Goal: Task Accomplishment & Management: Manage account settings

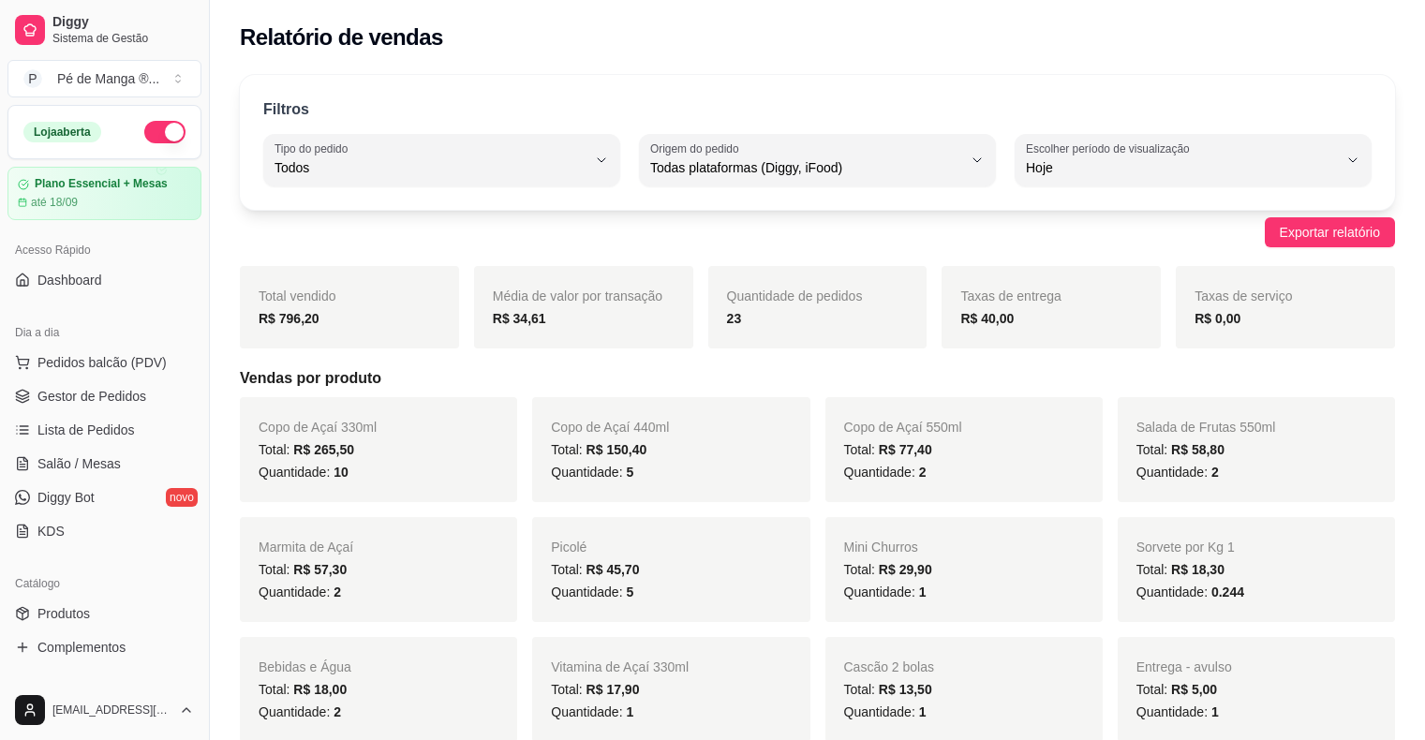
select select "ALL"
select select "0"
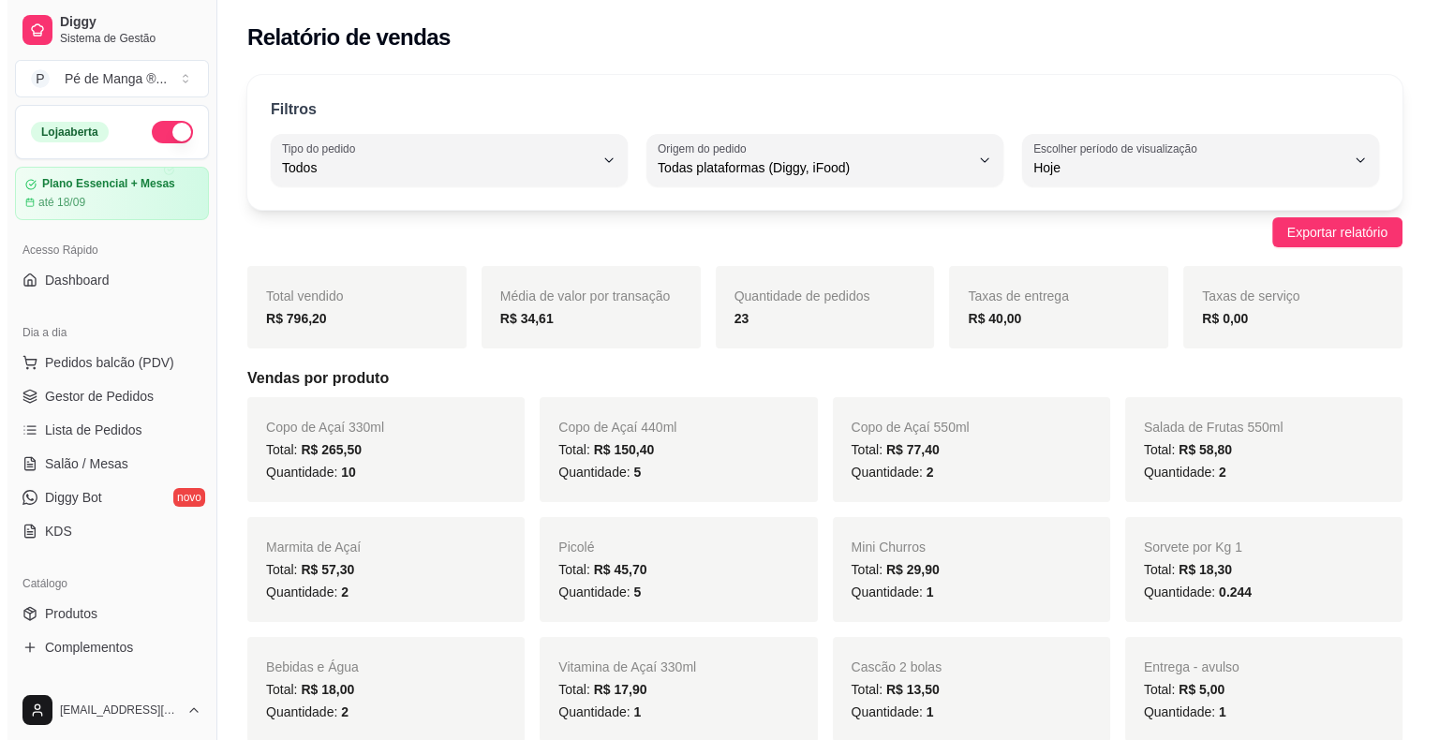
scroll to position [375, 0]
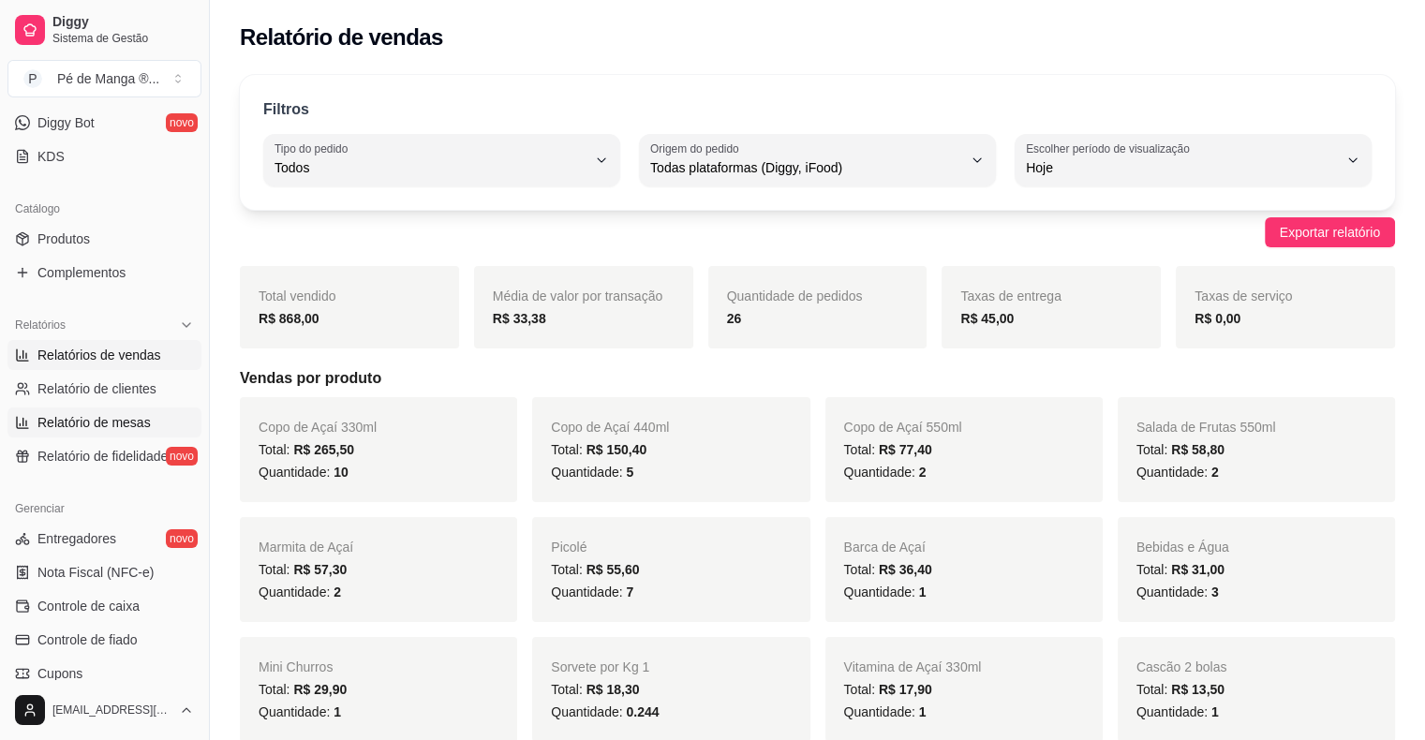
click at [141, 422] on span "Relatório de mesas" at bounding box center [93, 422] width 113 height 19
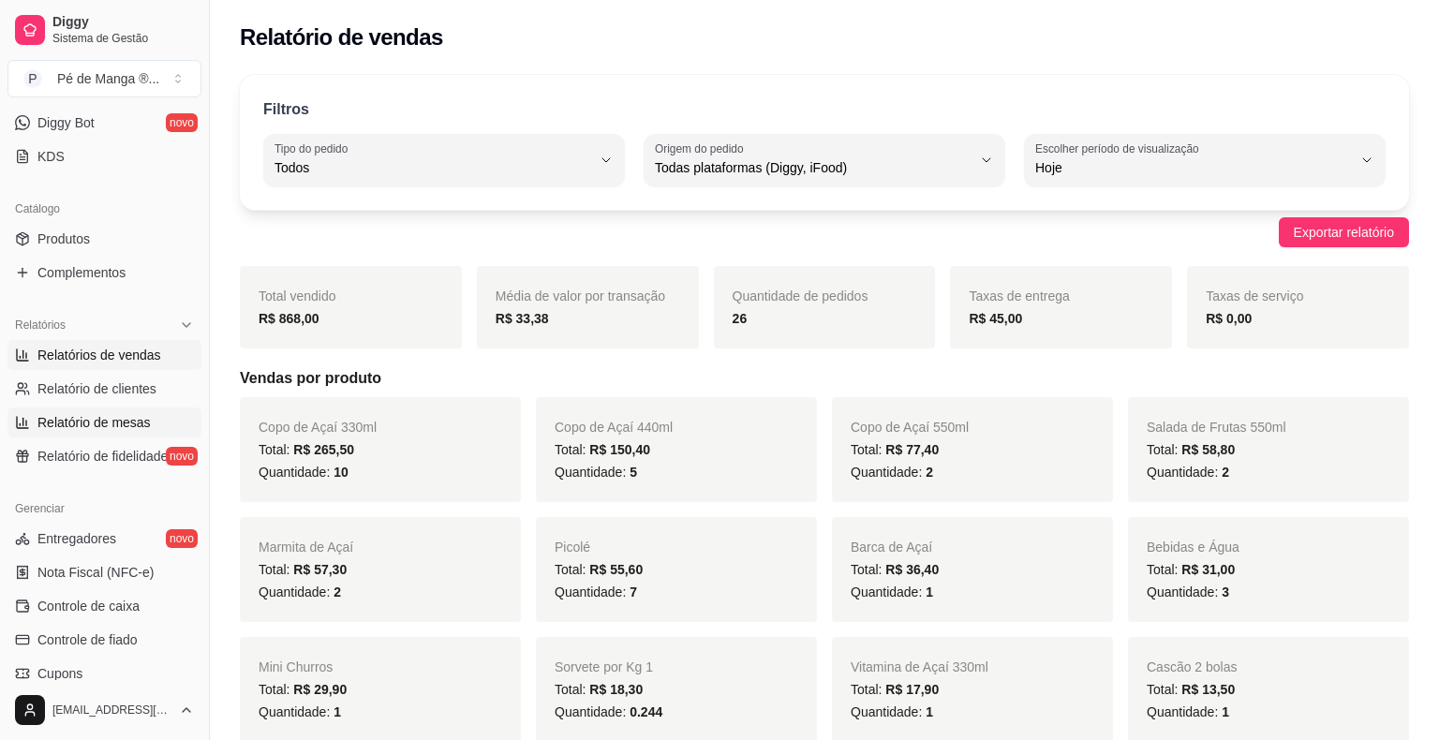
select select "TOTAL_OF_ORDERS"
select select "7"
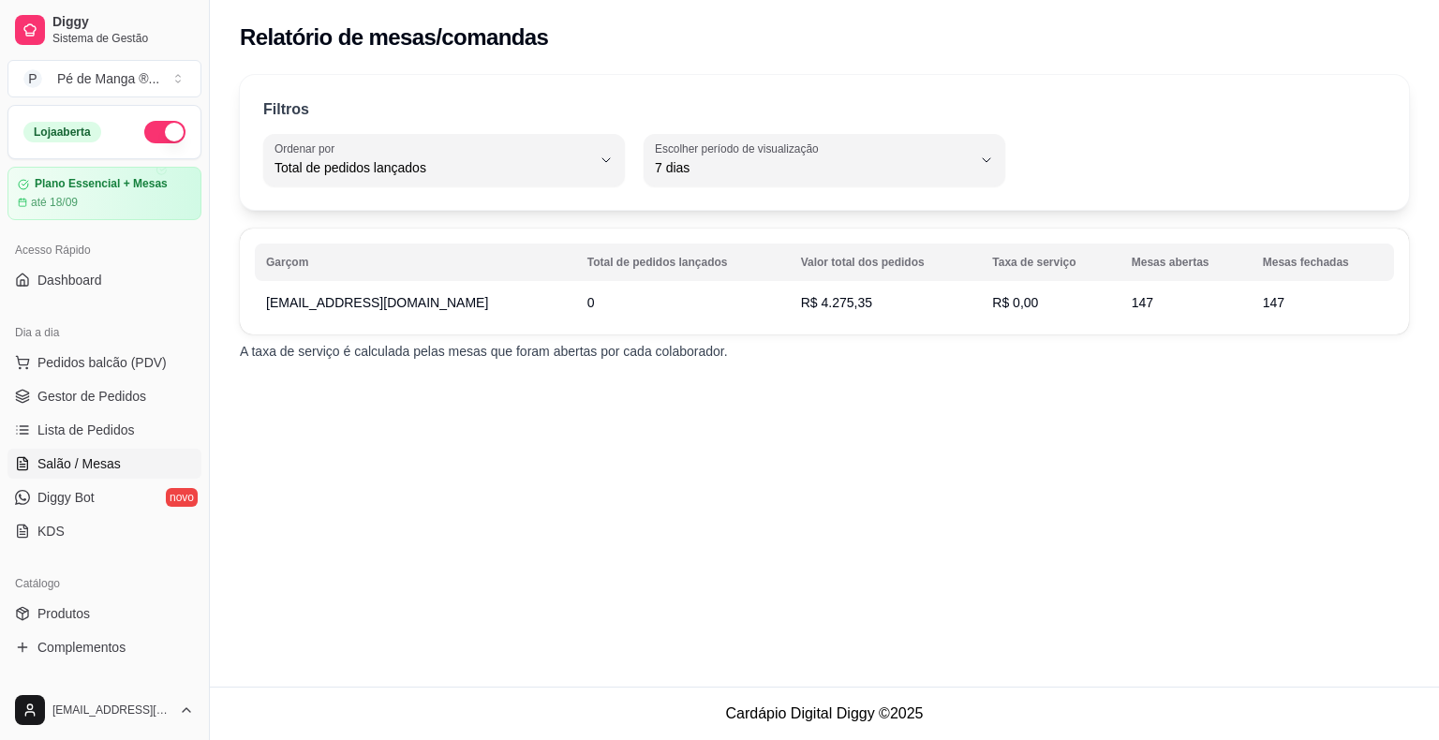
click at [120, 465] on link "Salão / Mesas" at bounding box center [104, 464] width 194 height 30
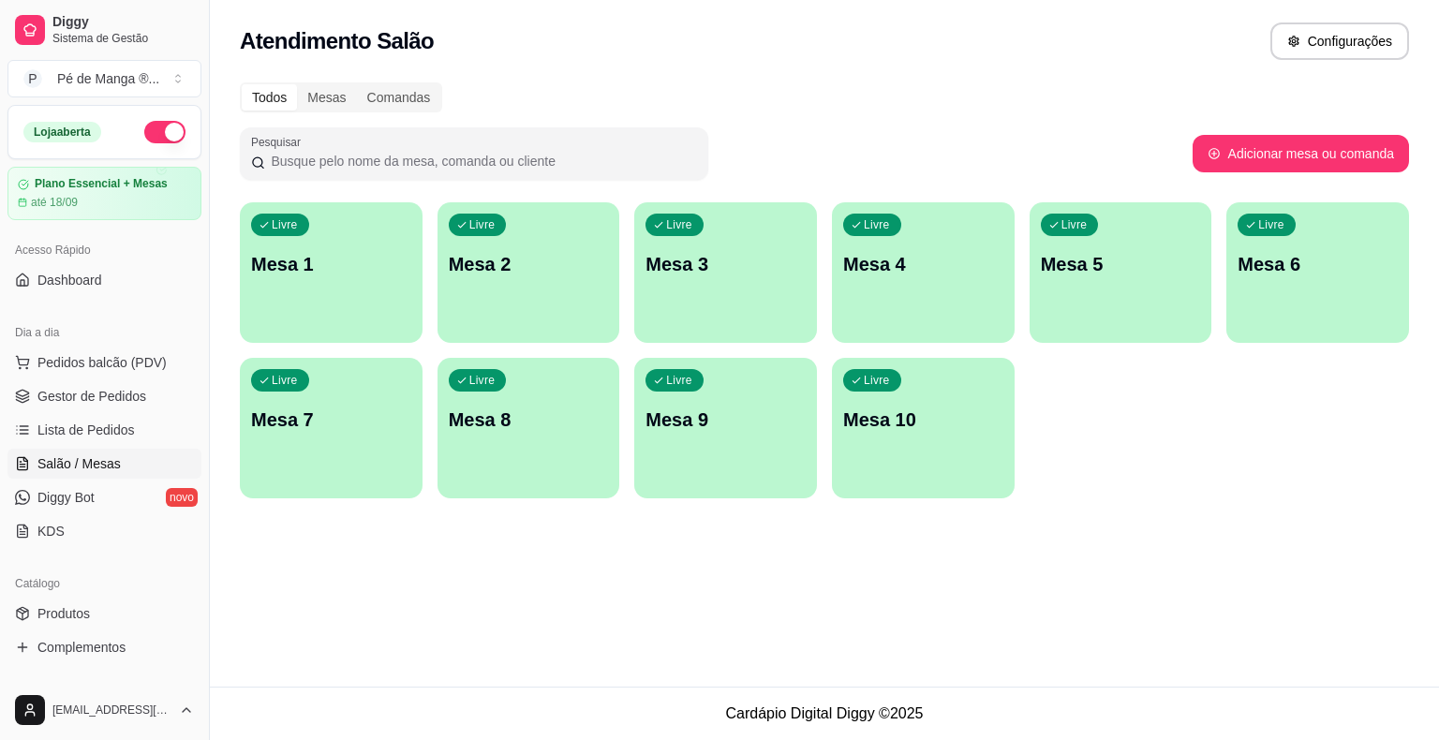
click at [298, 279] on div "Livre Mesa 1" at bounding box center [331, 261] width 183 height 118
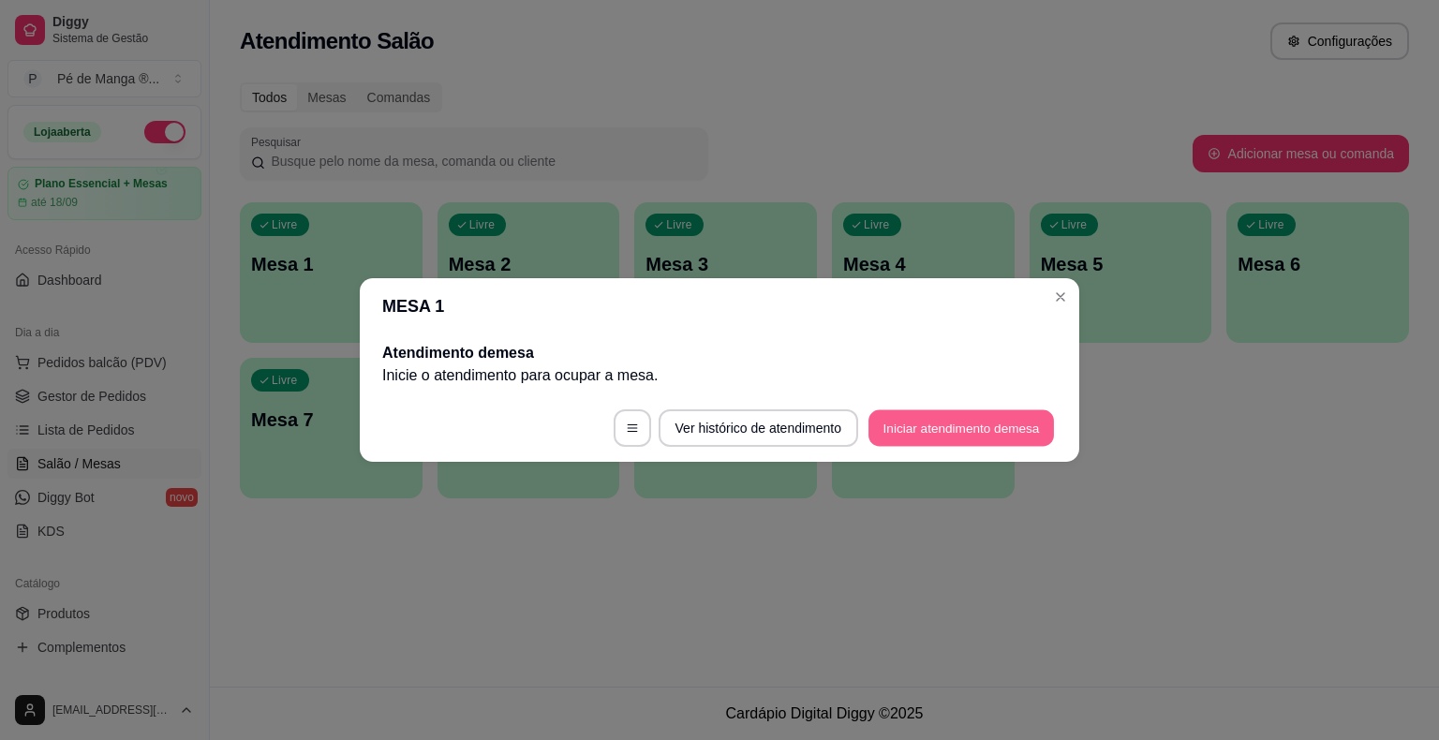
click at [899, 431] on button "Iniciar atendimento de mesa" at bounding box center [960, 428] width 185 height 37
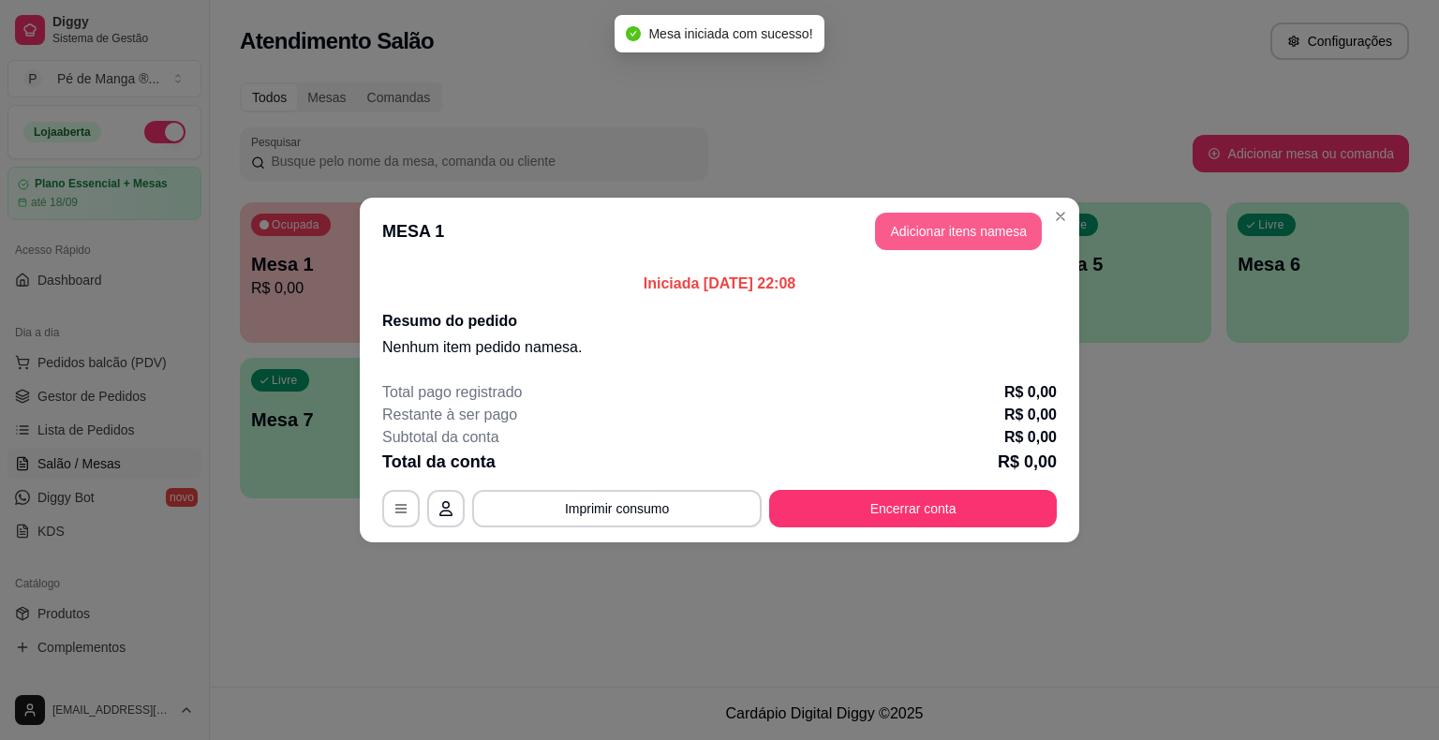
click at [966, 234] on button "Adicionar itens na mesa" at bounding box center [958, 231] width 167 height 37
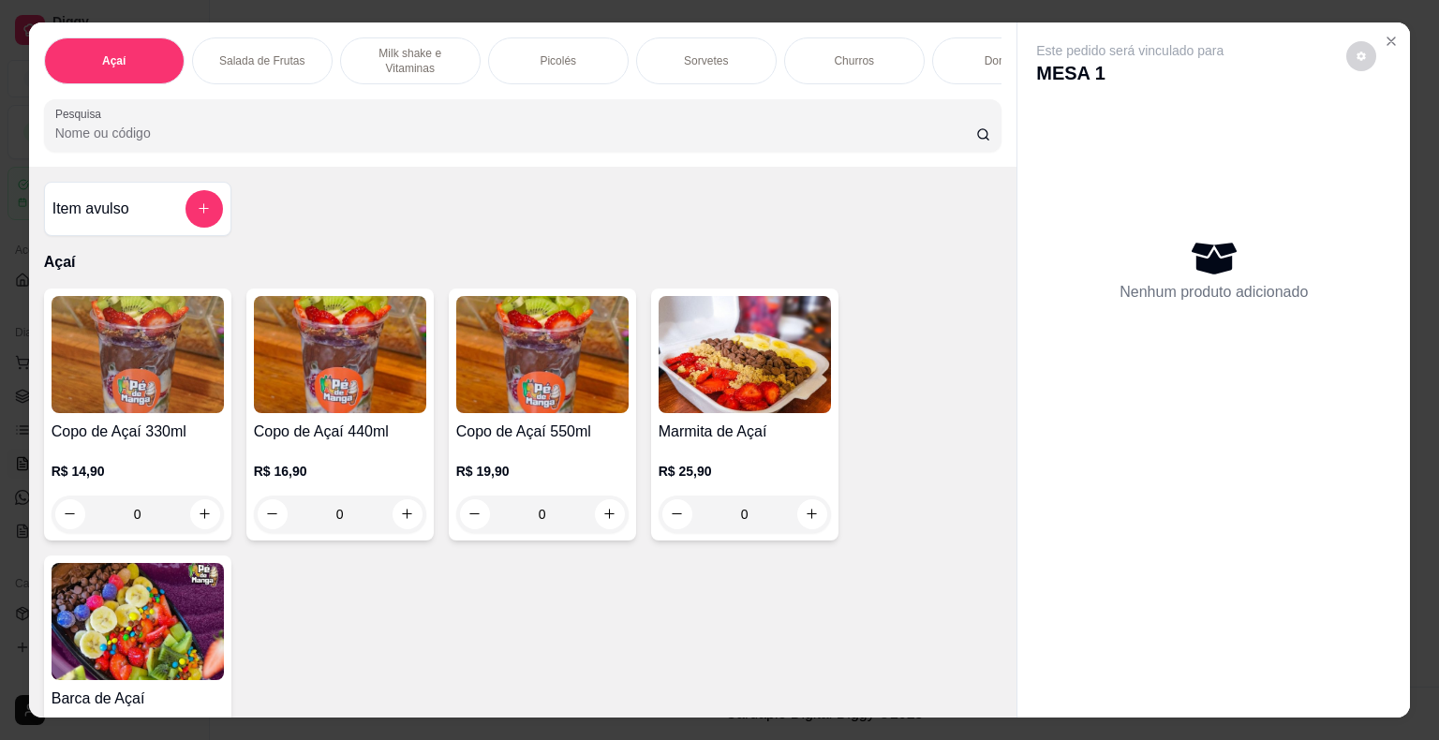
click at [540, 53] on p "Picolés" at bounding box center [558, 60] width 37 height 15
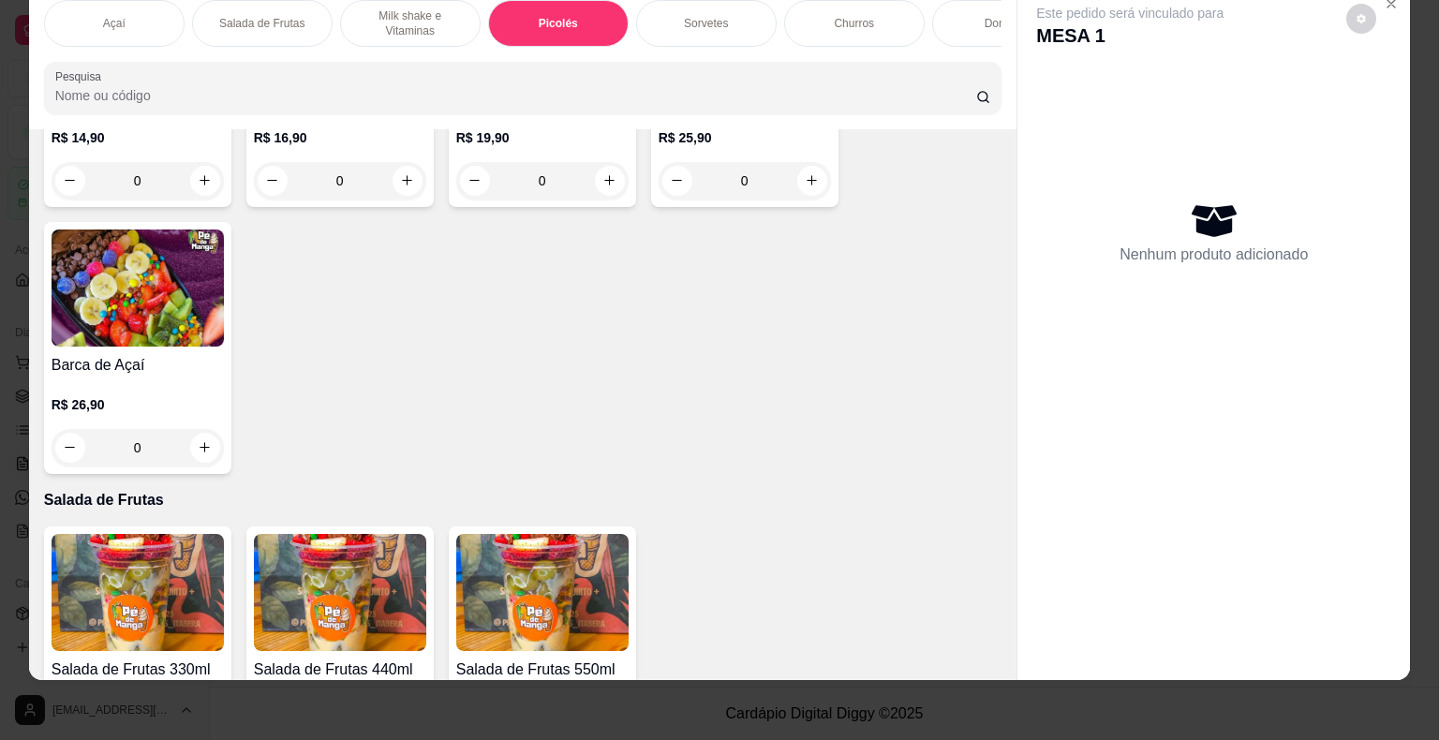
scroll to position [32, 0]
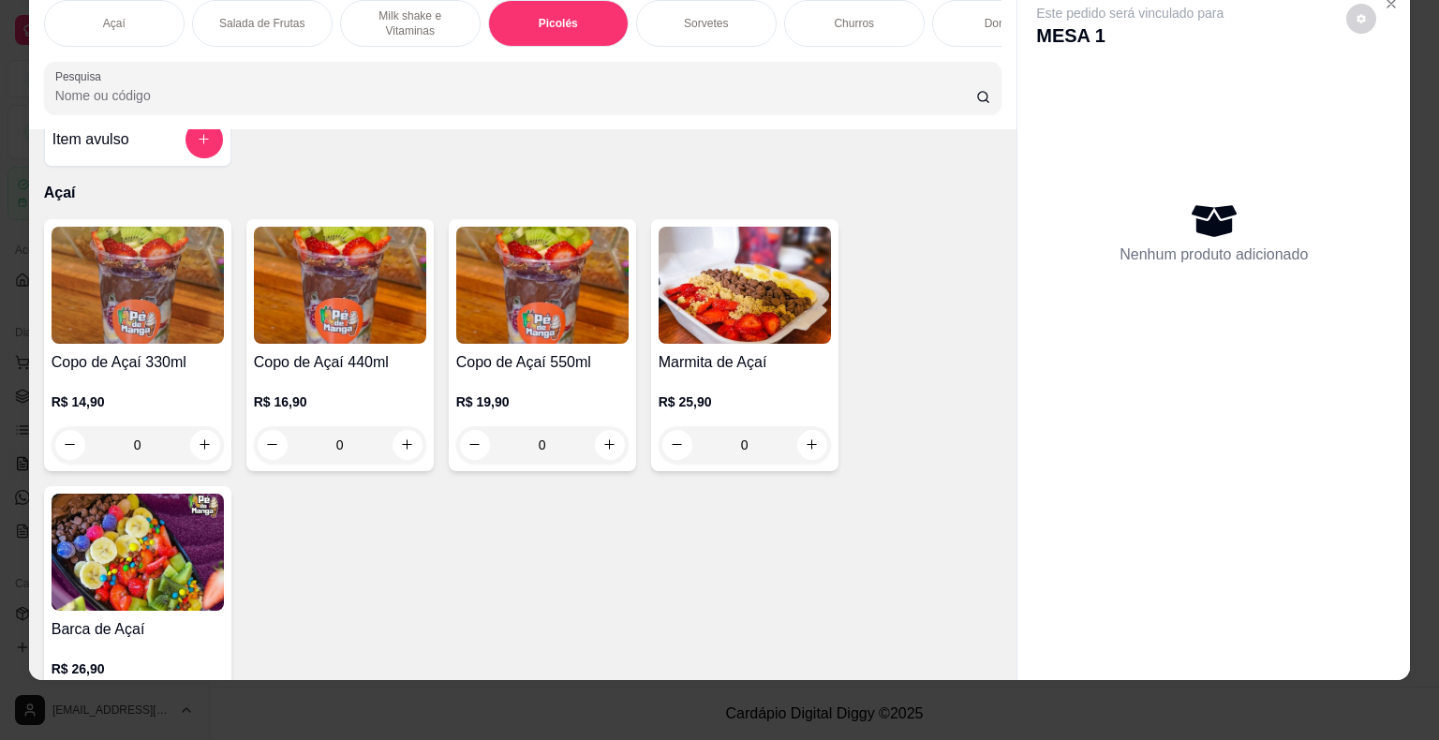
click at [564, 404] on p "R$ 19,90" at bounding box center [542, 402] width 172 height 19
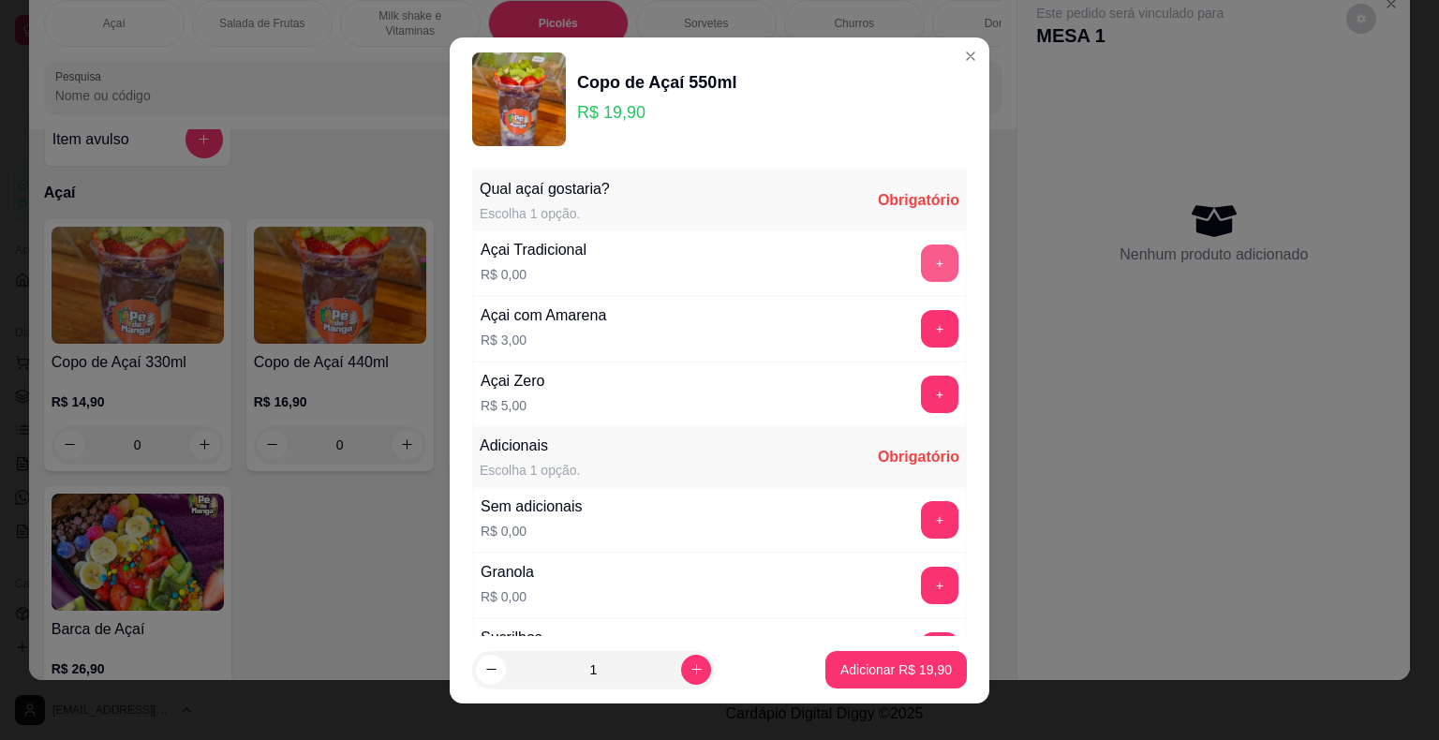
click at [921, 253] on button "+" at bounding box center [939, 263] width 37 height 37
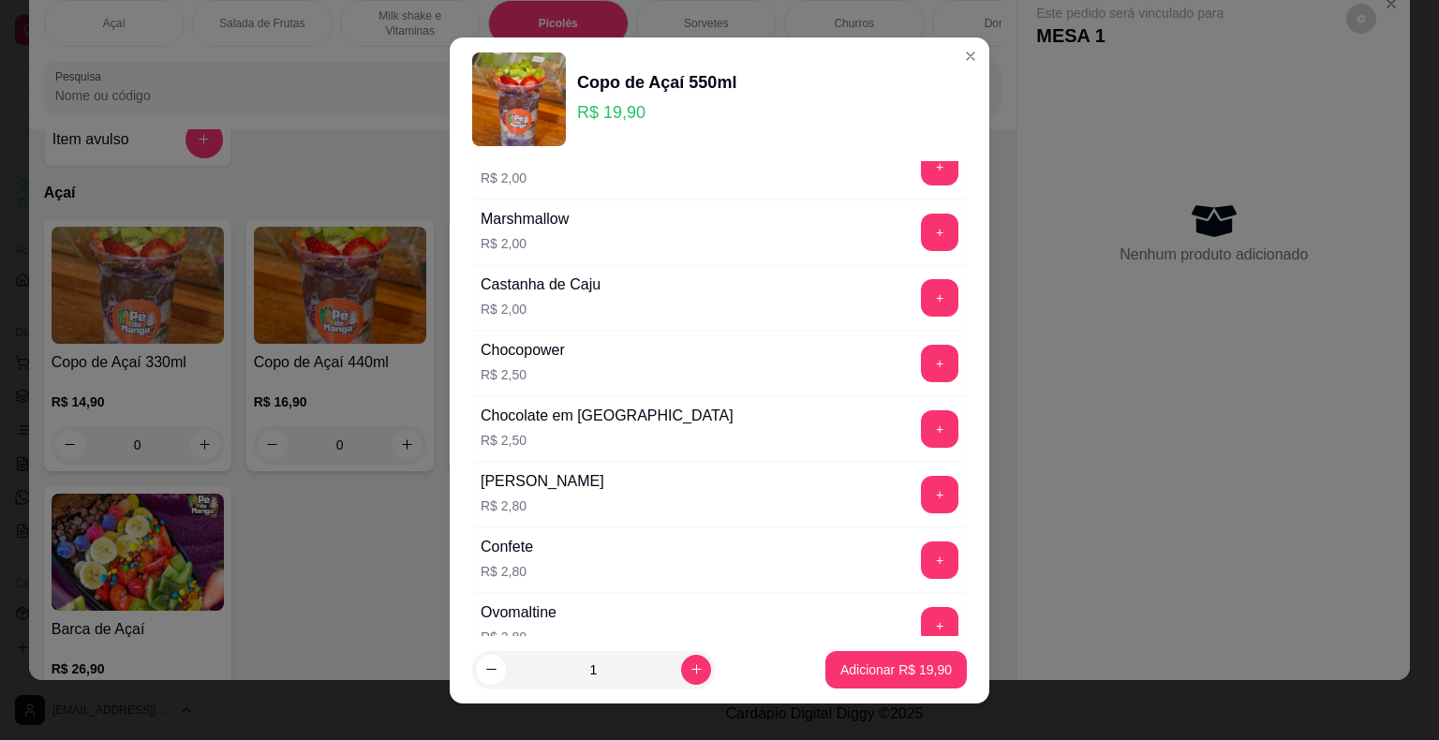
scroll to position [749, 0]
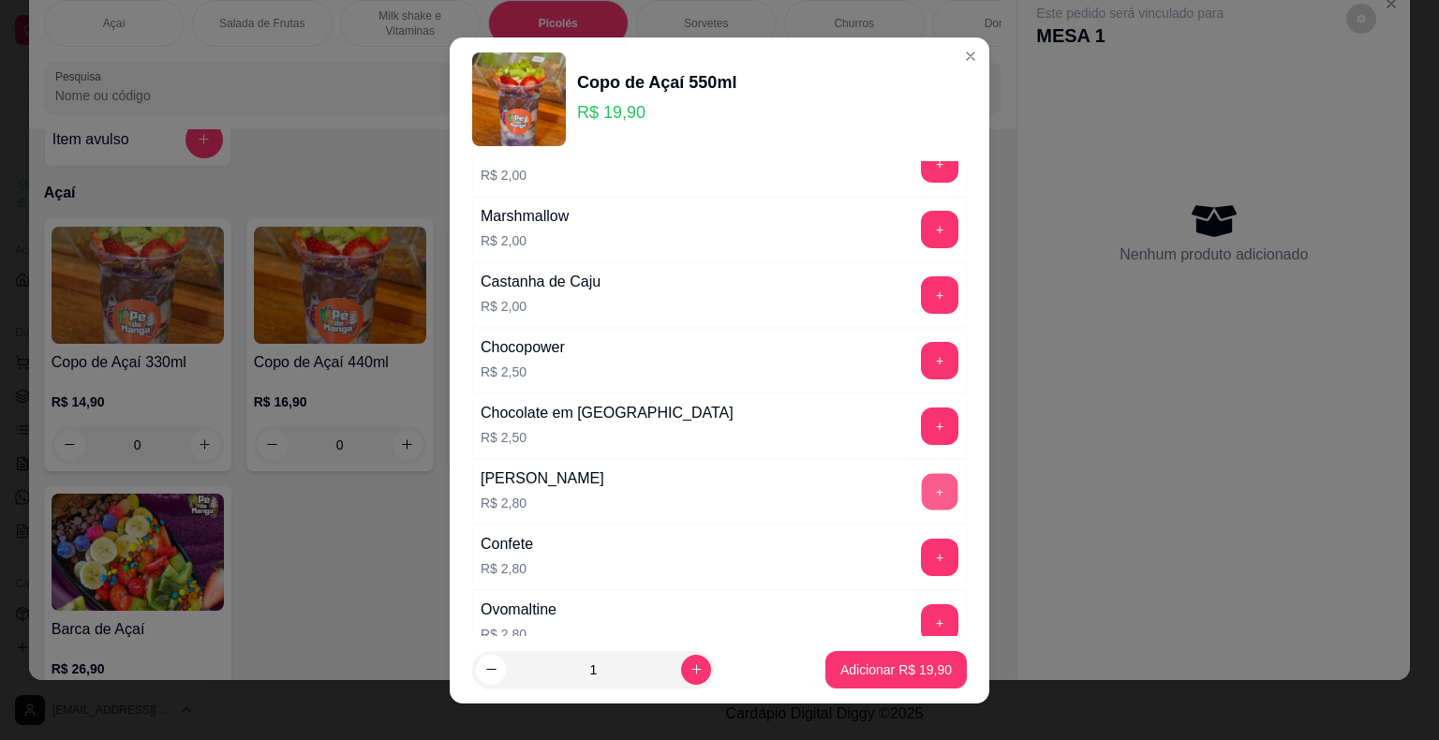
click at [922, 483] on button "+" at bounding box center [940, 491] width 37 height 37
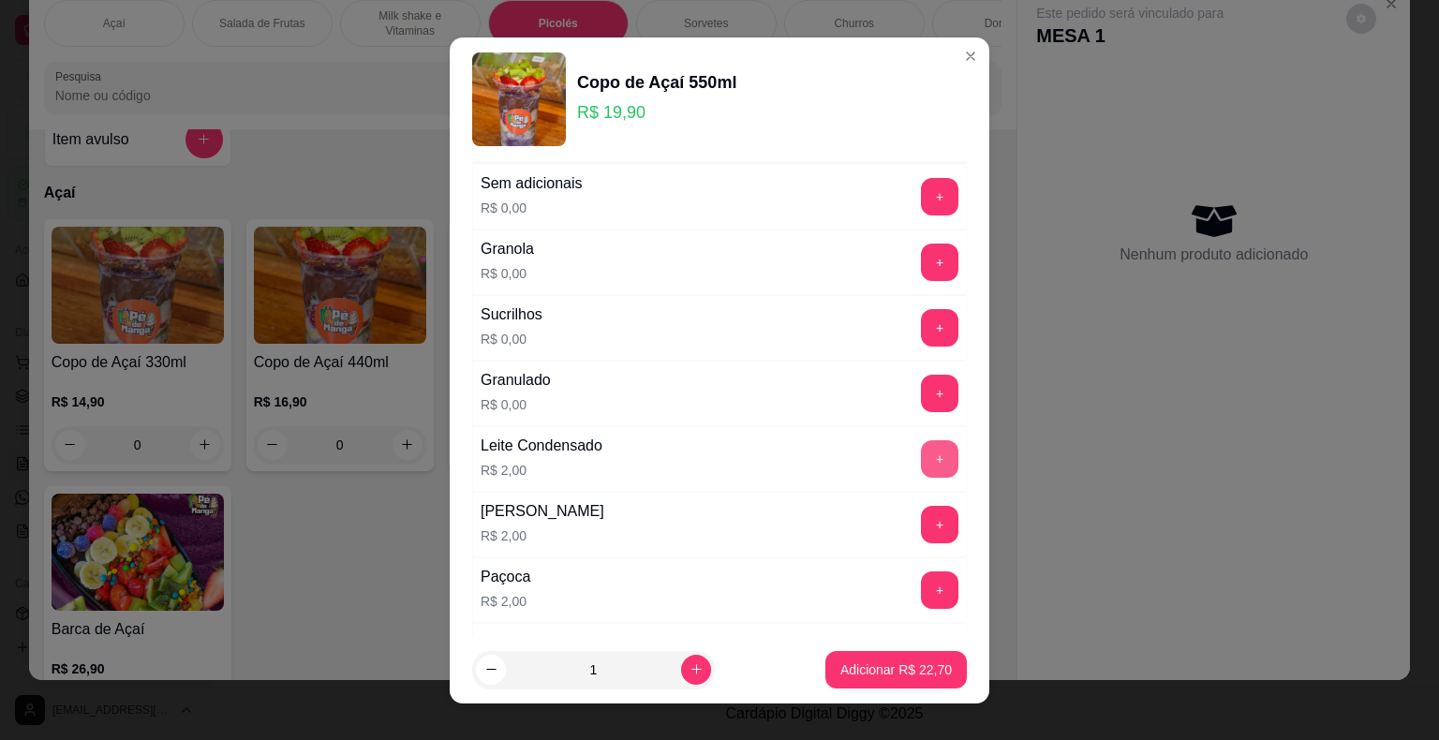
scroll to position [281, 0]
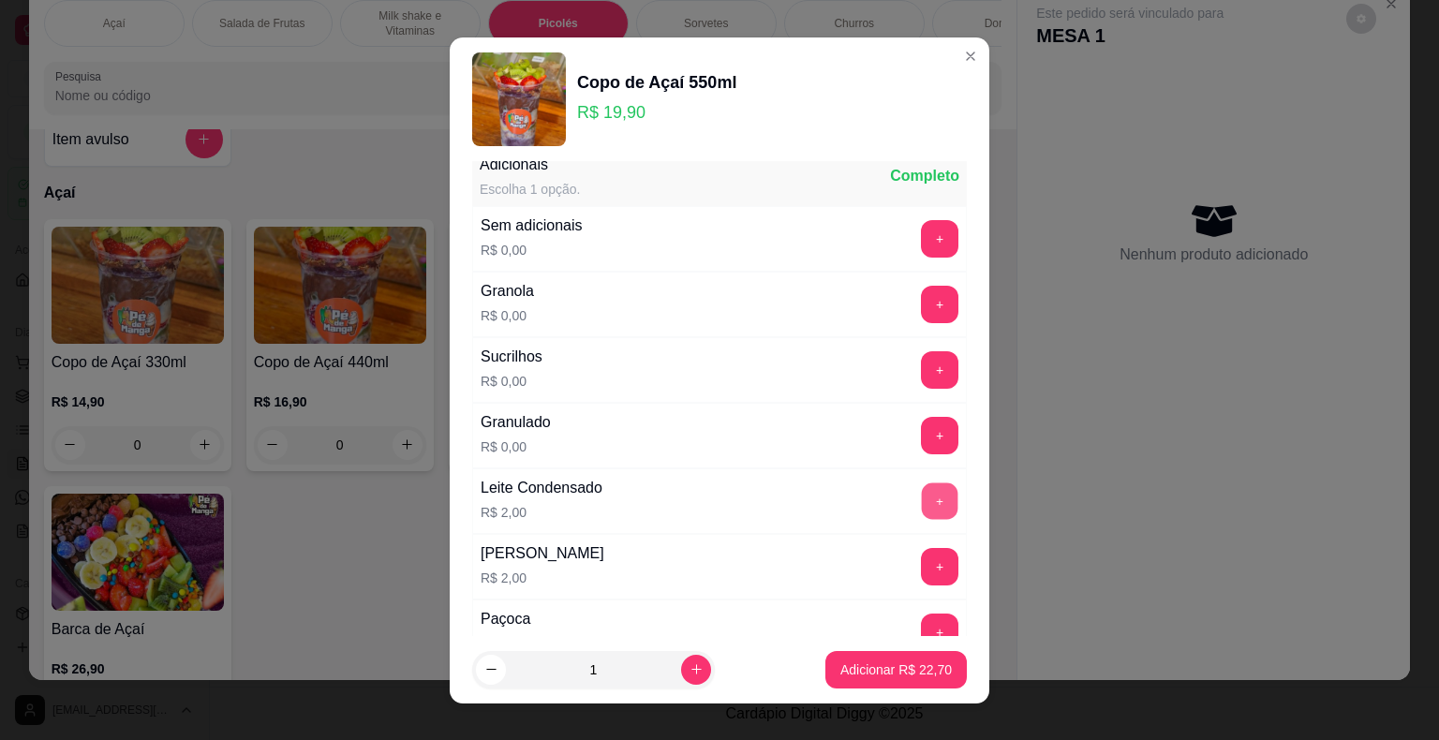
click at [922, 497] on button "+" at bounding box center [940, 500] width 37 height 37
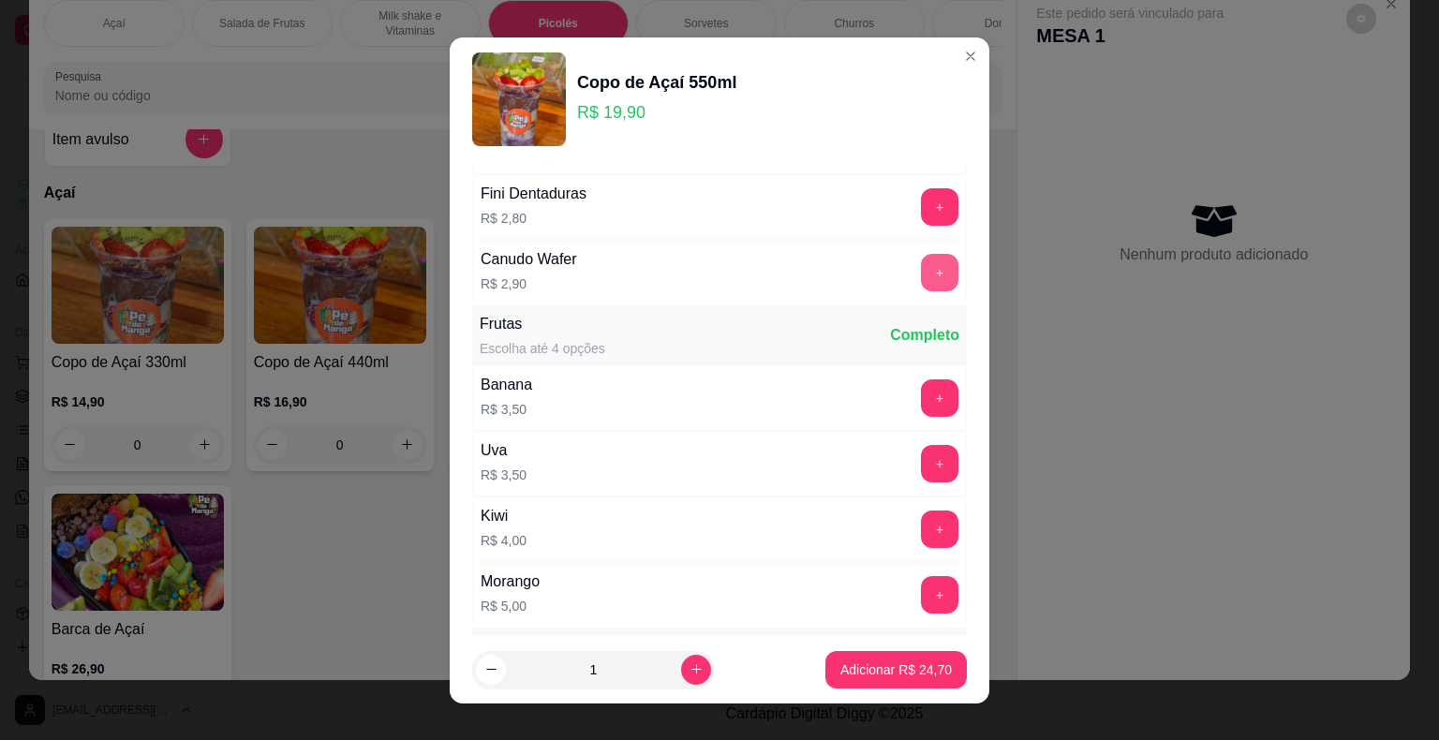
scroll to position [1593, 0]
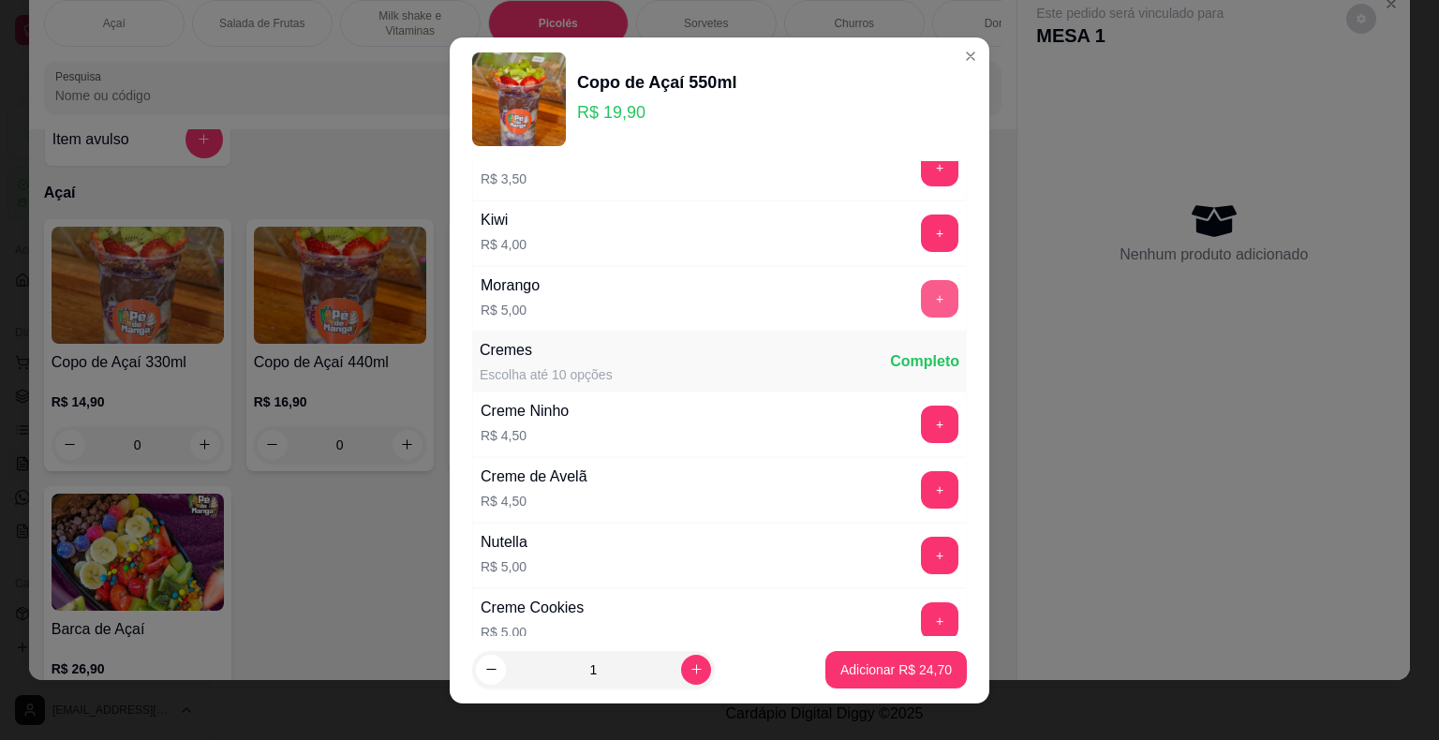
click at [921, 296] on button "+" at bounding box center [939, 298] width 37 height 37
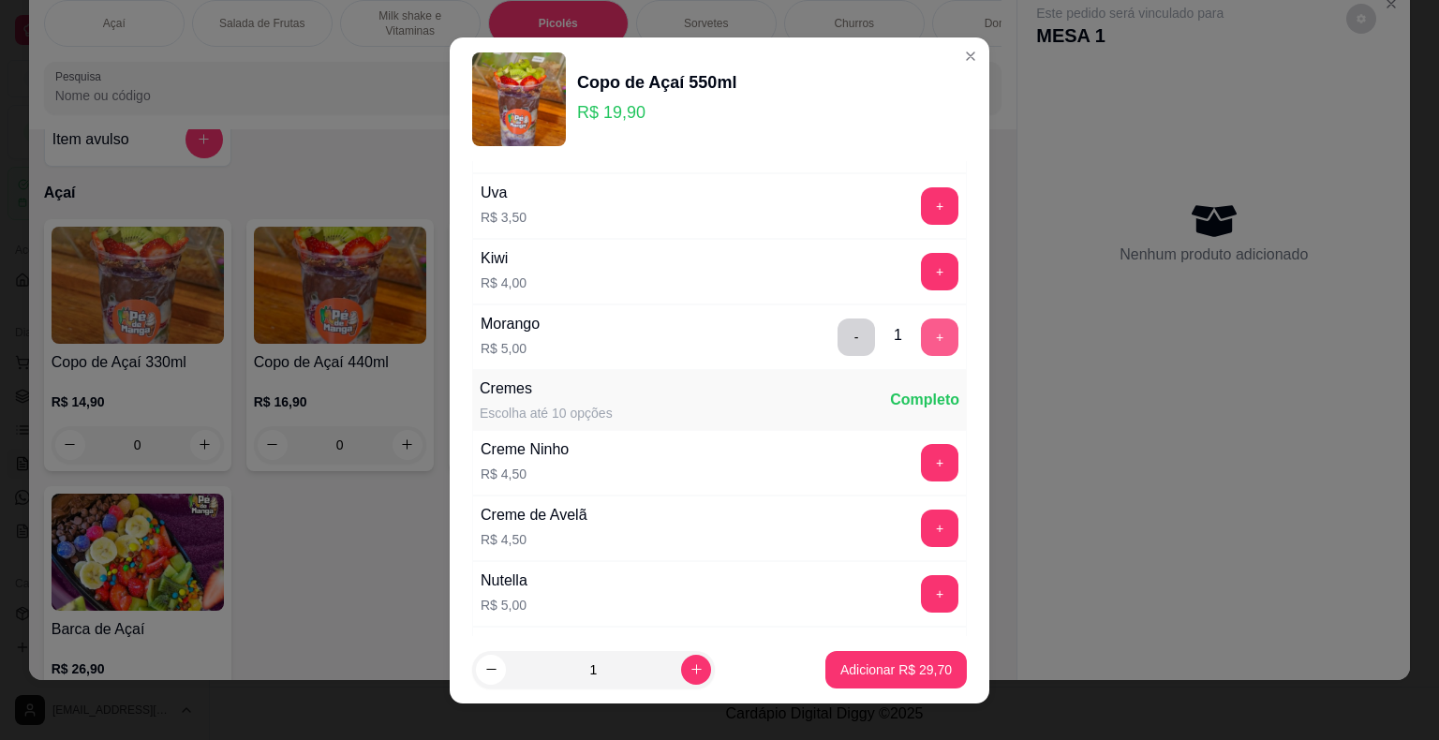
scroll to position [1499, 0]
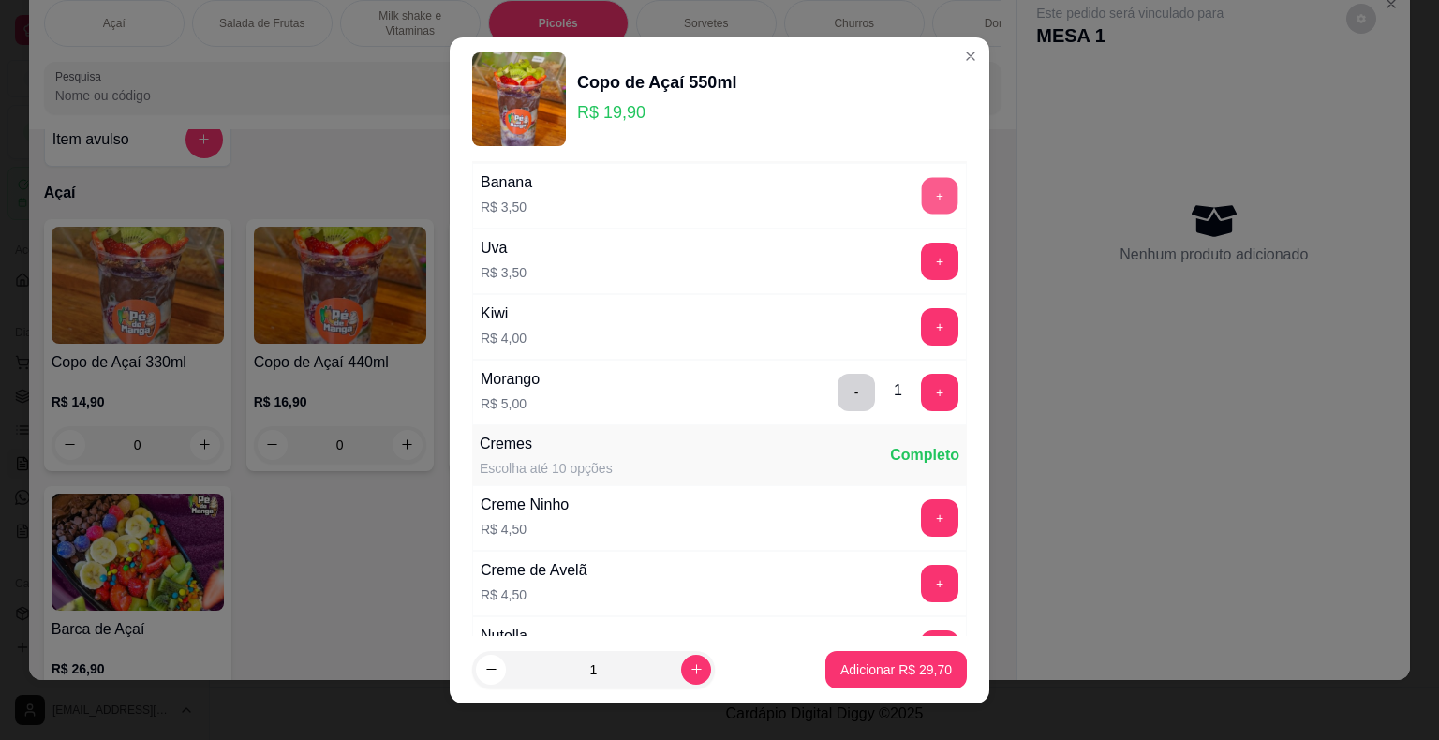
click at [922, 182] on button "+" at bounding box center [940, 195] width 37 height 37
click at [883, 681] on button "Adicionar R$ 33,20" at bounding box center [895, 669] width 141 height 37
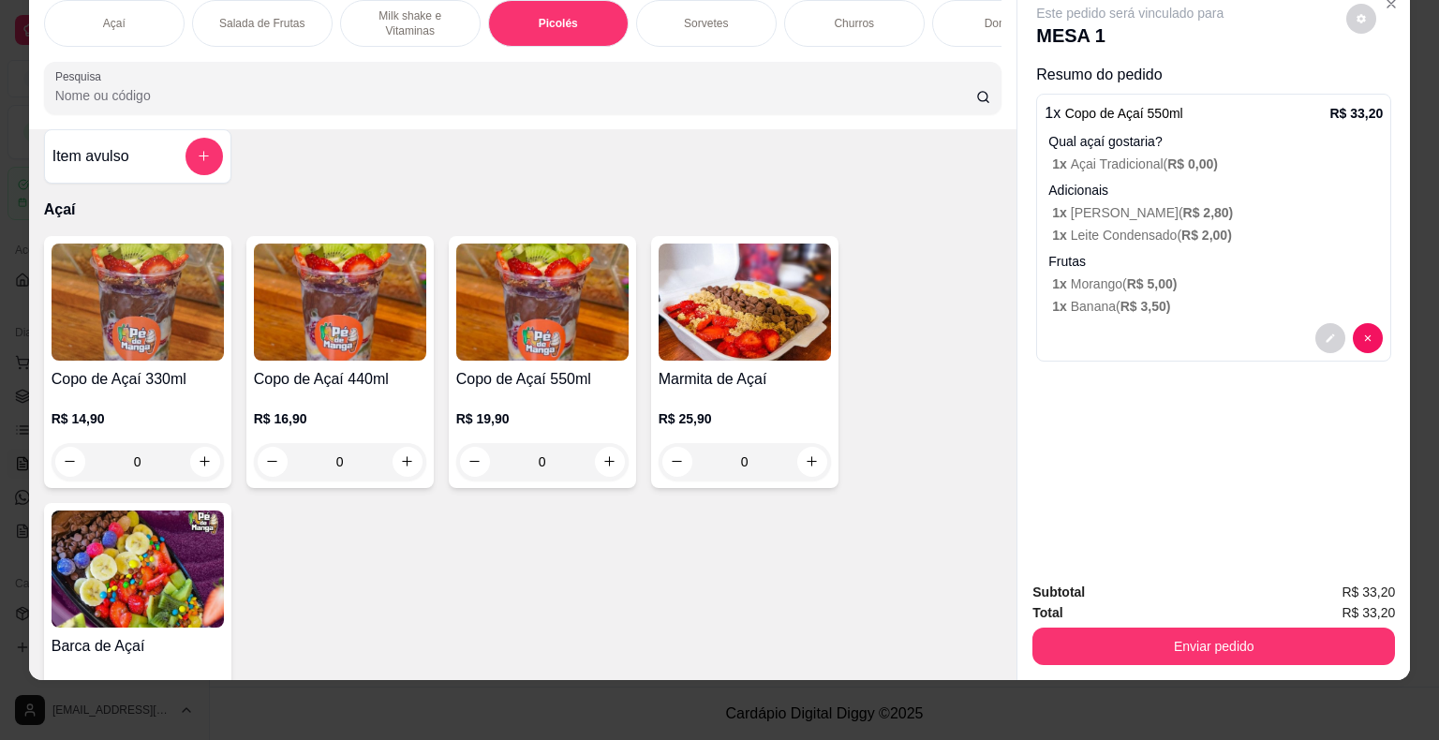
scroll to position [0, 0]
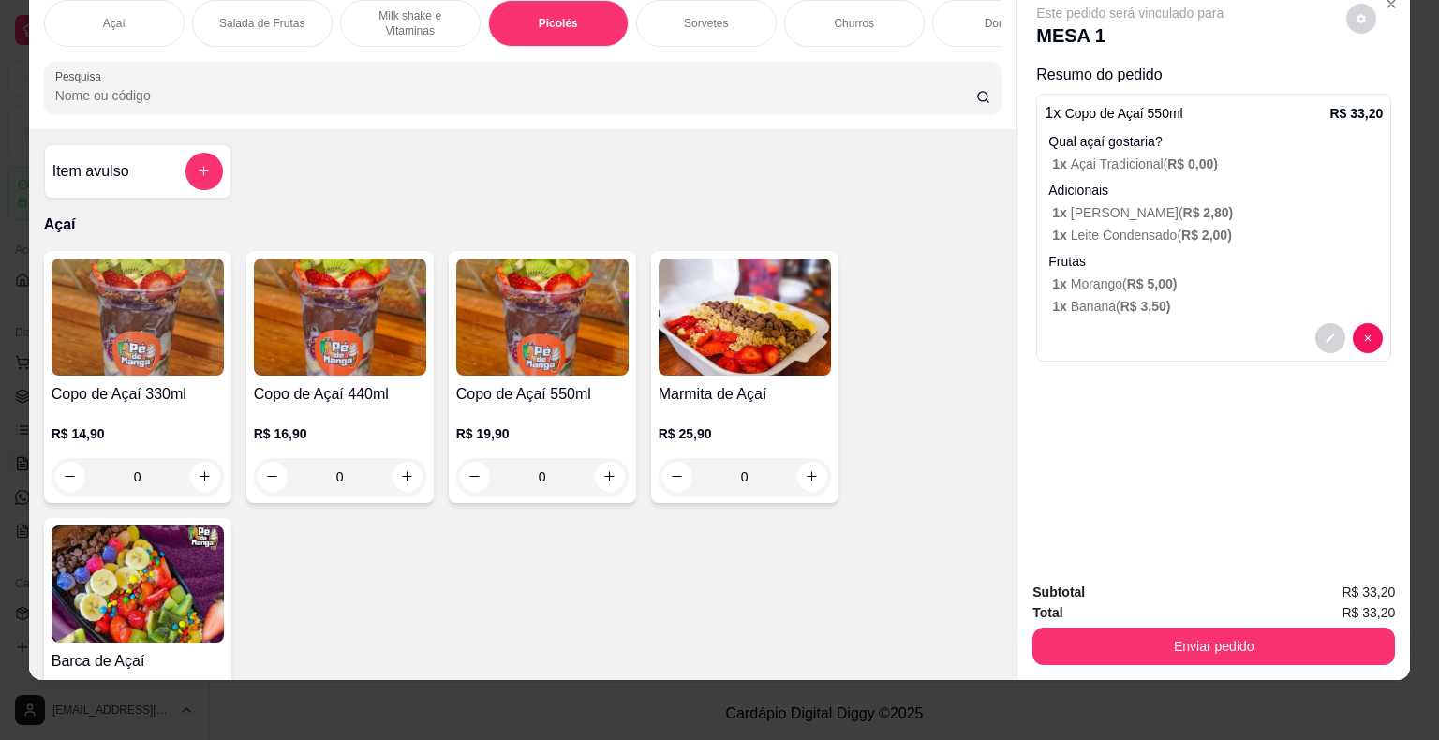
click at [438, 8] on p "Milk shake e Vitaminas" at bounding box center [410, 23] width 109 height 30
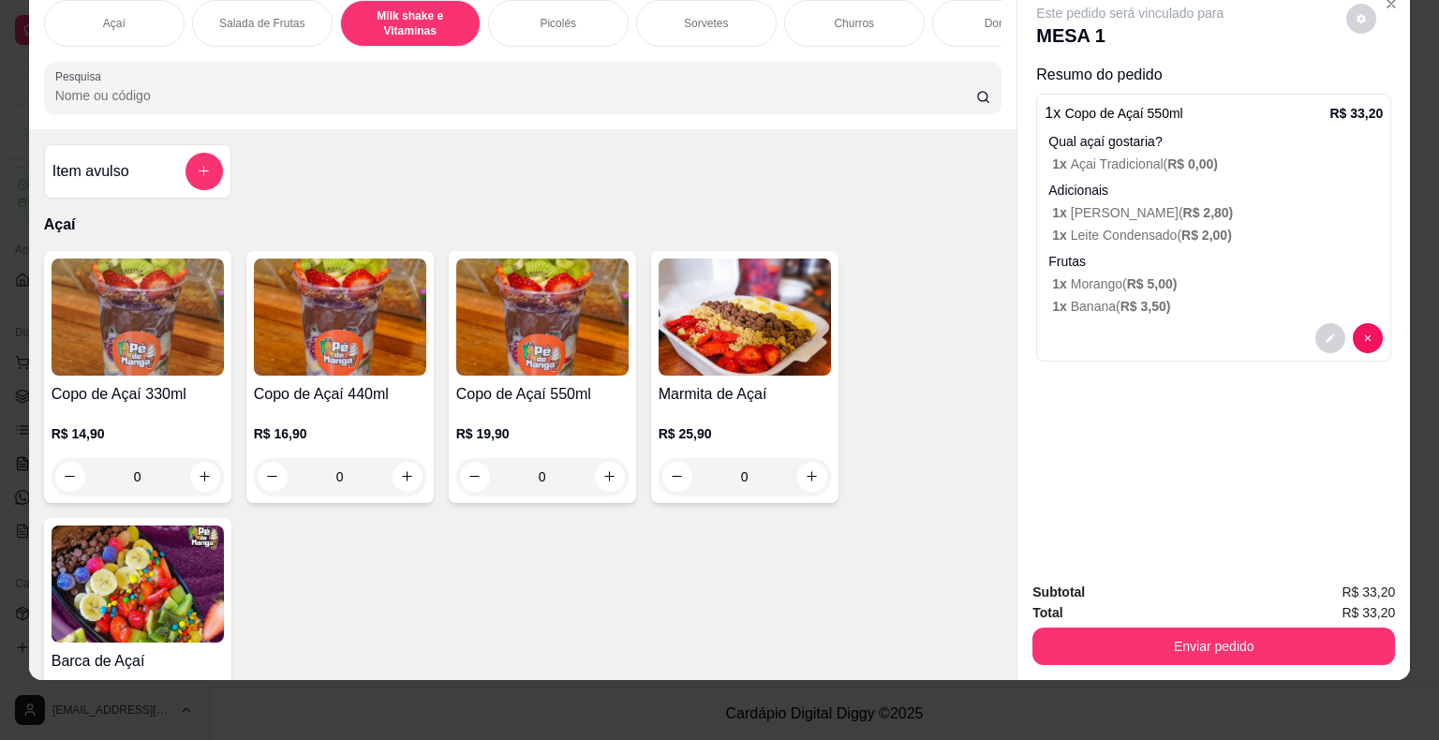
scroll to position [959, 0]
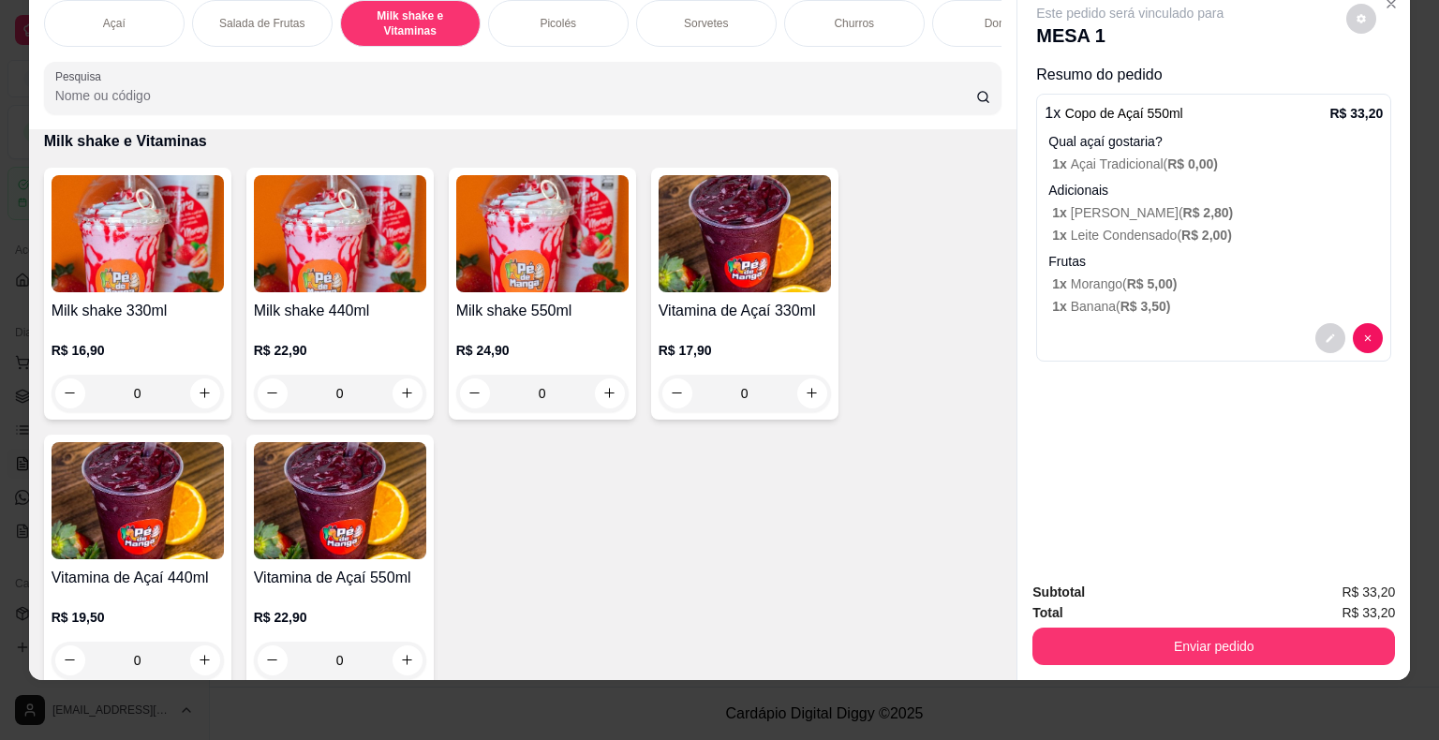
click at [570, 347] on p "R$ 24,90" at bounding box center [542, 350] width 172 height 19
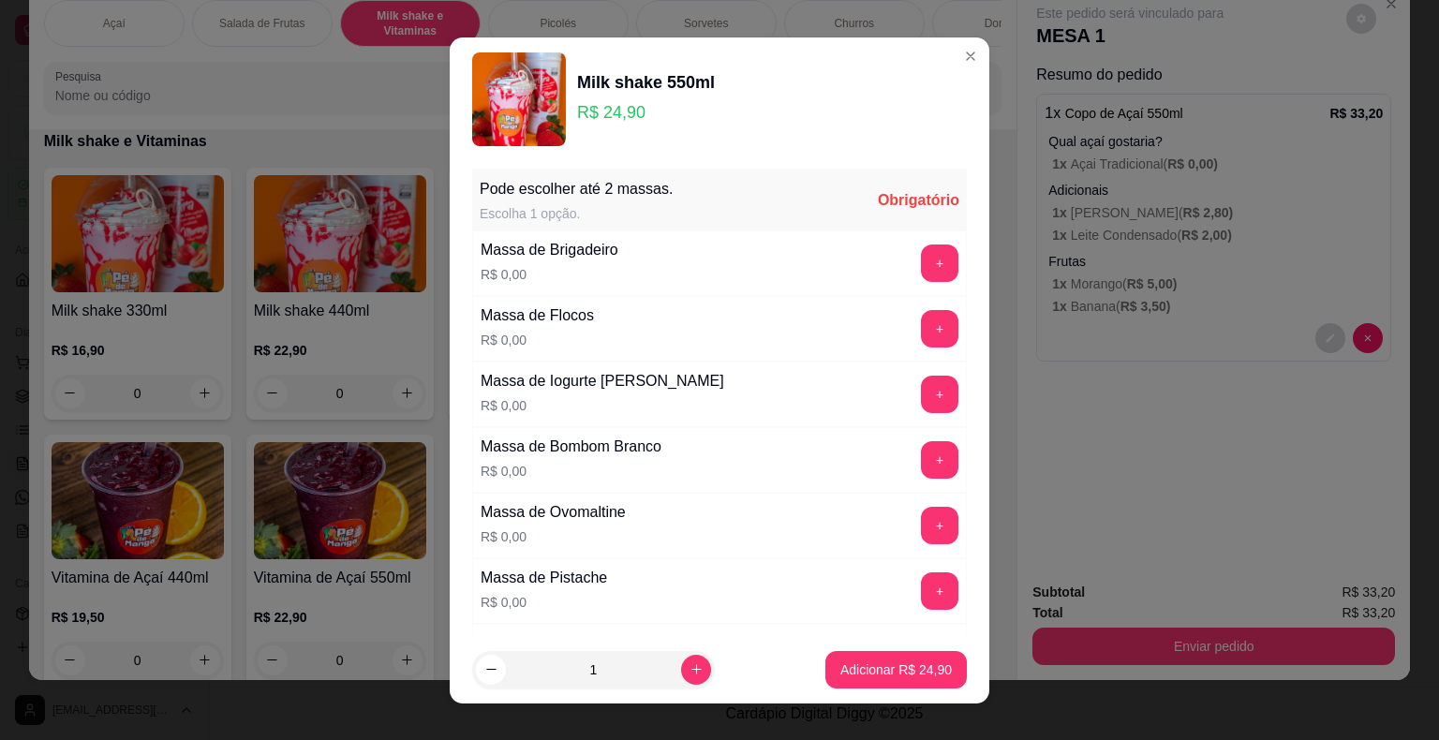
click at [921, 472] on button "+" at bounding box center [939, 459] width 37 height 37
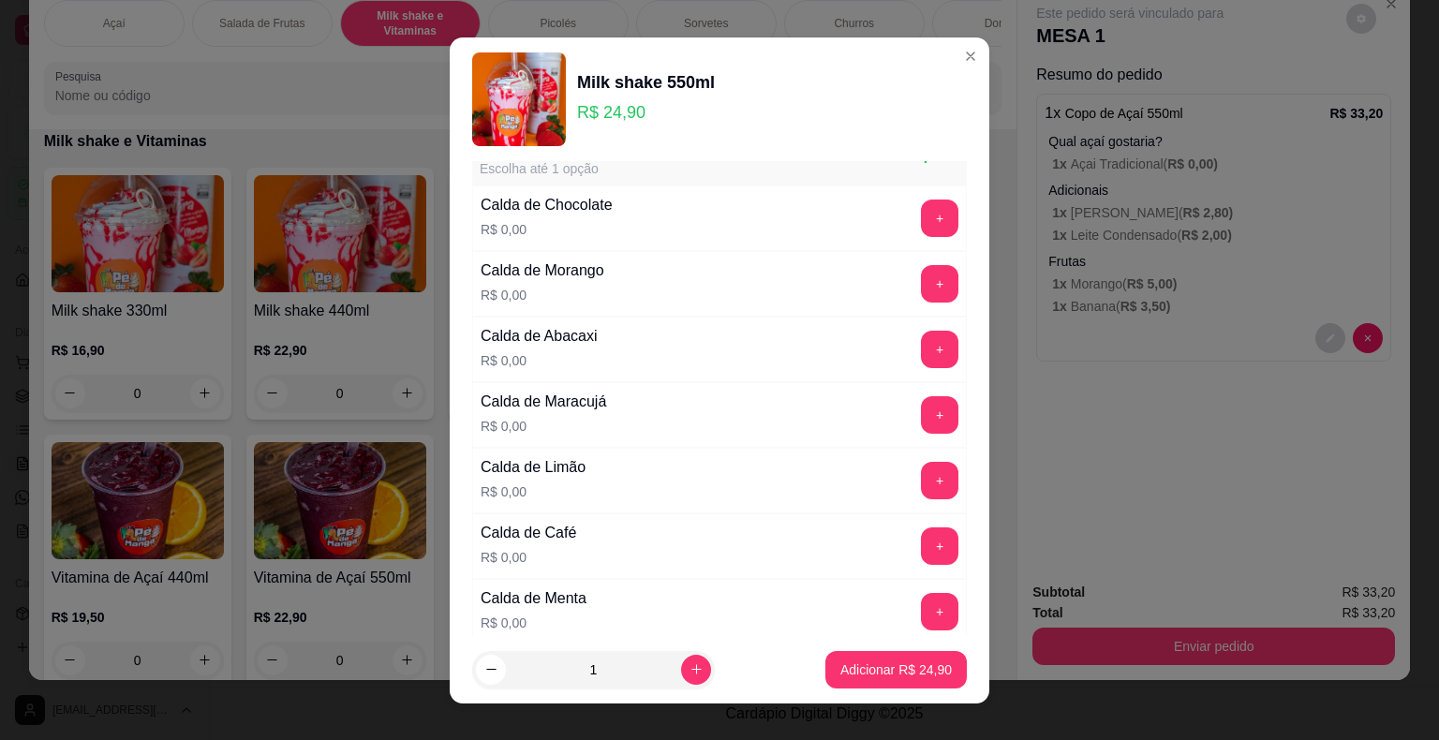
scroll to position [1192, 0]
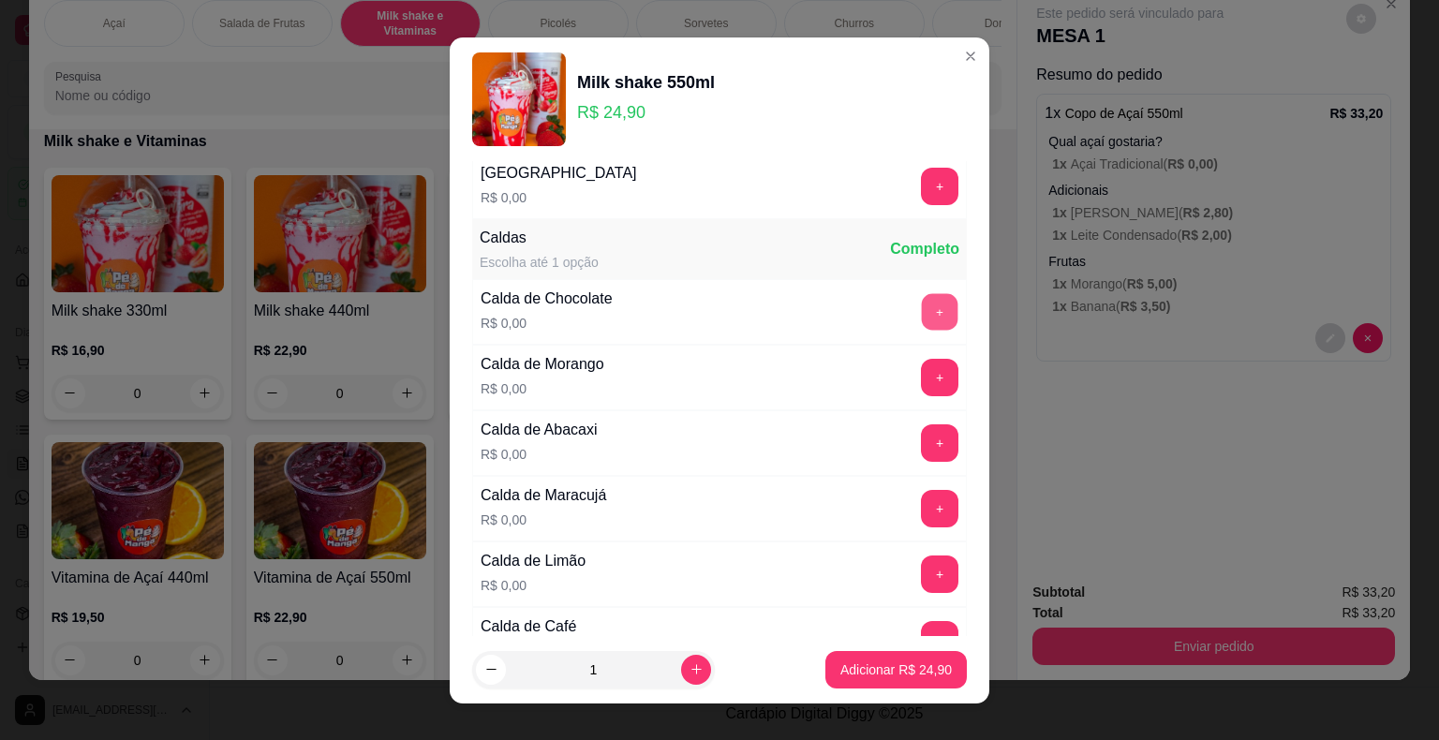
click at [922, 304] on button "+" at bounding box center [940, 311] width 37 height 37
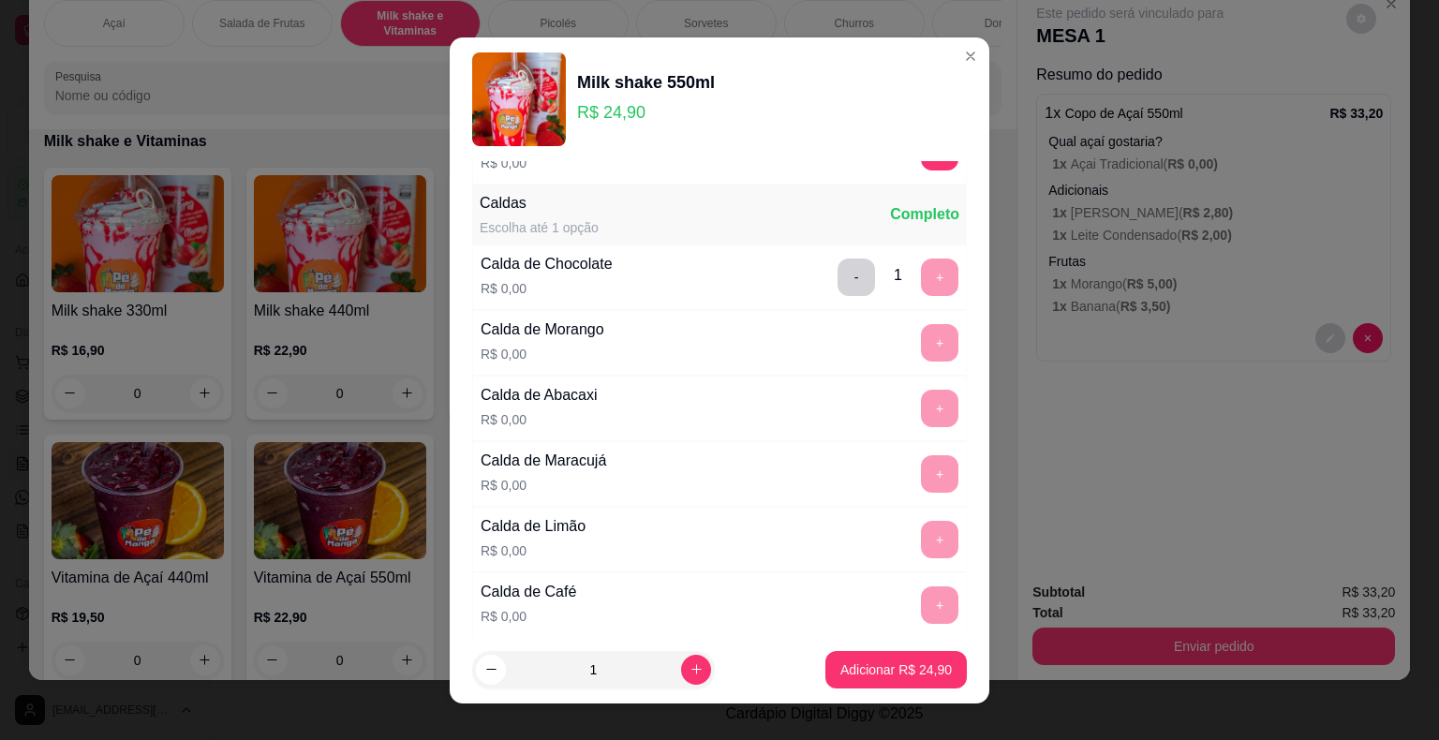
scroll to position [1285, 0]
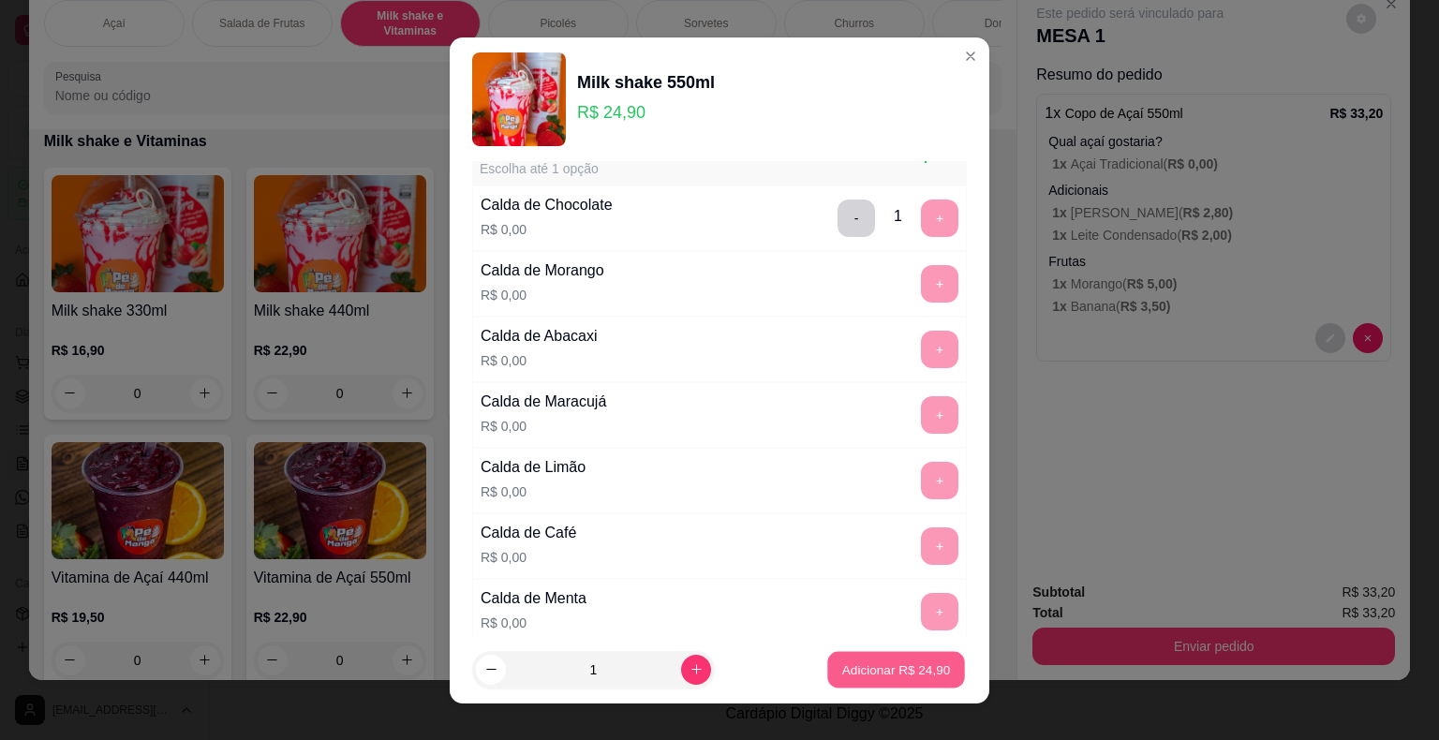
click at [905, 665] on p "Adicionar R$ 24,90" at bounding box center [896, 669] width 109 height 18
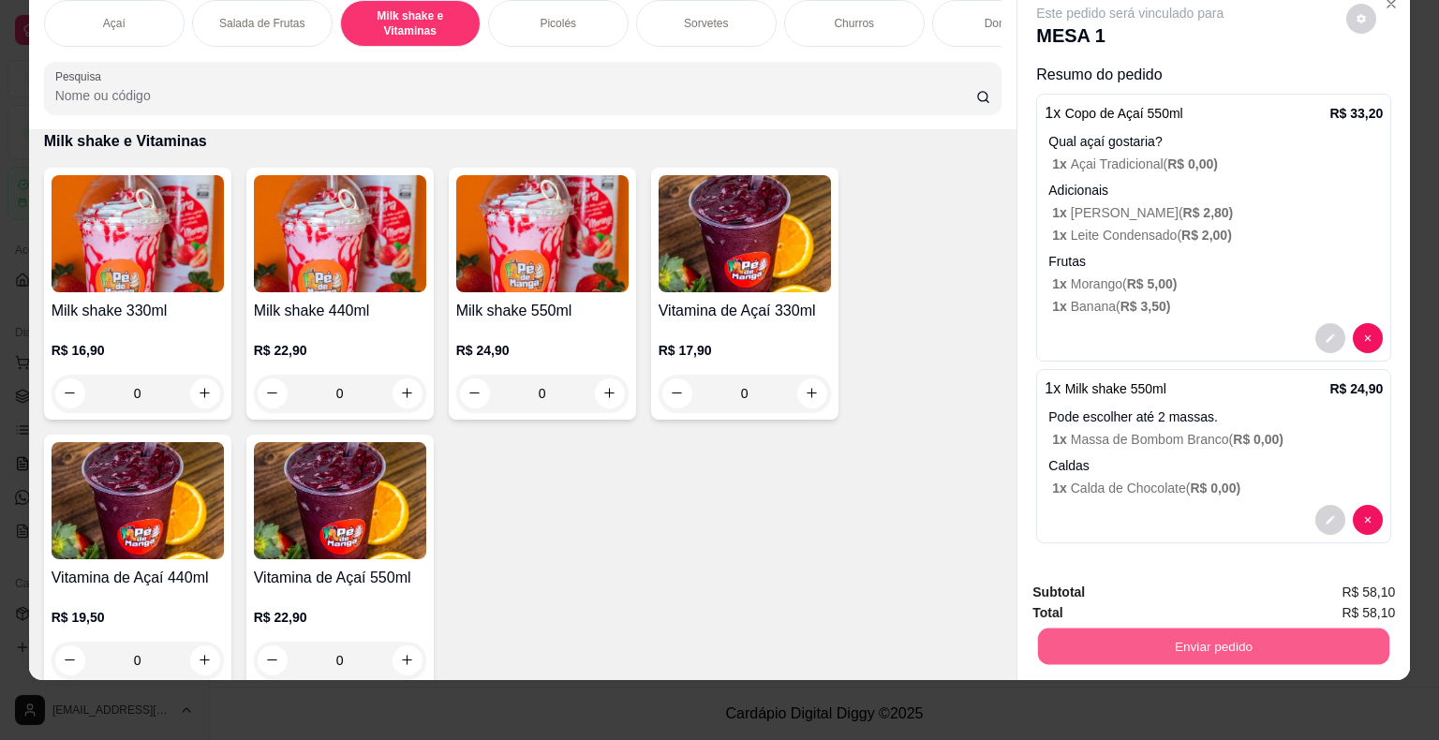
click at [1106, 637] on button "Enviar pedido" at bounding box center [1213, 647] width 351 height 37
click at [1121, 580] on button "Não registrar e enviar pedido" at bounding box center [1151, 586] width 189 height 35
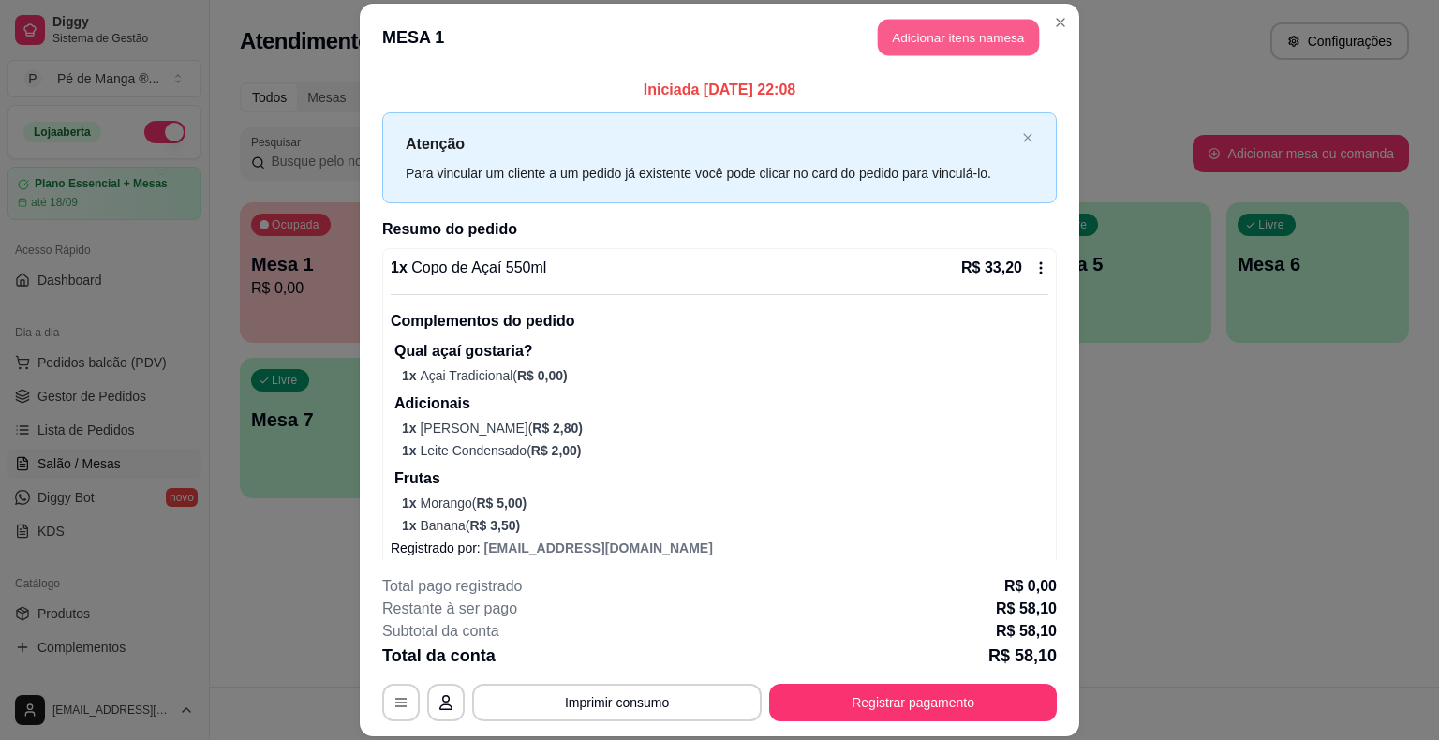
click at [978, 26] on button "Adicionar itens na mesa" at bounding box center [958, 38] width 161 height 37
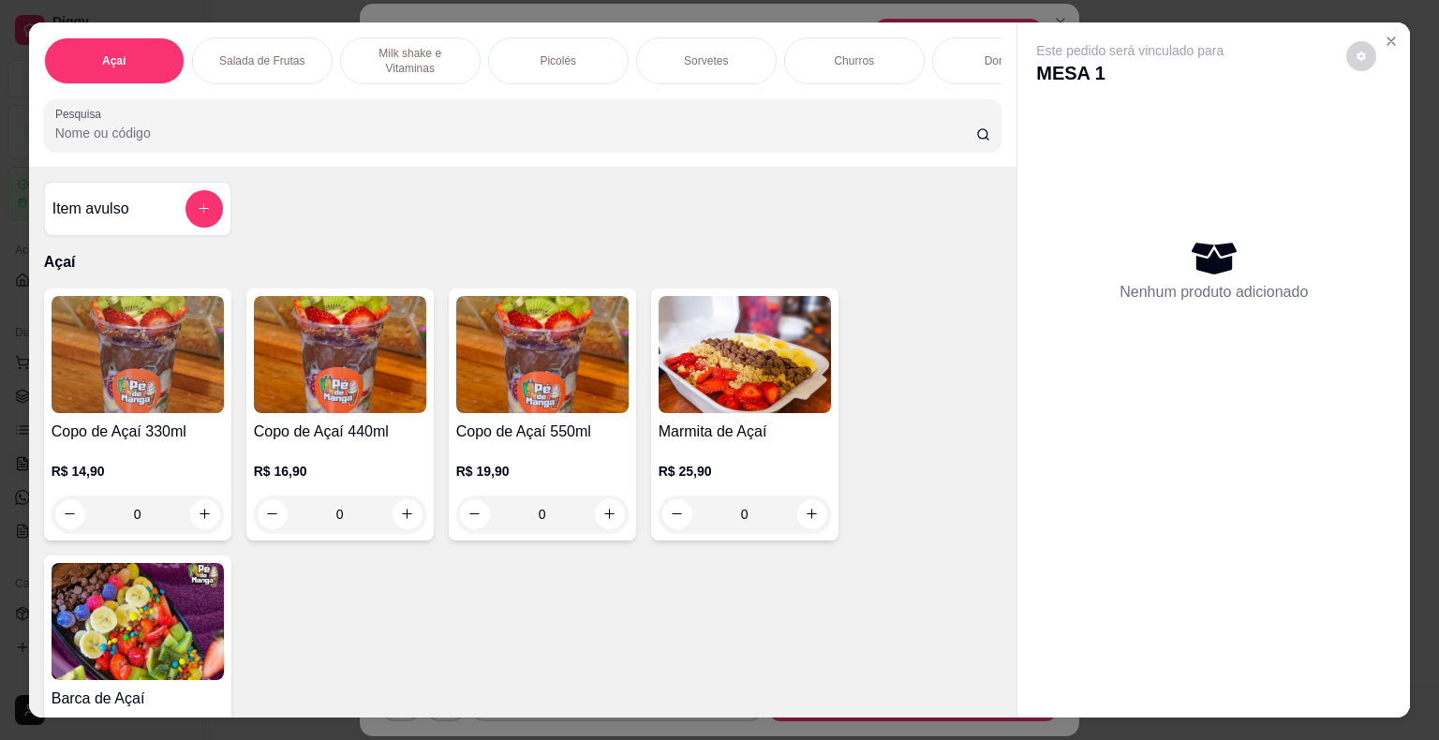
click at [670, 62] on div "Sorvetes" at bounding box center [706, 60] width 141 height 47
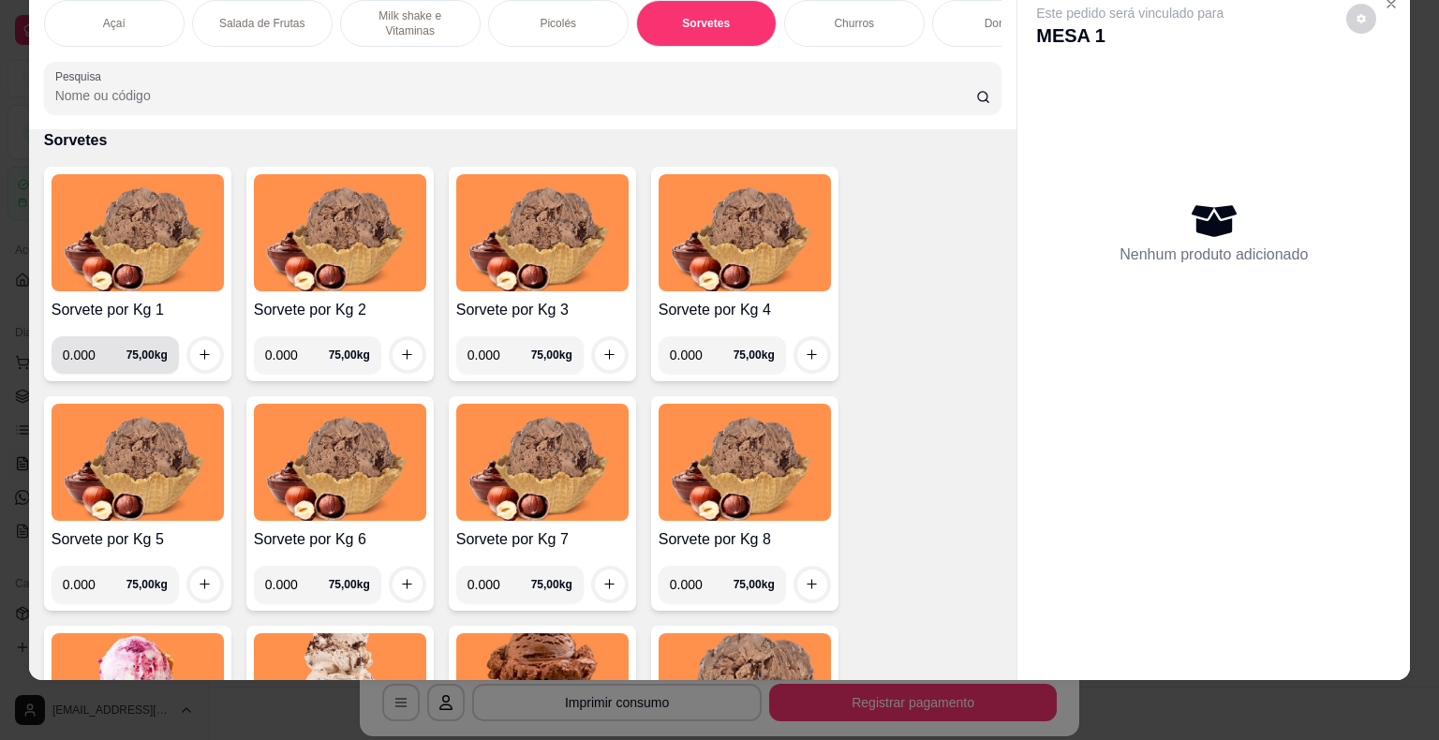
click at [89, 363] on input "0.000" at bounding box center [95, 354] width 64 height 37
type input "0.316"
click at [190, 351] on button "increase-product-quantity" at bounding box center [205, 355] width 30 height 30
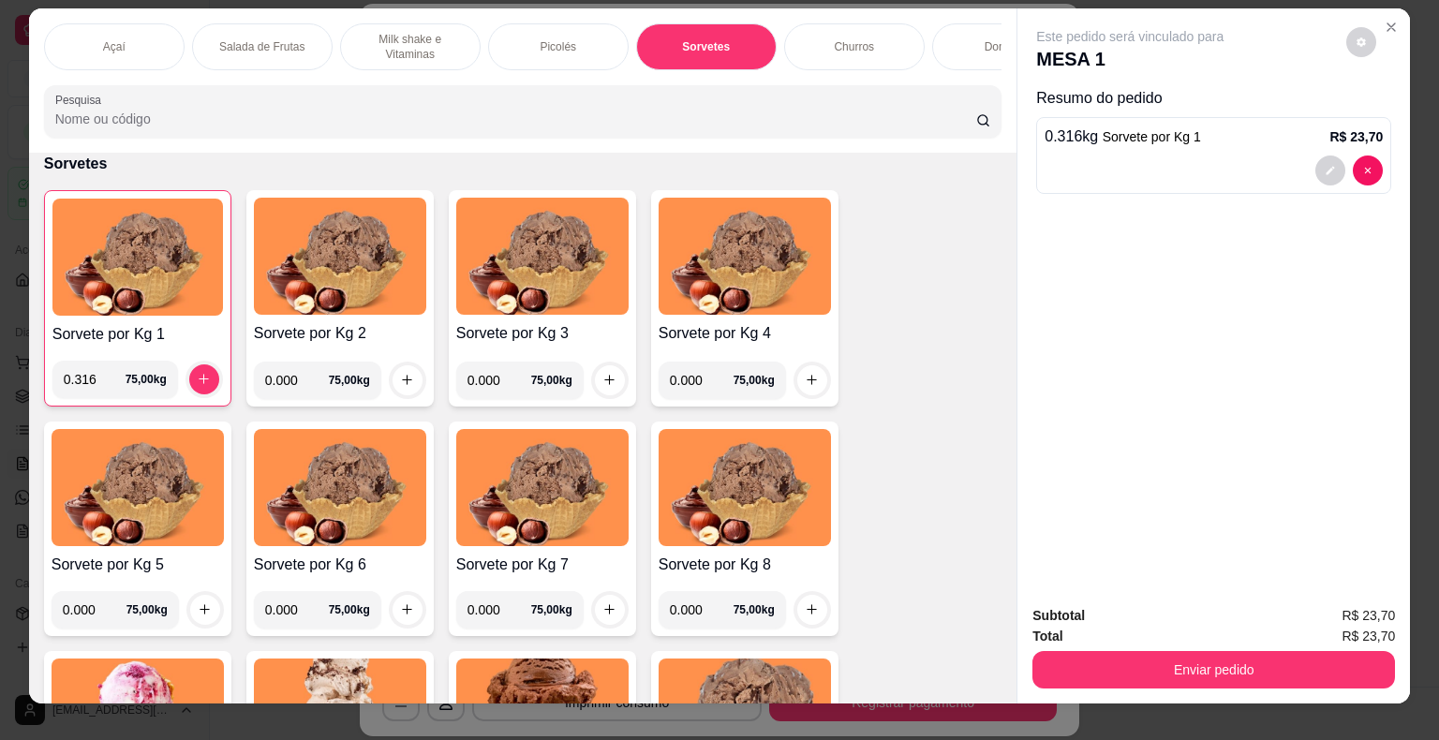
scroll to position [0, 0]
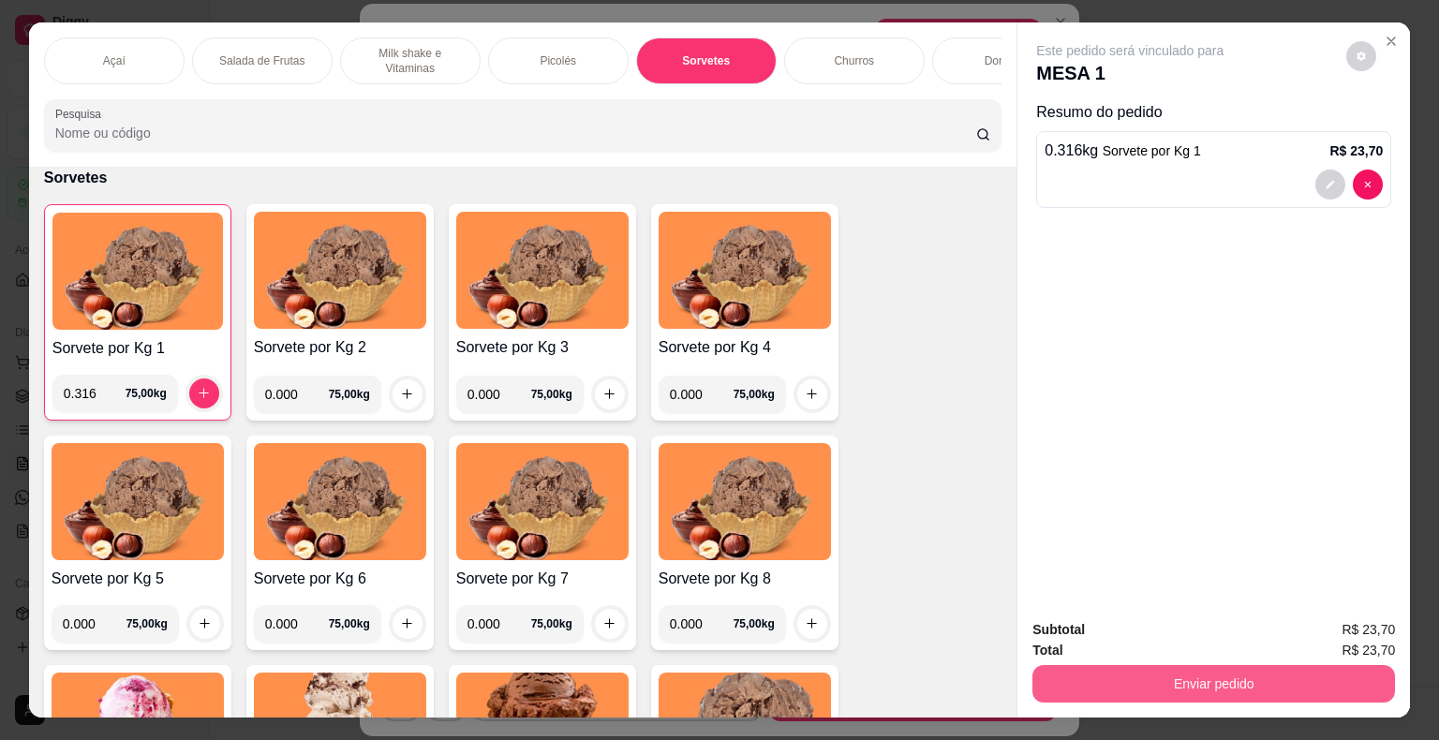
click at [1195, 673] on button "Enviar pedido" at bounding box center [1213, 683] width 363 height 37
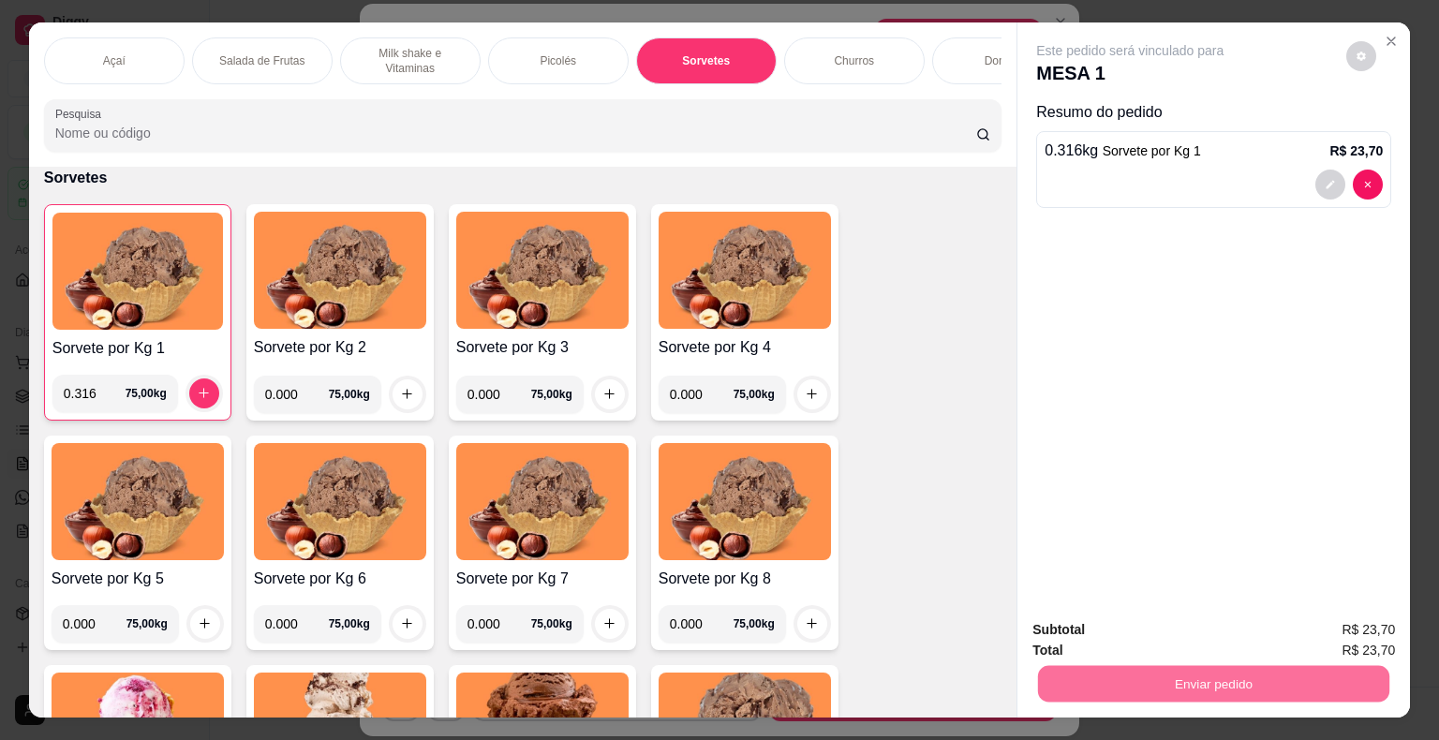
click at [1149, 626] on button "Não registrar e enviar pedido" at bounding box center [1151, 631] width 189 height 35
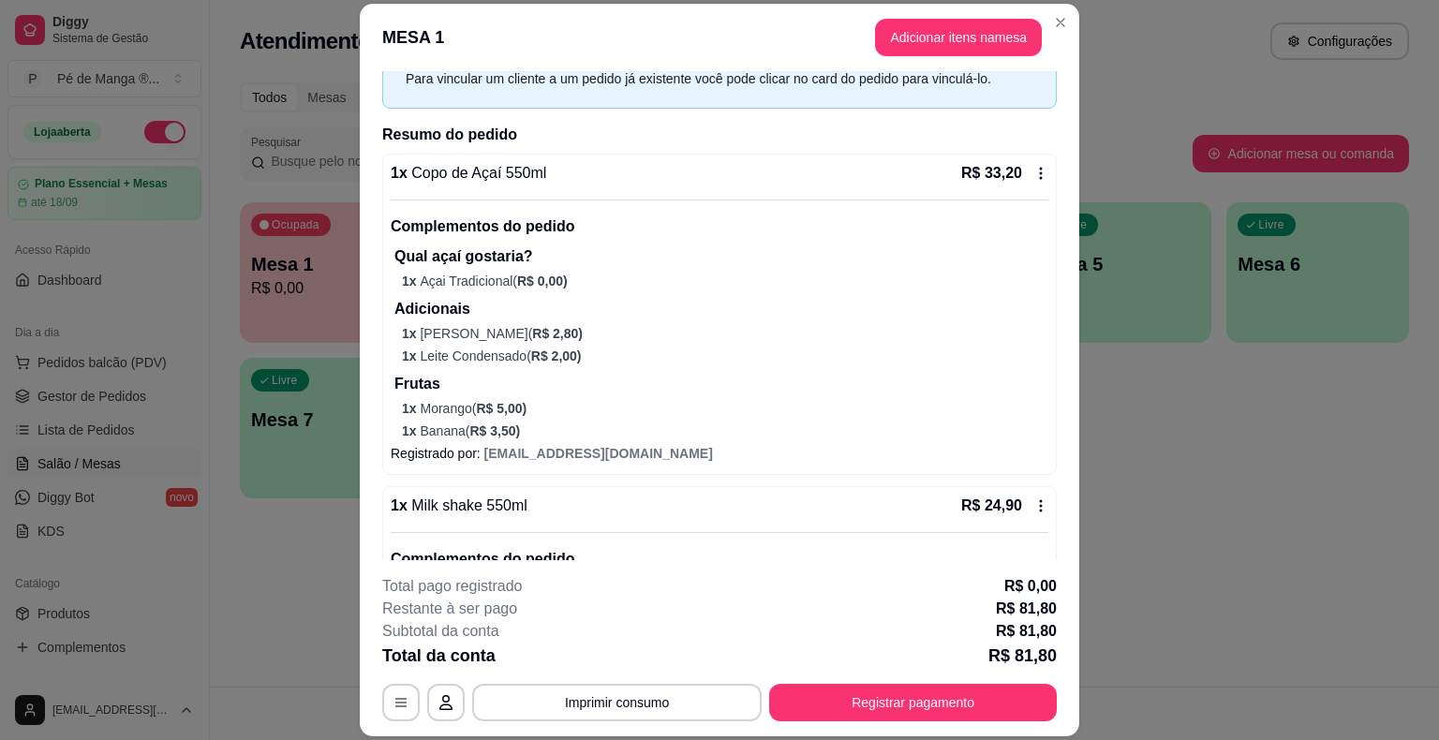
scroll to position [326, 0]
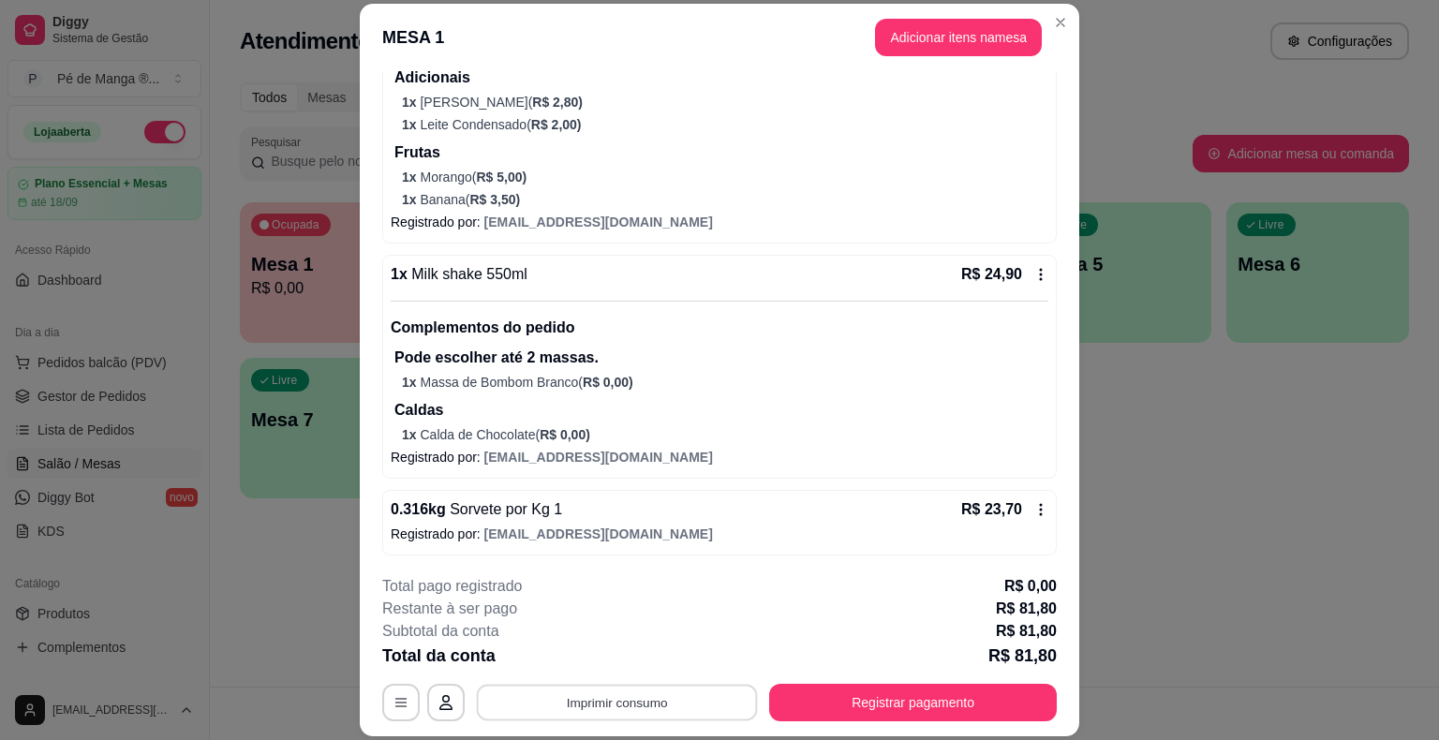
click at [696, 719] on button "Imprimir consumo" at bounding box center [617, 703] width 281 height 37
click at [648, 660] on button "IMPRESSORA" at bounding box center [616, 660] width 136 height 30
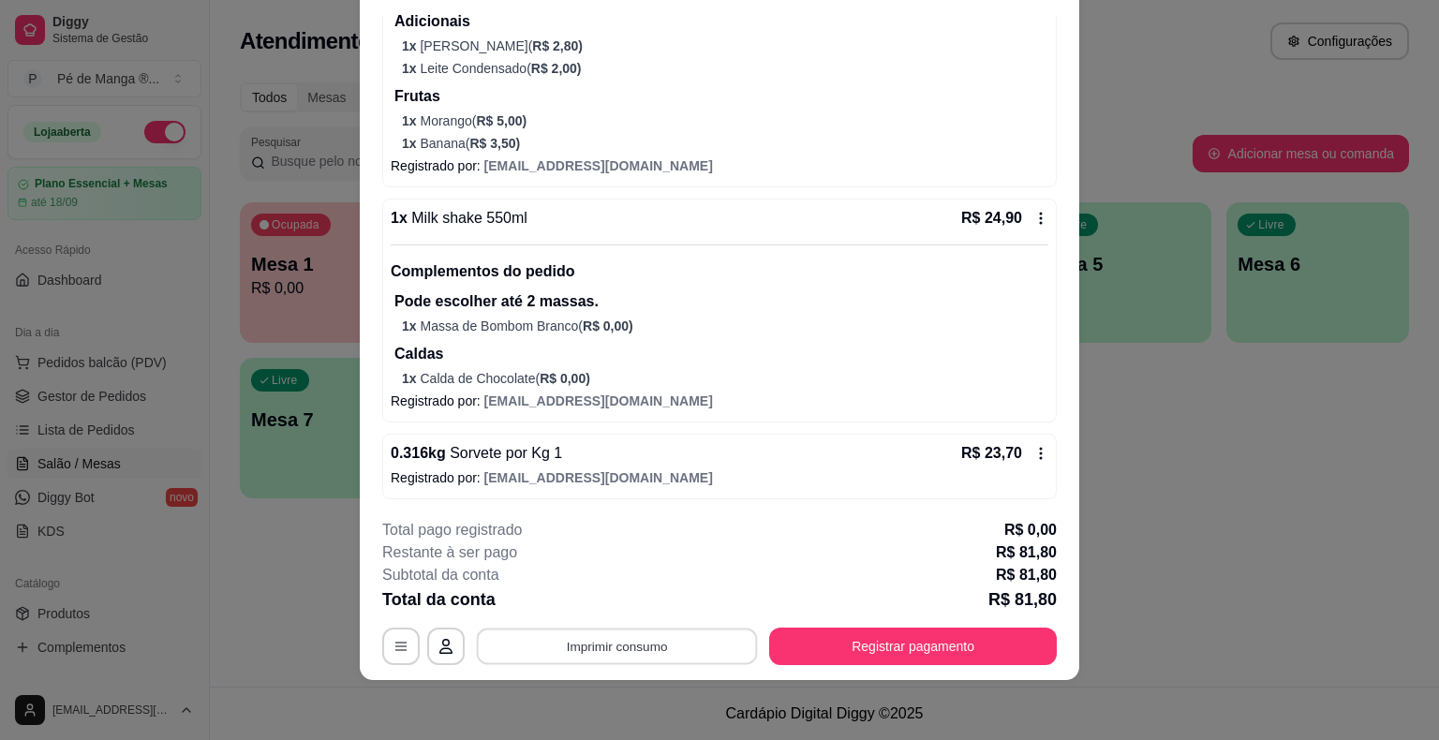
click at [670, 646] on button "Imprimir consumo" at bounding box center [617, 647] width 281 height 37
click at [617, 590] on button "IMPRESSORA" at bounding box center [615, 602] width 131 height 29
click at [697, 645] on button "Imprimir consumo" at bounding box center [616, 646] width 289 height 37
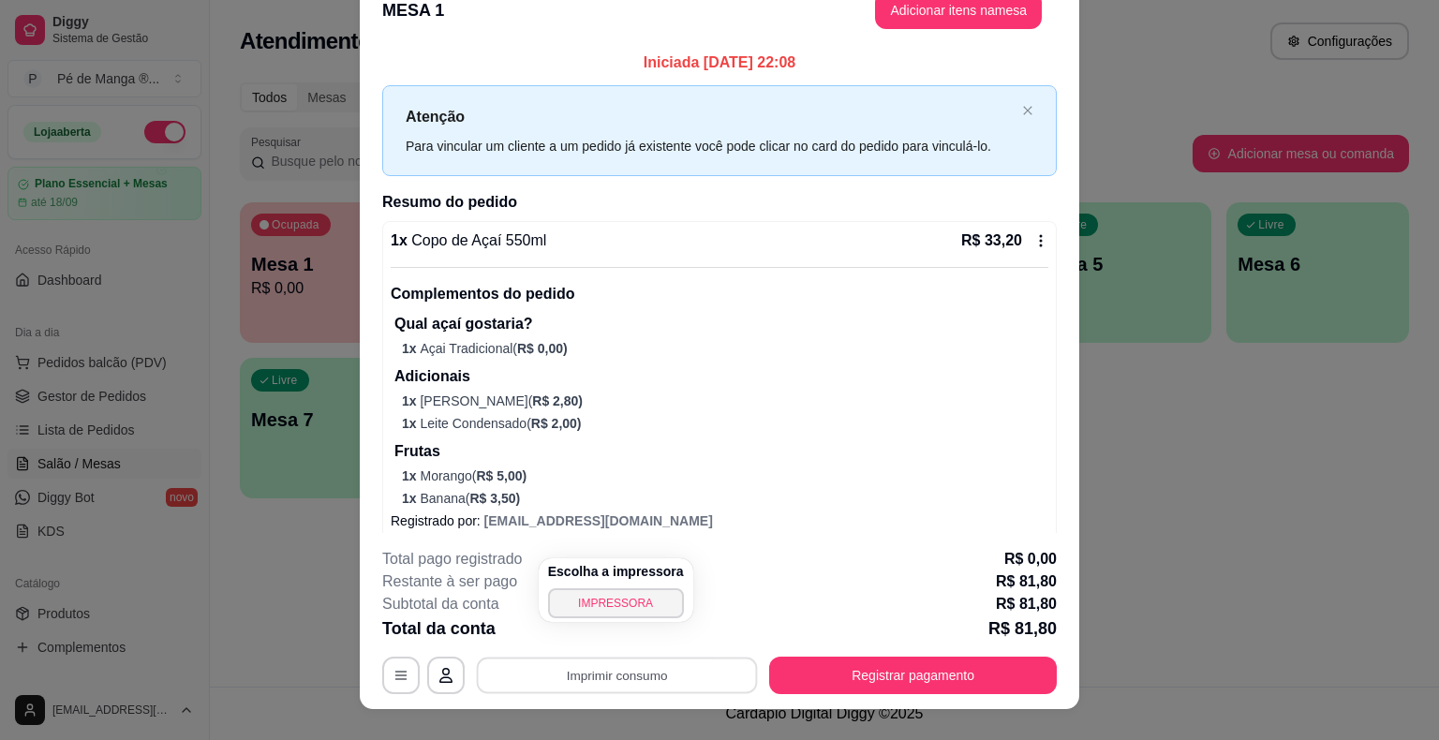
scroll to position [0, 0]
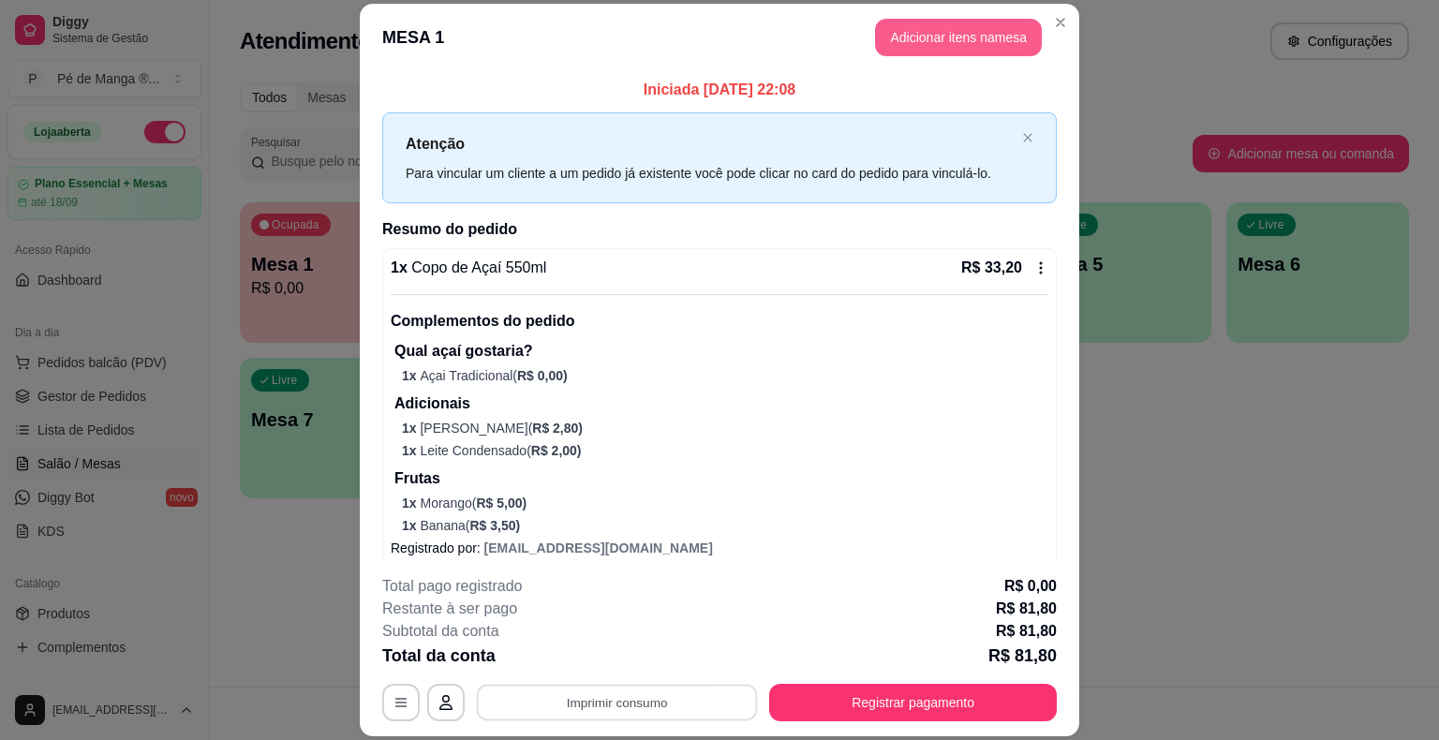
click at [971, 45] on button "Adicionar itens na mesa" at bounding box center [958, 37] width 167 height 37
click at [956, 49] on button "Adicionar itens na mesa" at bounding box center [958, 37] width 167 height 37
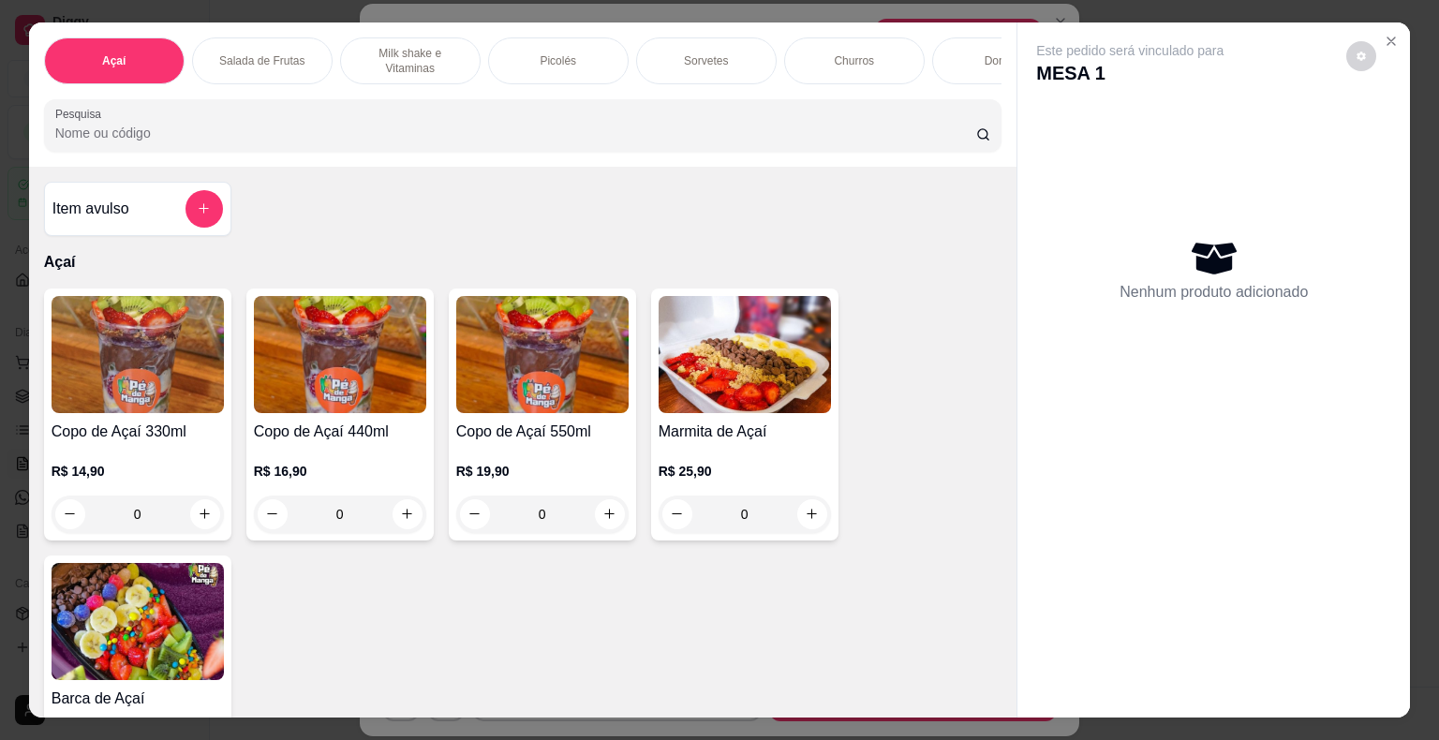
click at [556, 56] on p "Picolés" at bounding box center [558, 60] width 37 height 15
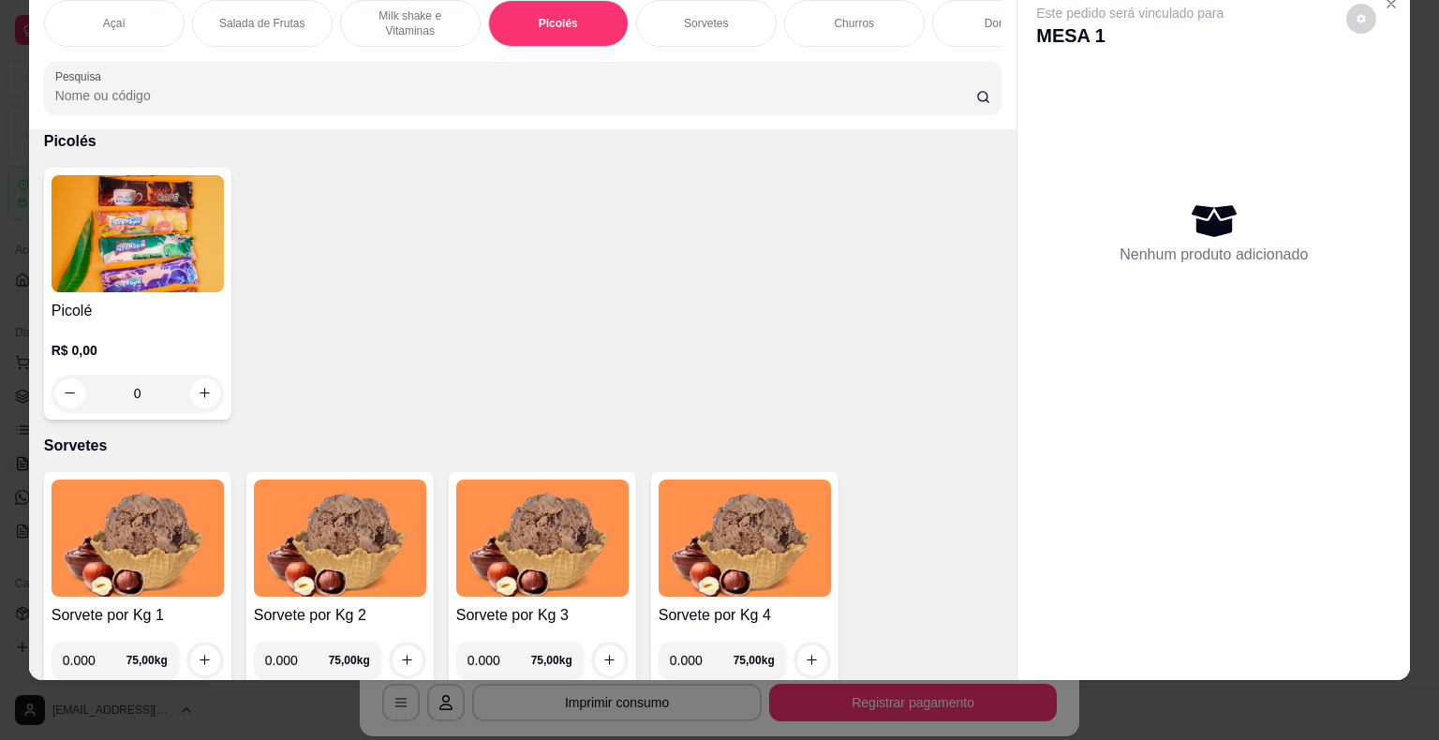
click at [140, 337] on div "R$ 0,00 0" at bounding box center [138, 367] width 172 height 90
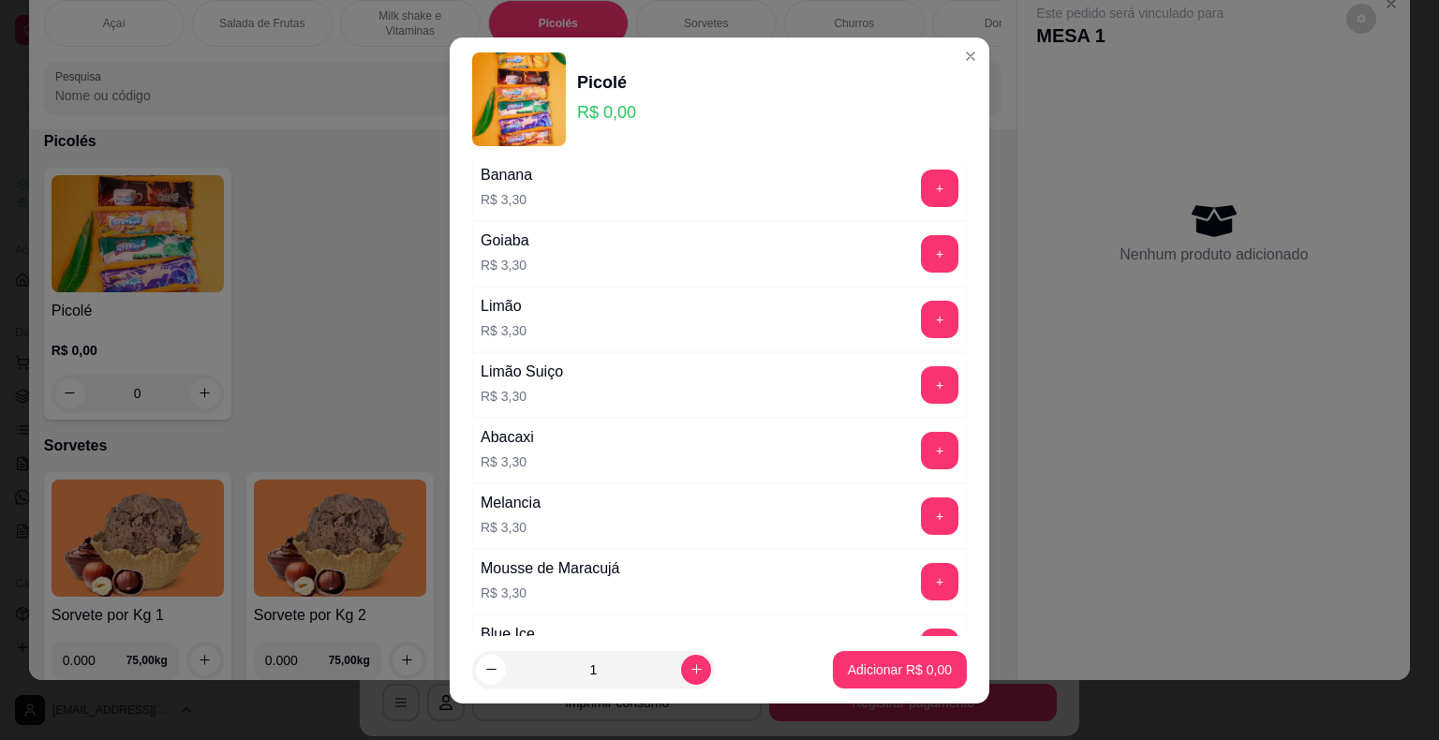
scroll to position [711, 0]
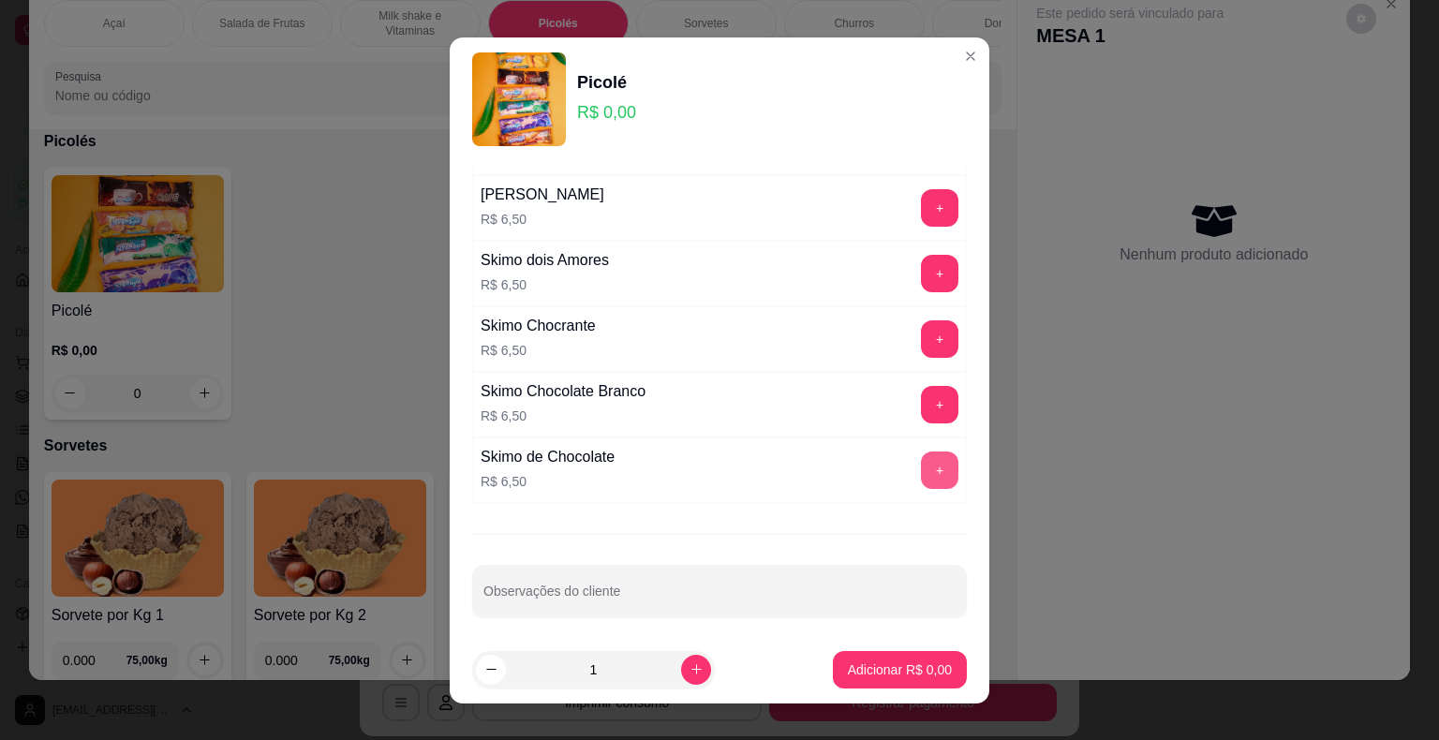
click at [921, 460] on button "+" at bounding box center [939, 470] width 37 height 37
click at [902, 671] on p "Adicionar R$ 6,50" at bounding box center [900, 669] width 104 height 19
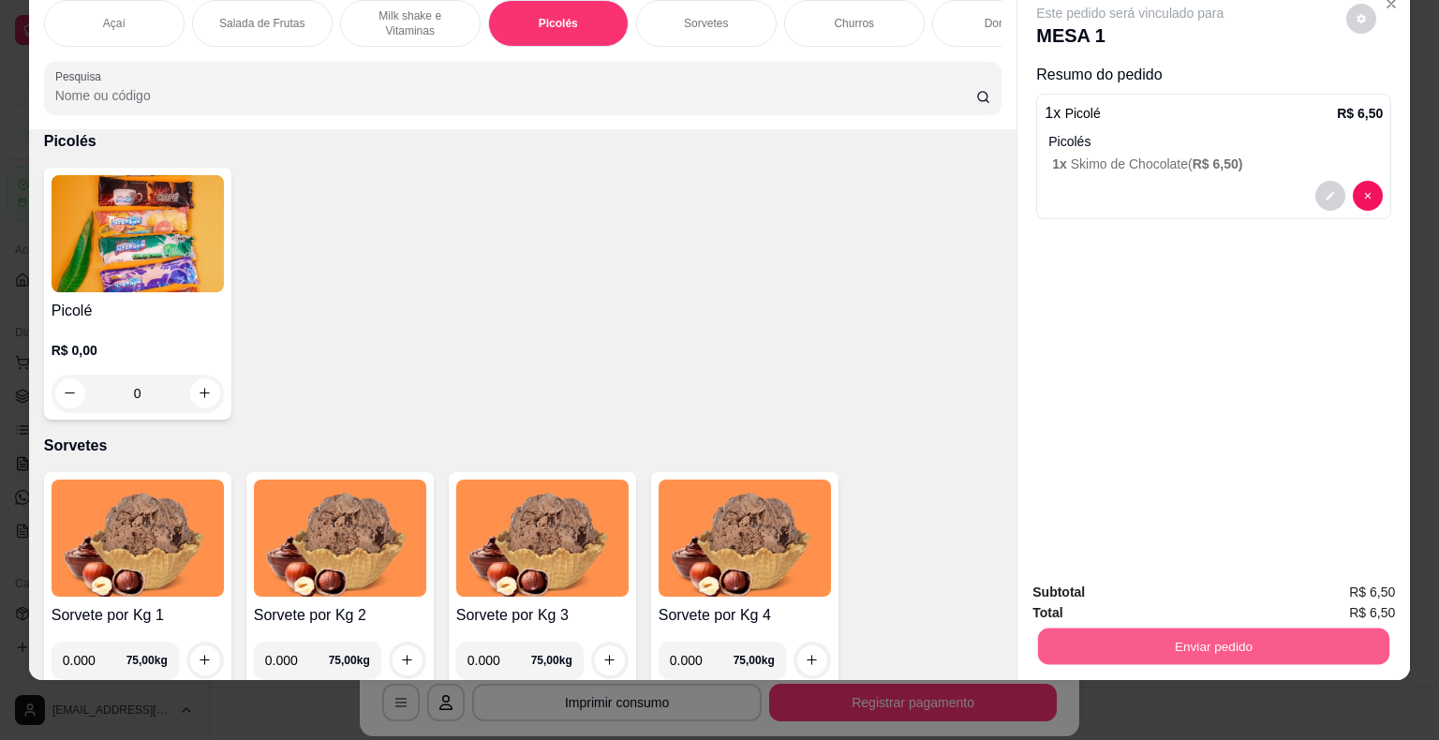
click at [1123, 639] on button "Enviar pedido" at bounding box center [1213, 647] width 351 height 37
click at [1146, 577] on button "Não registrar e enviar pedido" at bounding box center [1151, 587] width 195 height 36
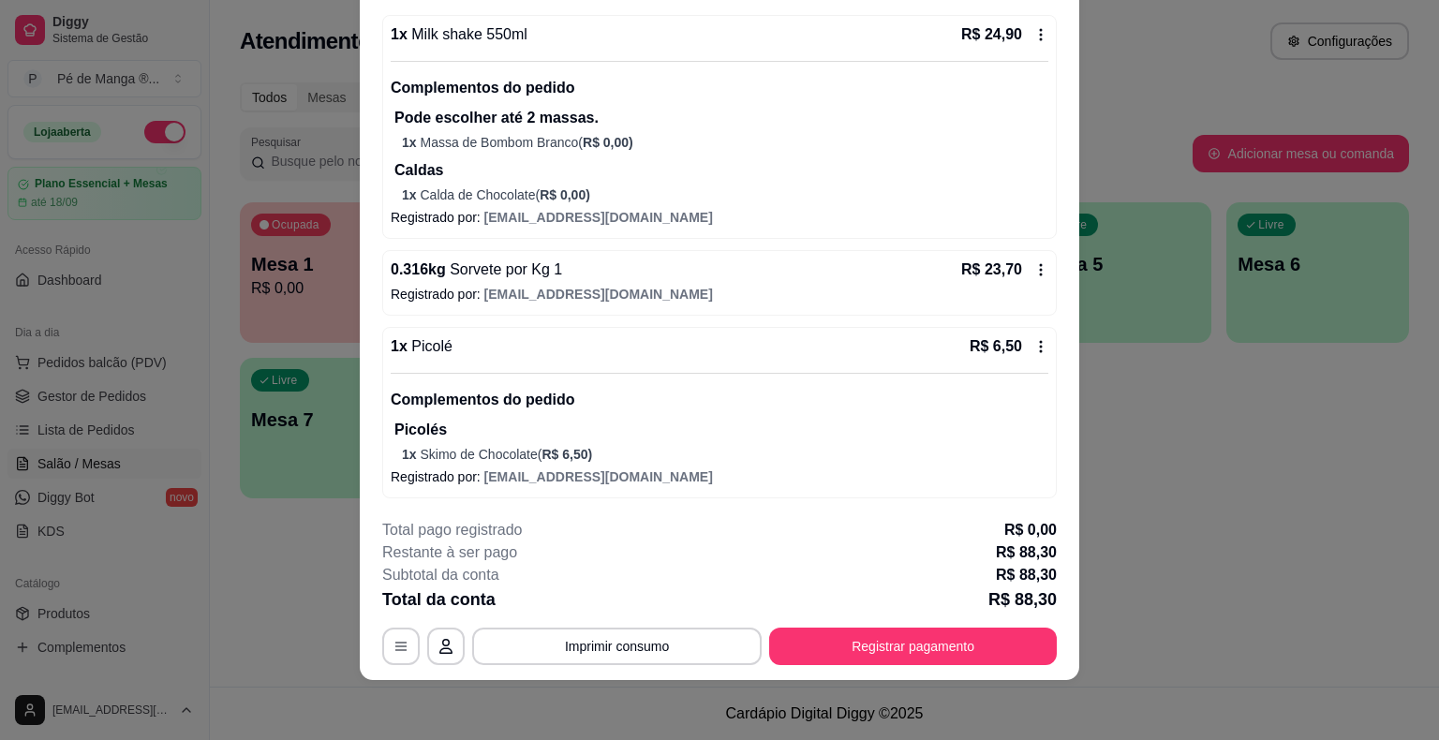
scroll to position [0, 0]
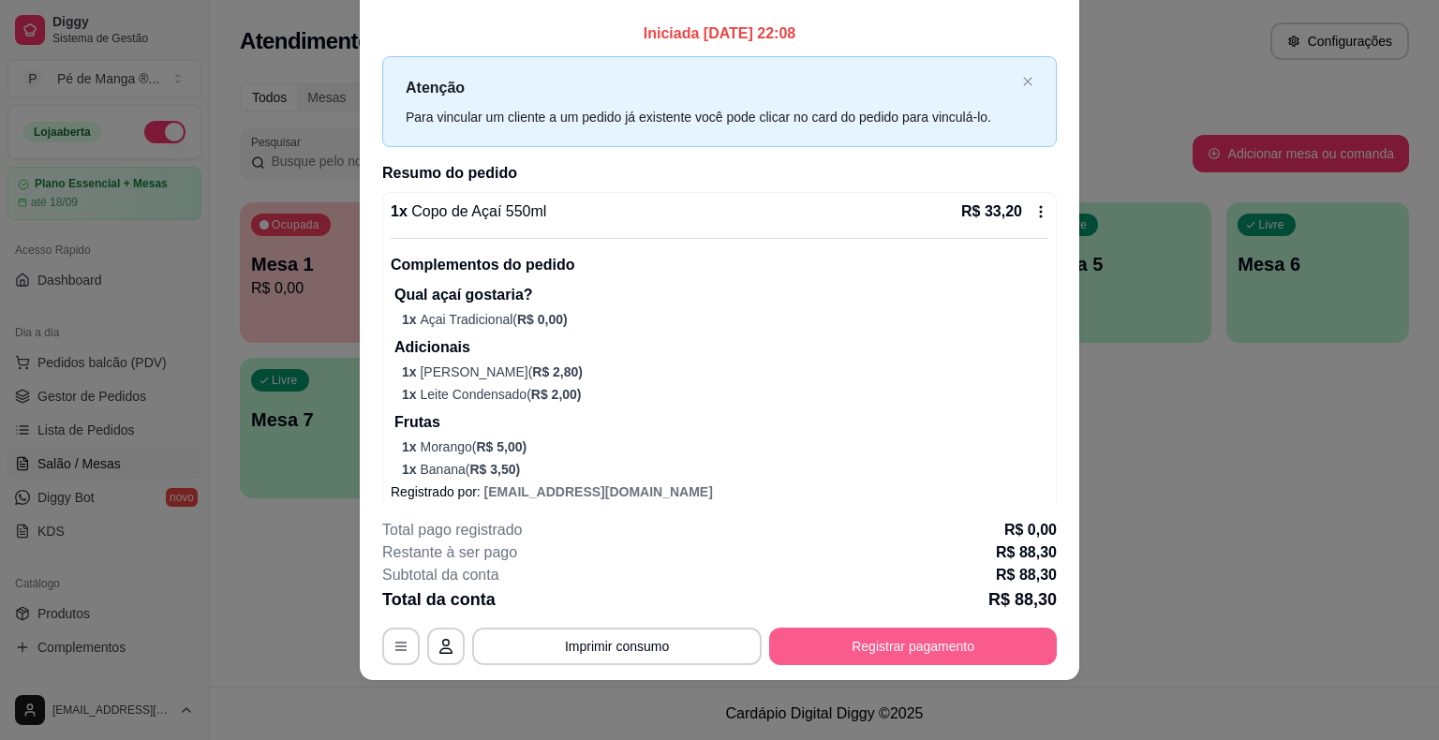
click at [952, 647] on button "Registrar pagamento" at bounding box center [913, 646] width 288 height 37
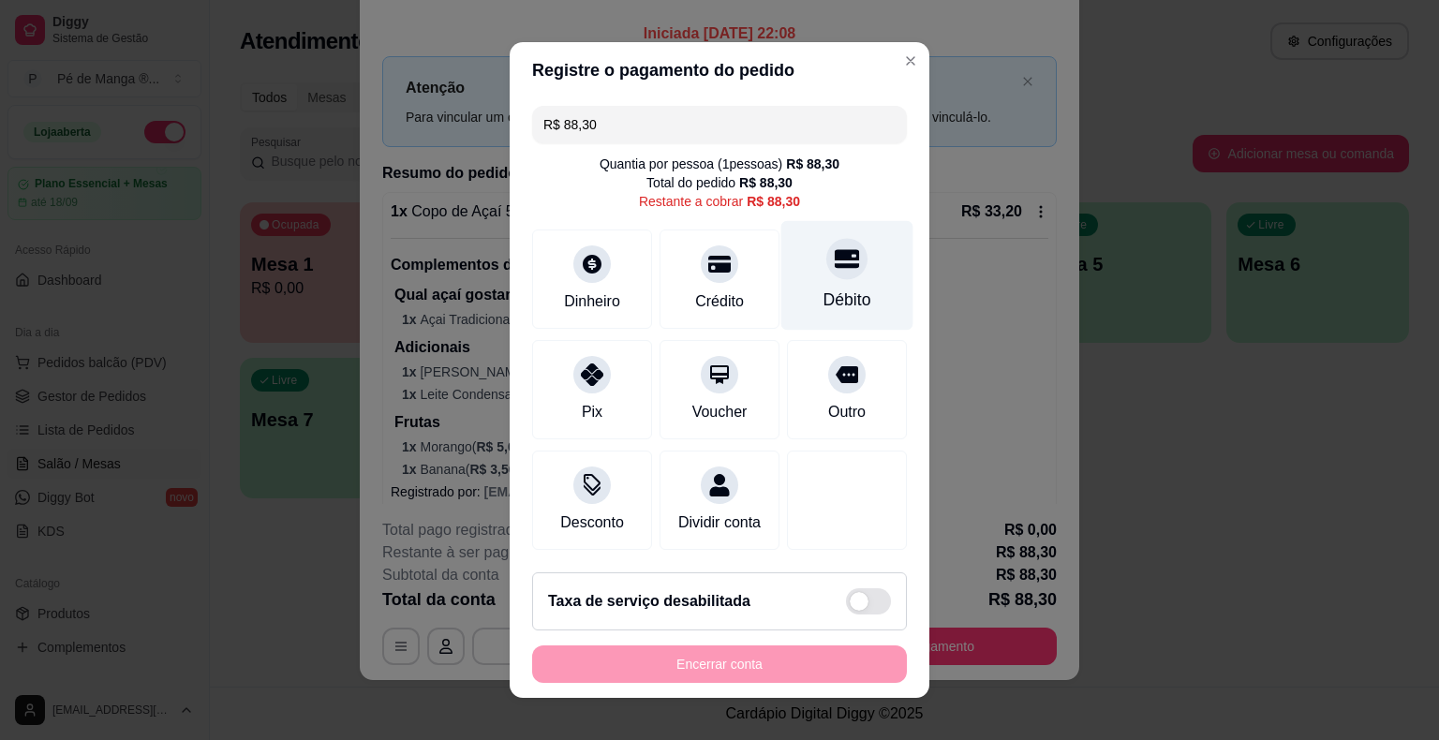
click at [824, 303] on div "Débito" at bounding box center [847, 300] width 48 height 24
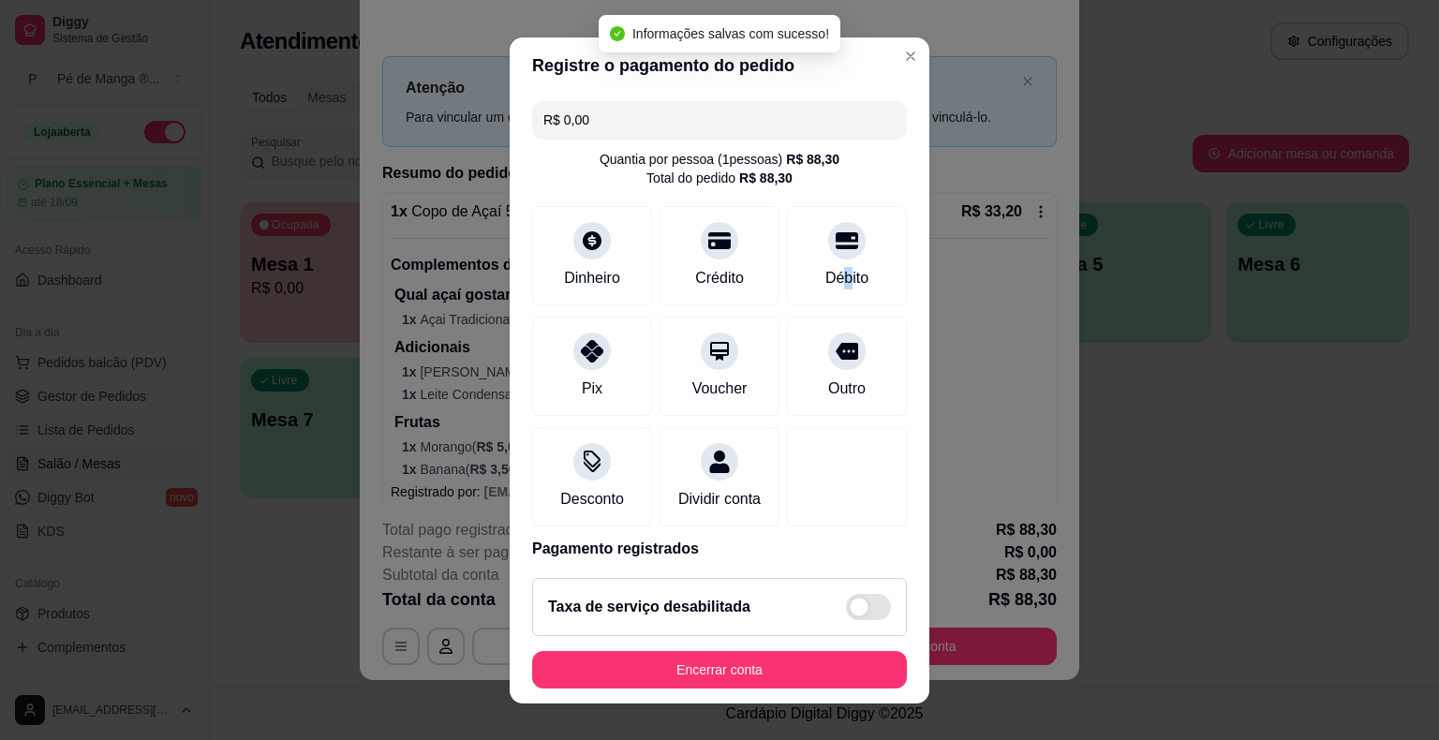
scroll to position [88, 0]
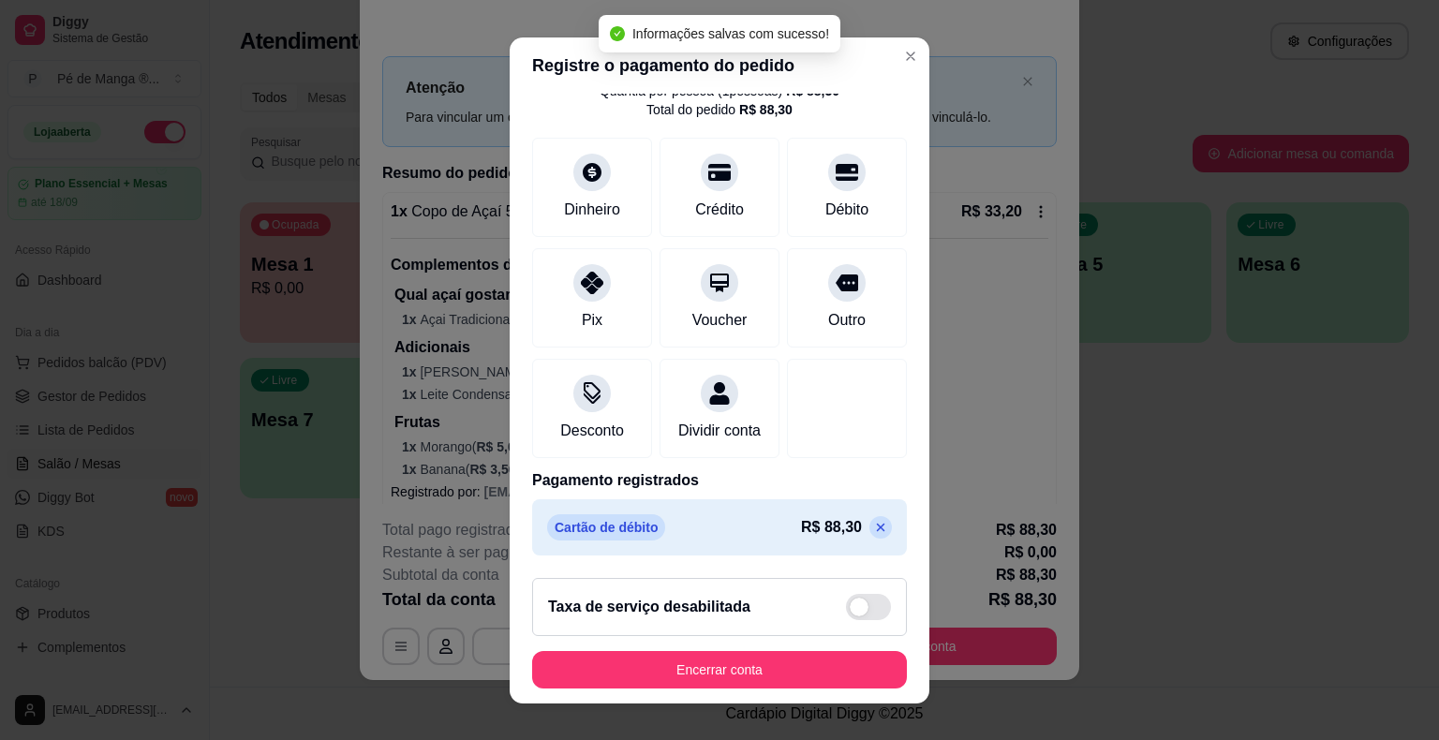
drag, startPoint x: 846, startPoint y: 534, endPoint x: 839, endPoint y: 541, distance: 10.0
click at [869, 536] on p at bounding box center [880, 527] width 22 height 22
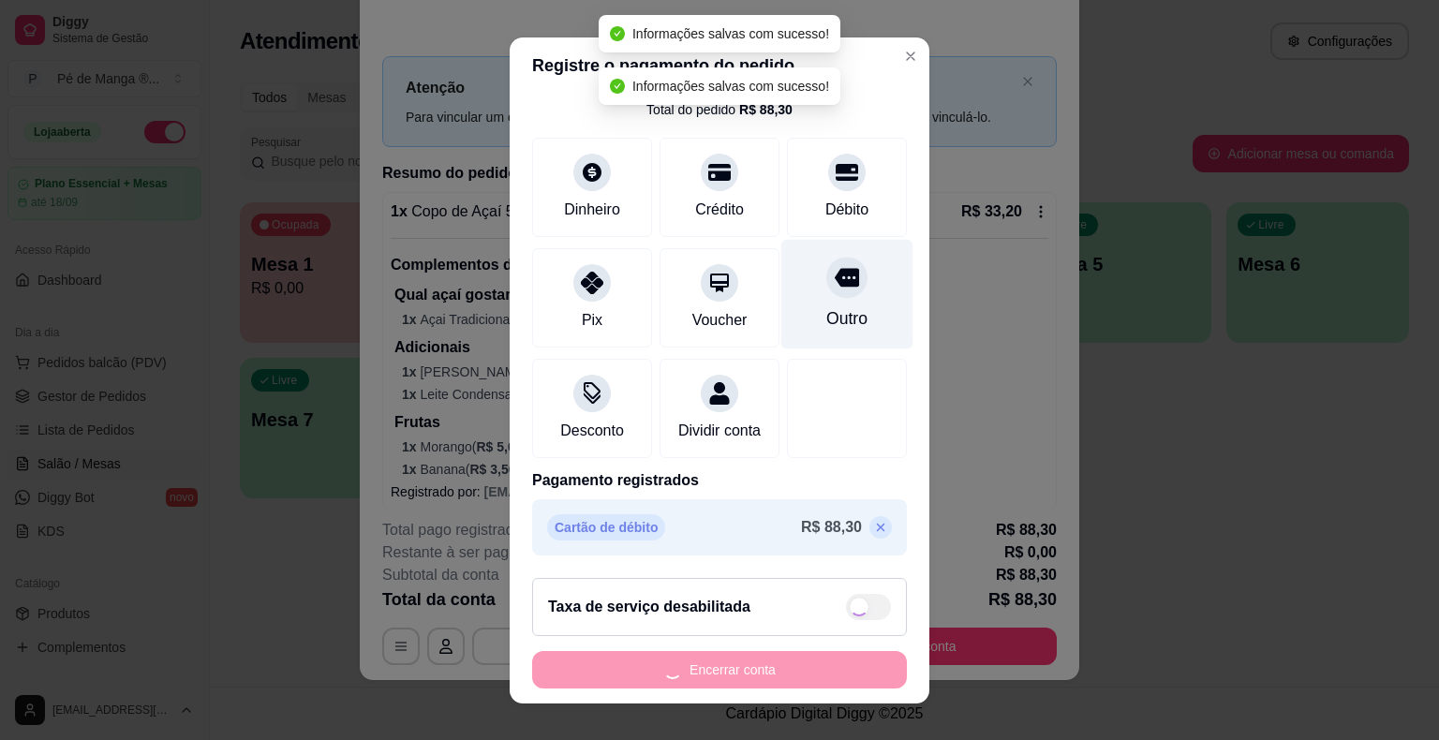
scroll to position [0, 0]
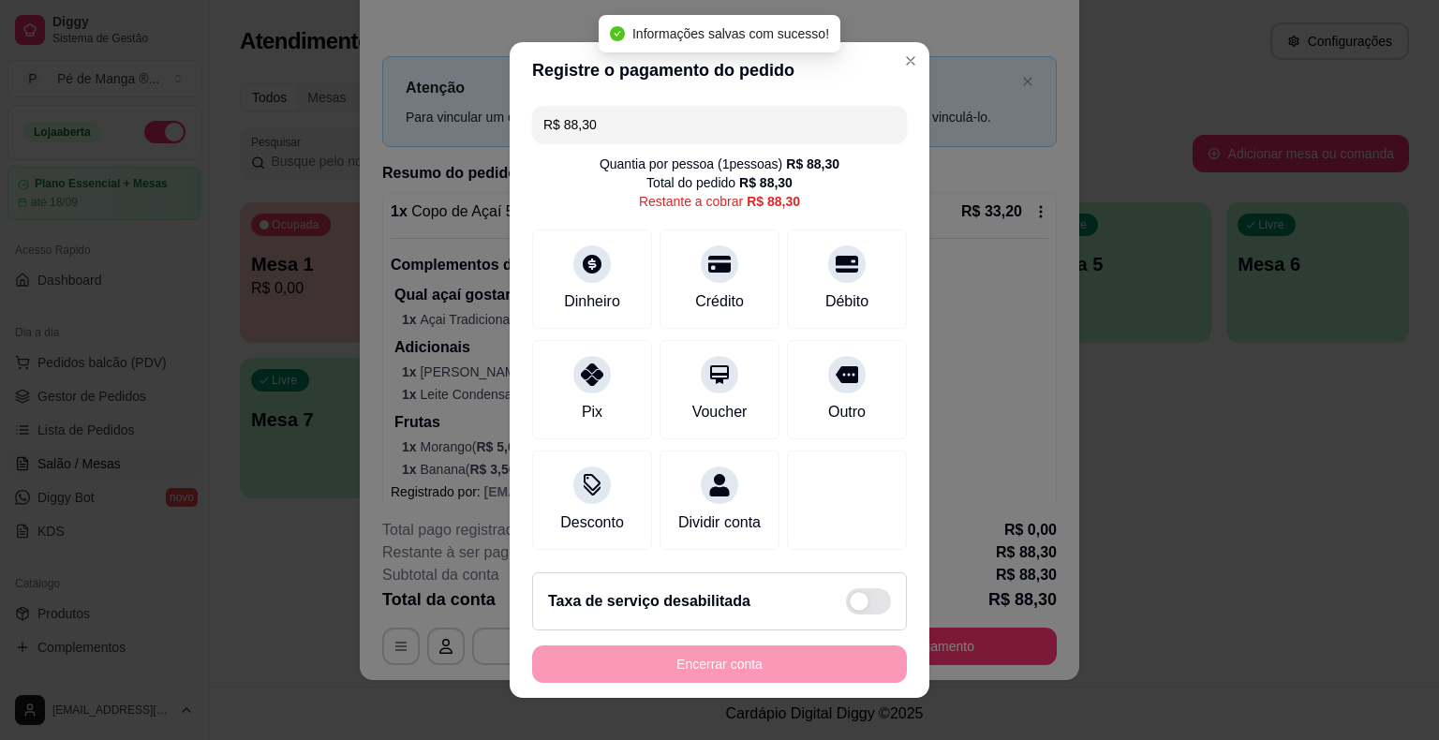
drag, startPoint x: 600, startPoint y: 132, endPoint x: 427, endPoint y: 158, distance: 174.4
click at [431, 158] on div "Registre o pagamento do pedido R$ 88,30 Quantia por pessoa ( 1 pessoas) R$ 88,3…" at bounding box center [719, 370] width 1439 height 740
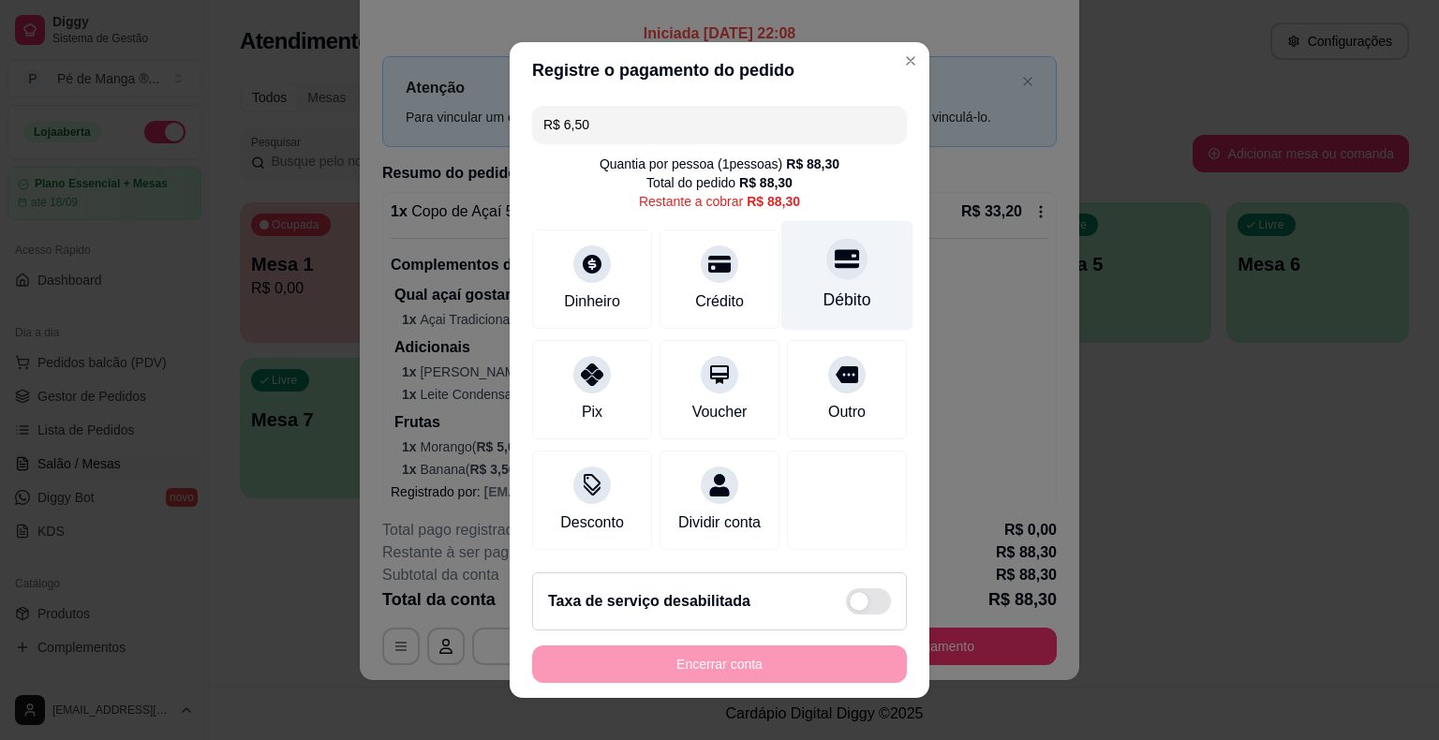
click at [833, 317] on div "Débito" at bounding box center [847, 276] width 132 height 110
type input "R$ 81,80"
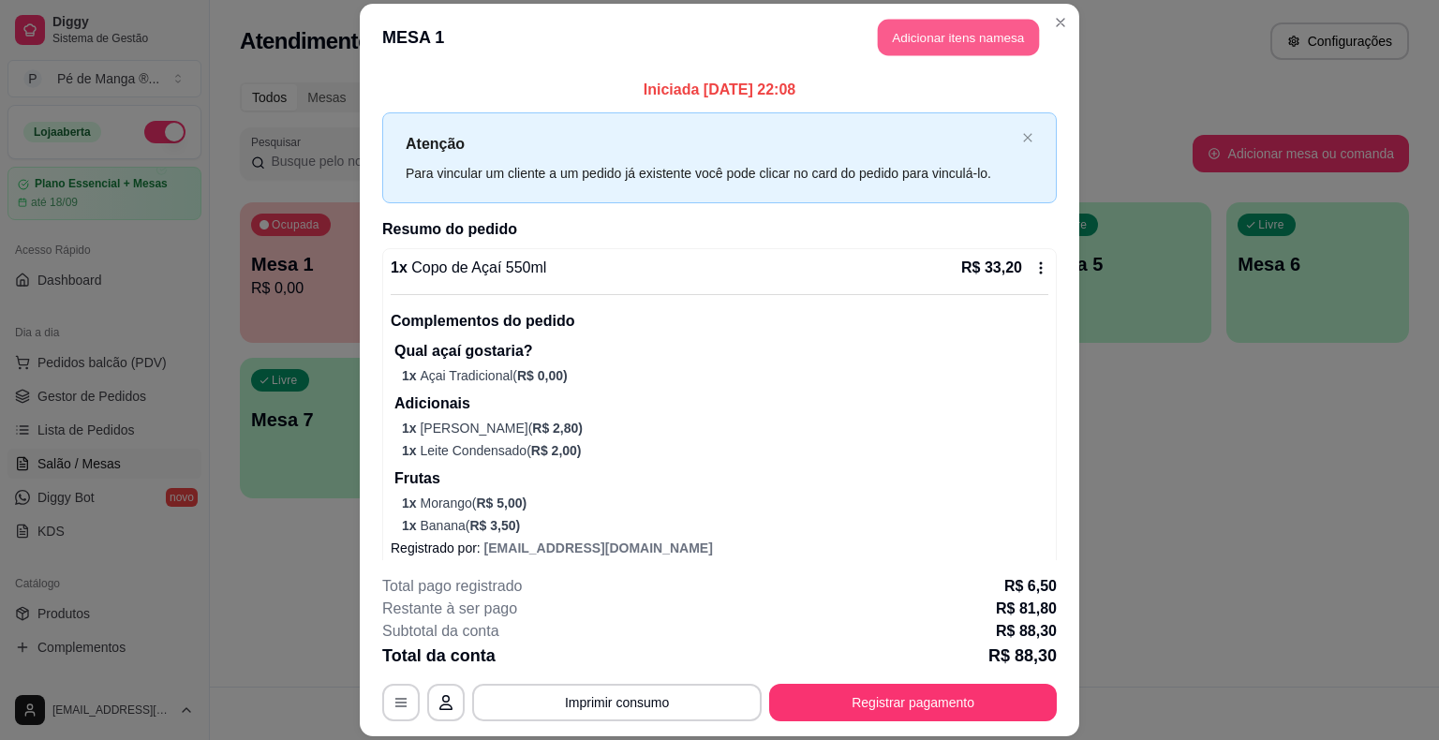
click at [962, 49] on button "Adicionar itens na mesa" at bounding box center [958, 38] width 161 height 37
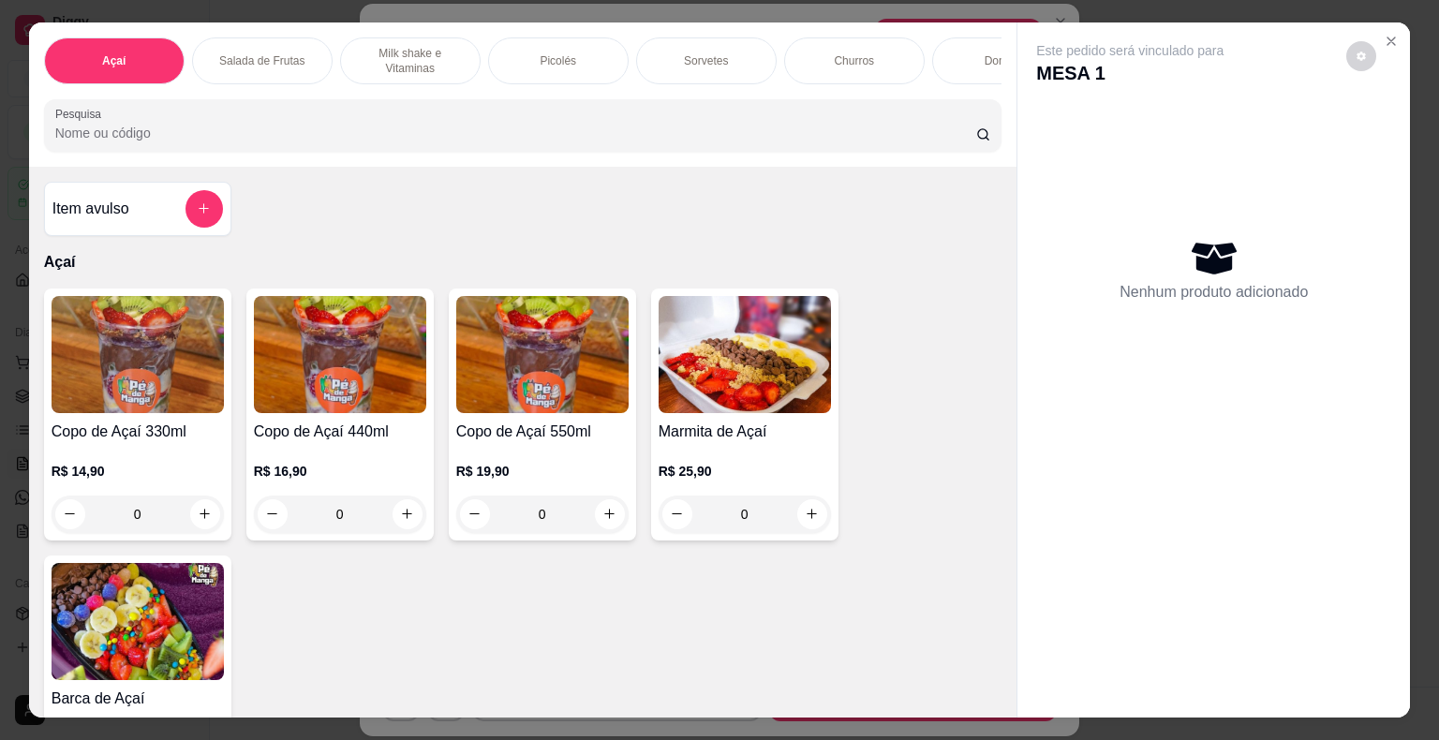
click at [708, 53] on p "Sorvetes" at bounding box center [706, 60] width 44 height 15
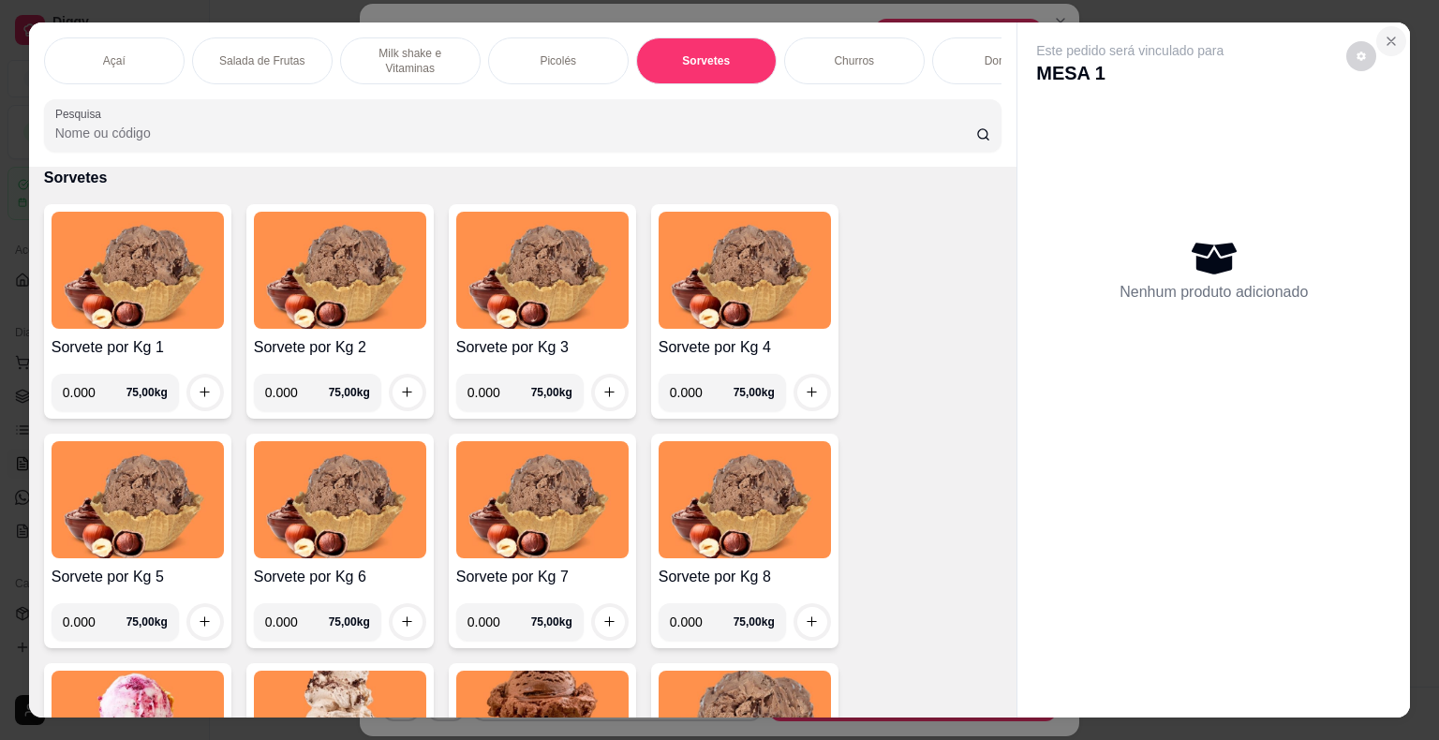
click at [1387, 37] on icon "Close" at bounding box center [1390, 40] width 7 height 7
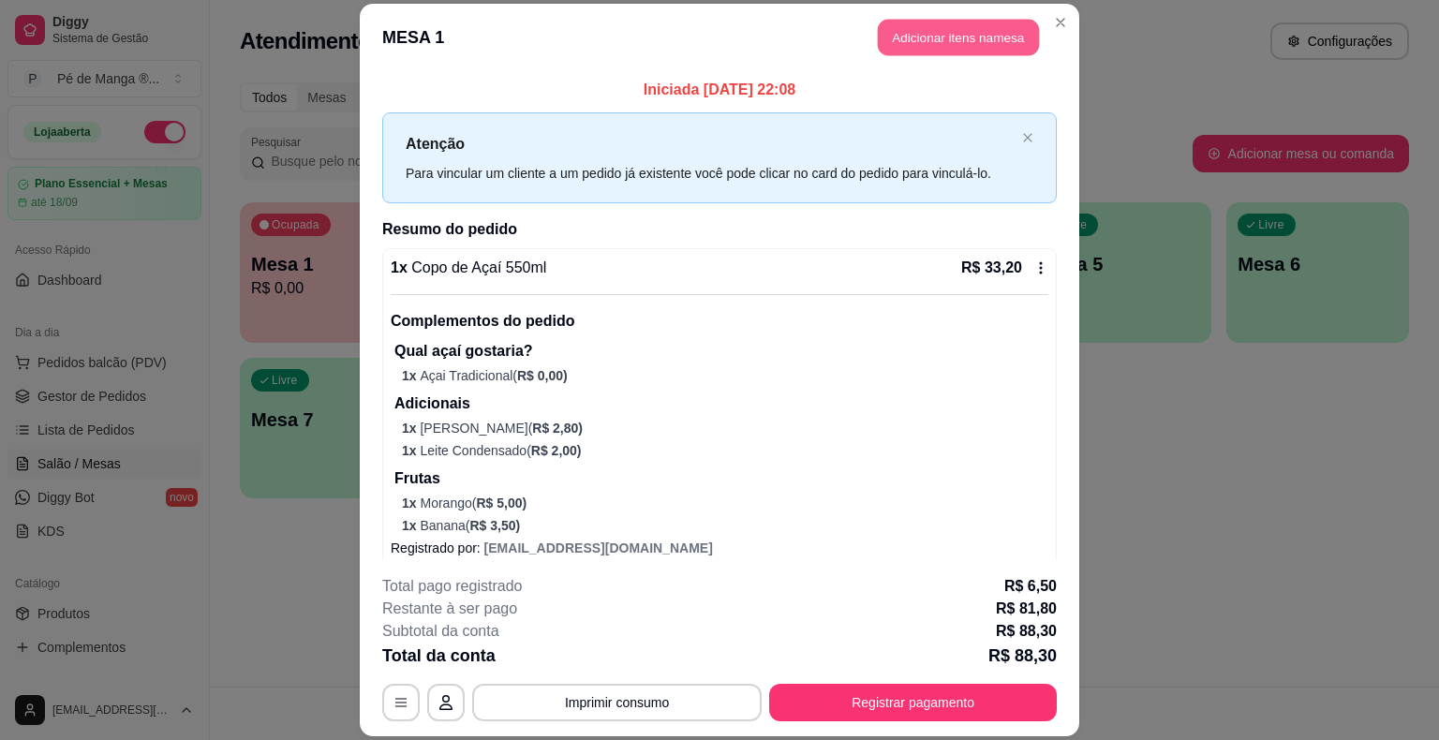
click at [1001, 38] on button "Adicionar itens na mesa" at bounding box center [958, 38] width 161 height 37
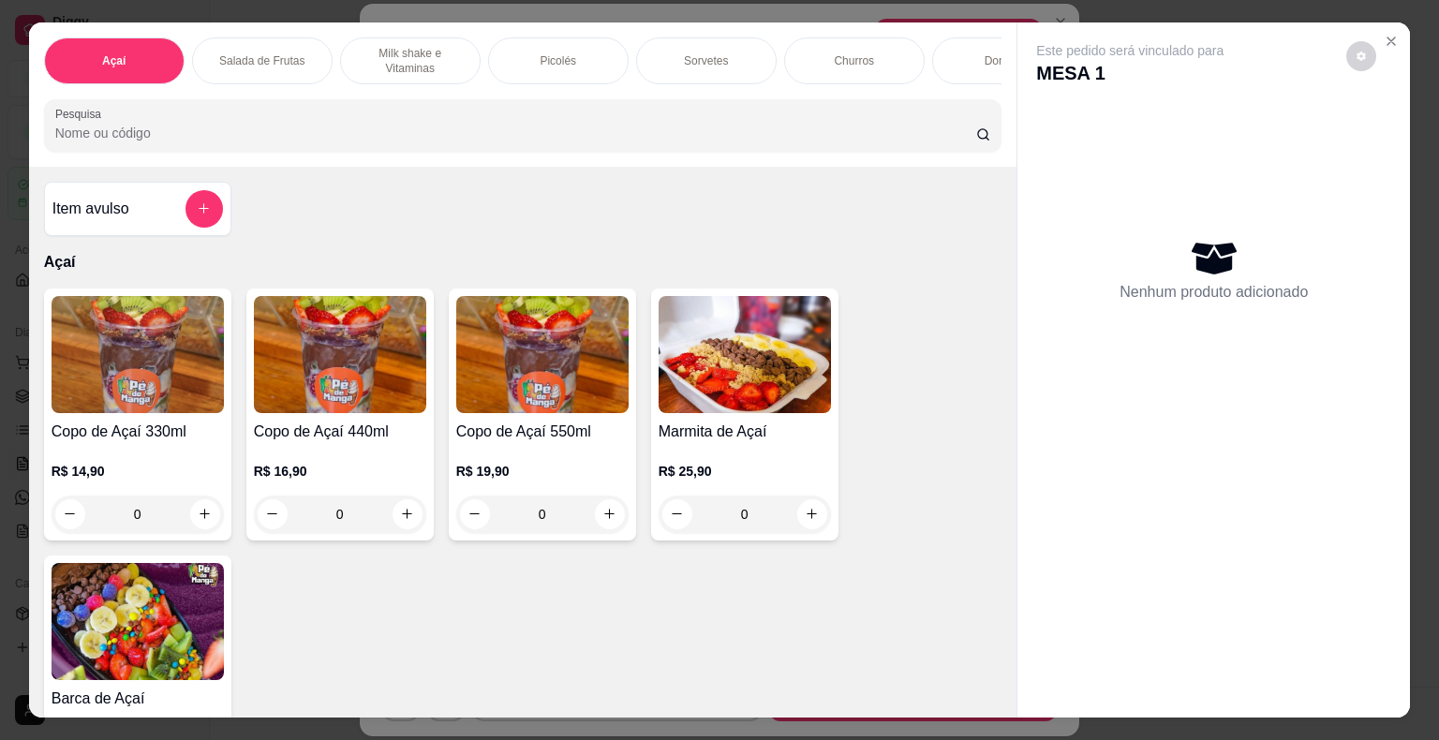
click at [682, 62] on div "Sorvetes" at bounding box center [706, 60] width 141 height 47
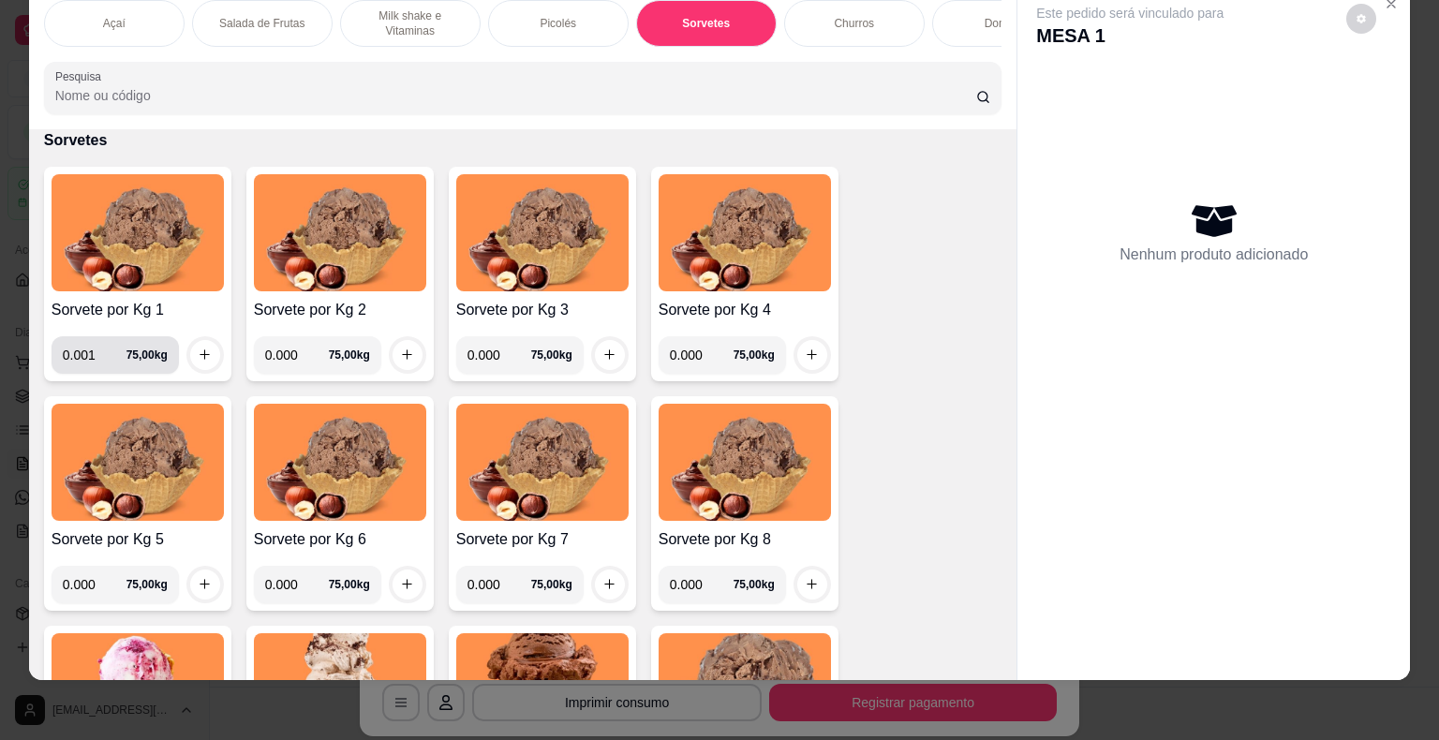
click at [99, 356] on input "0.001" at bounding box center [95, 354] width 64 height 37
type input "0.240"
click at [196, 363] on button "increase-product-quantity" at bounding box center [205, 355] width 30 height 30
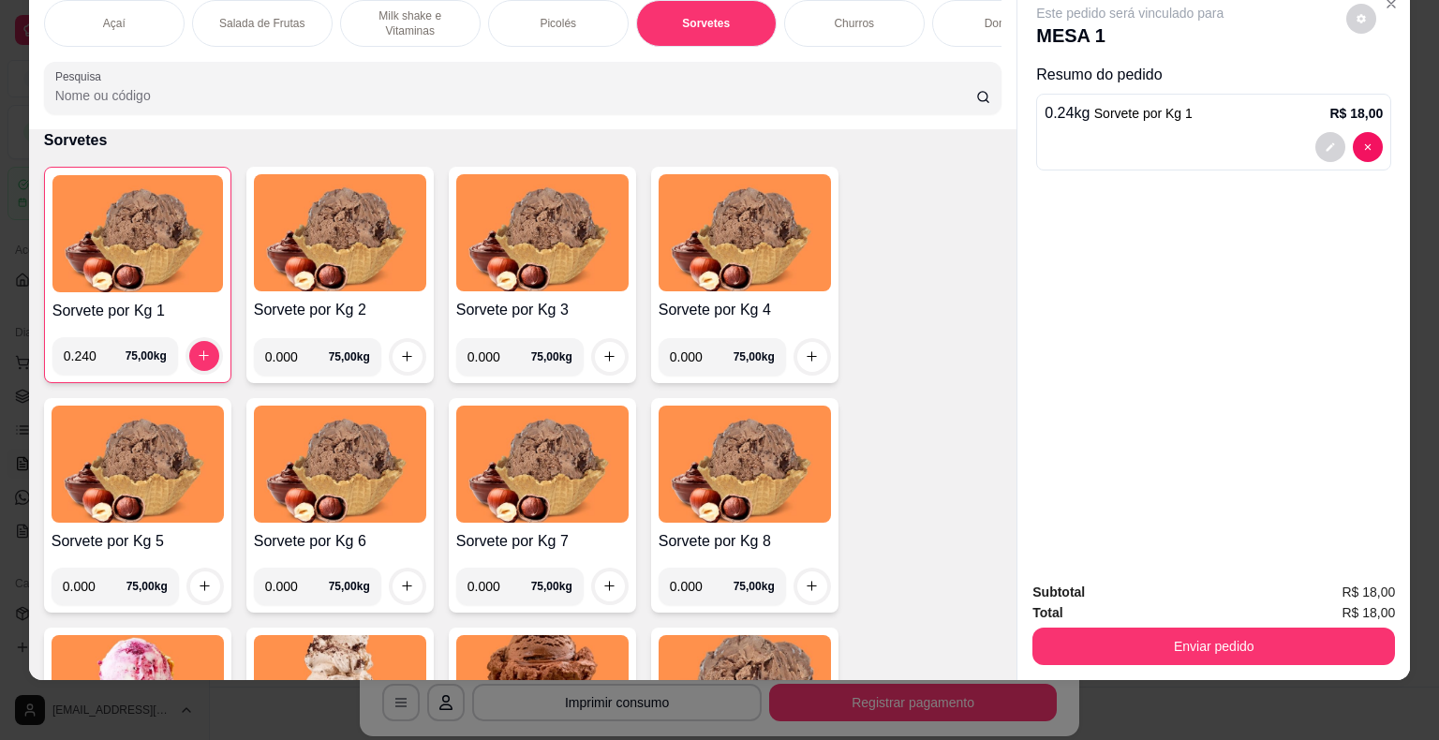
click at [289, 354] on input "0.000" at bounding box center [297, 356] width 64 height 37
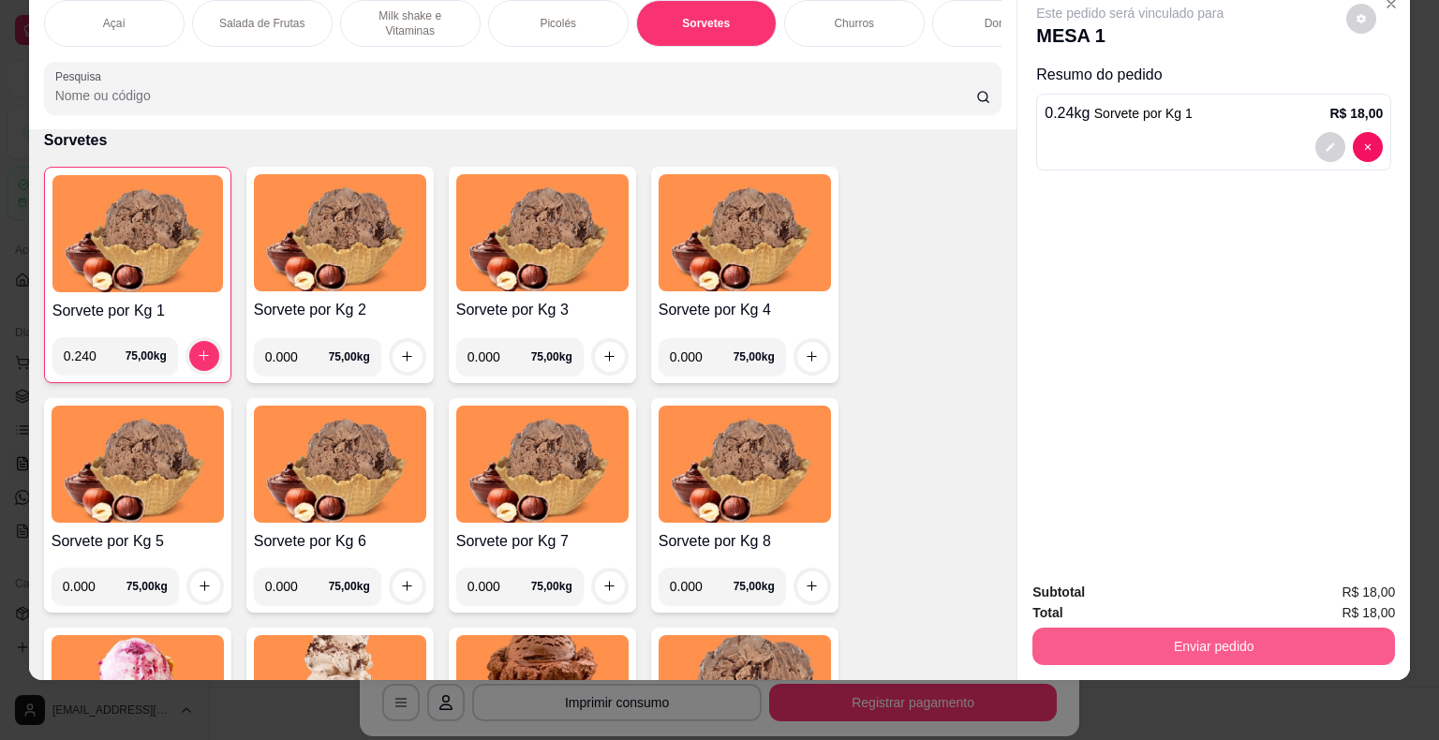
click at [1151, 631] on button "Enviar pedido" at bounding box center [1213, 646] width 363 height 37
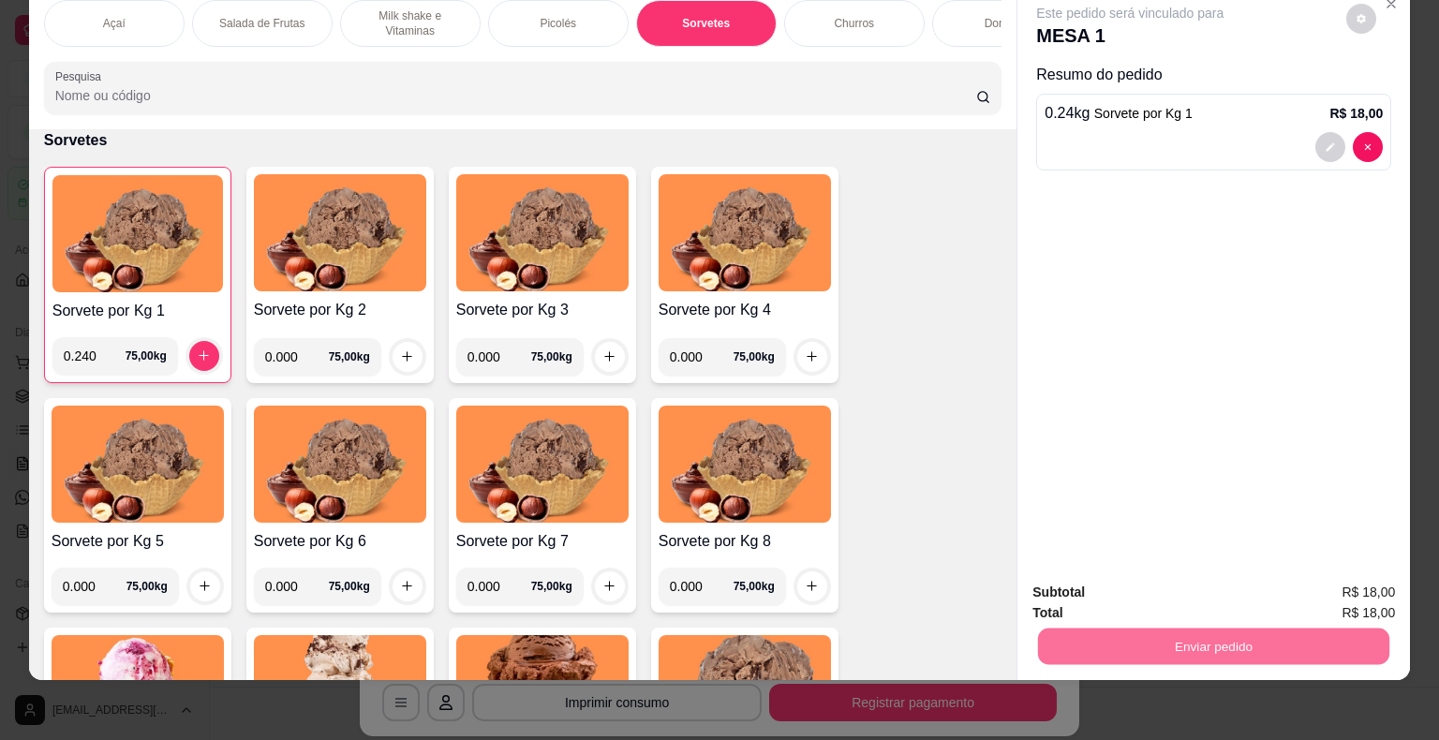
click at [1207, 598] on button "Não registrar e enviar pedido" at bounding box center [1151, 587] width 195 height 36
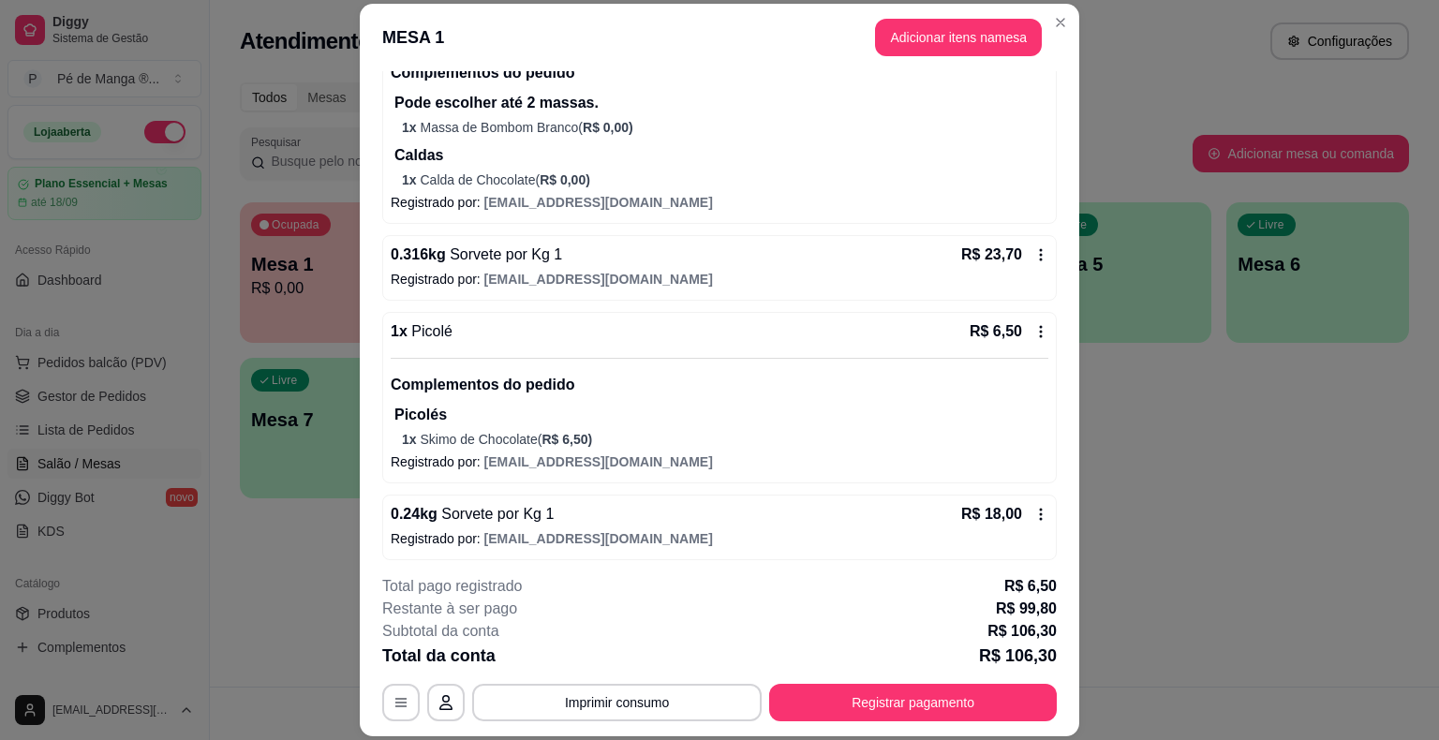
scroll to position [586, 0]
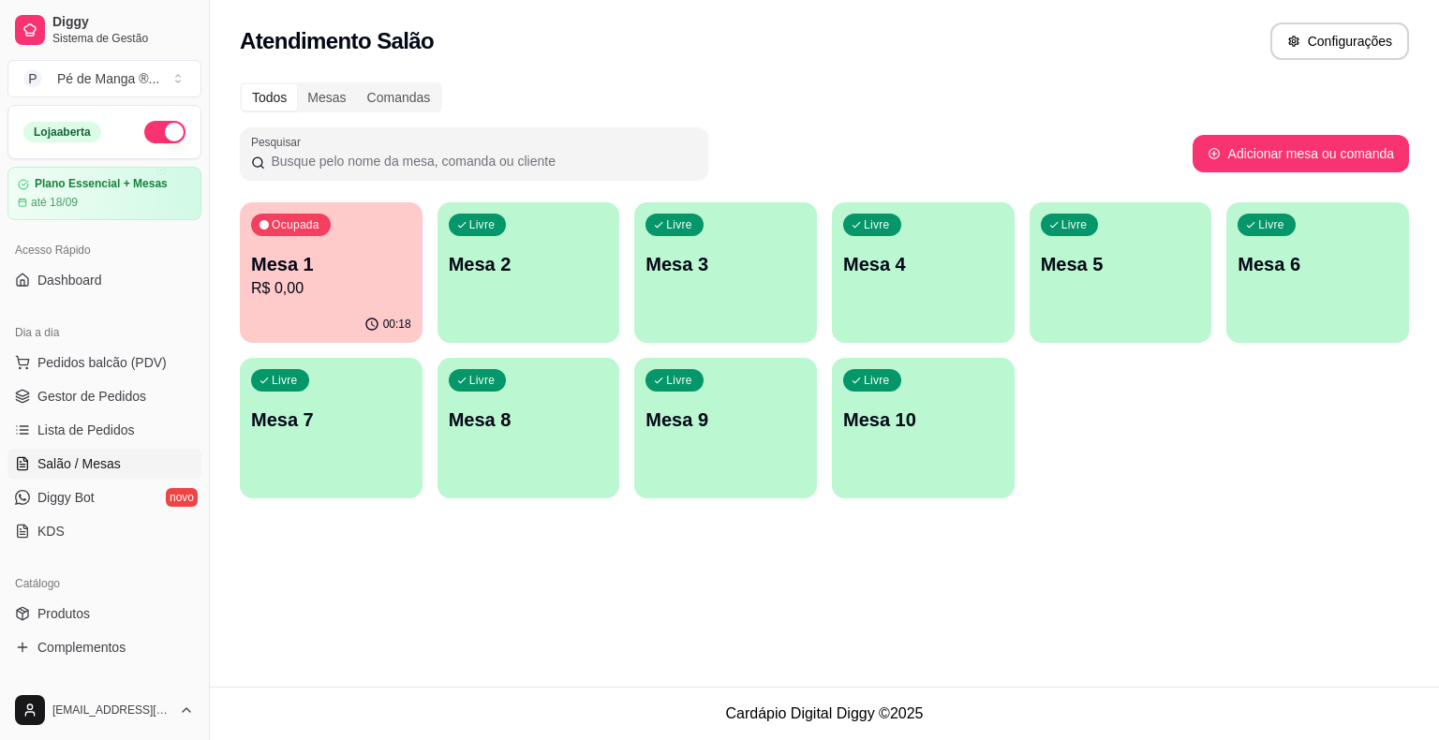
click at [336, 290] on p "R$ 0,00" at bounding box center [331, 288] width 160 height 22
click at [371, 291] on p "R$ 0,00" at bounding box center [331, 288] width 160 height 22
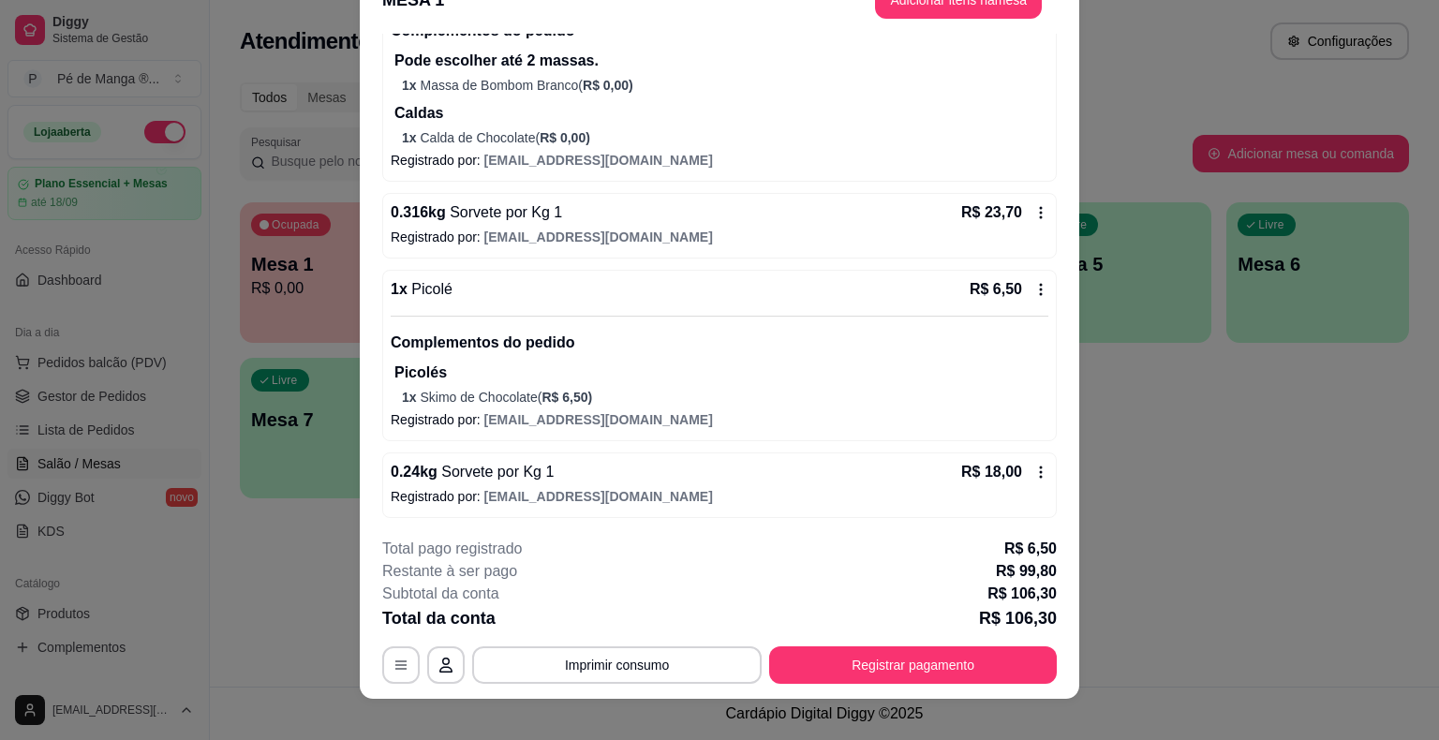
scroll to position [56, 0]
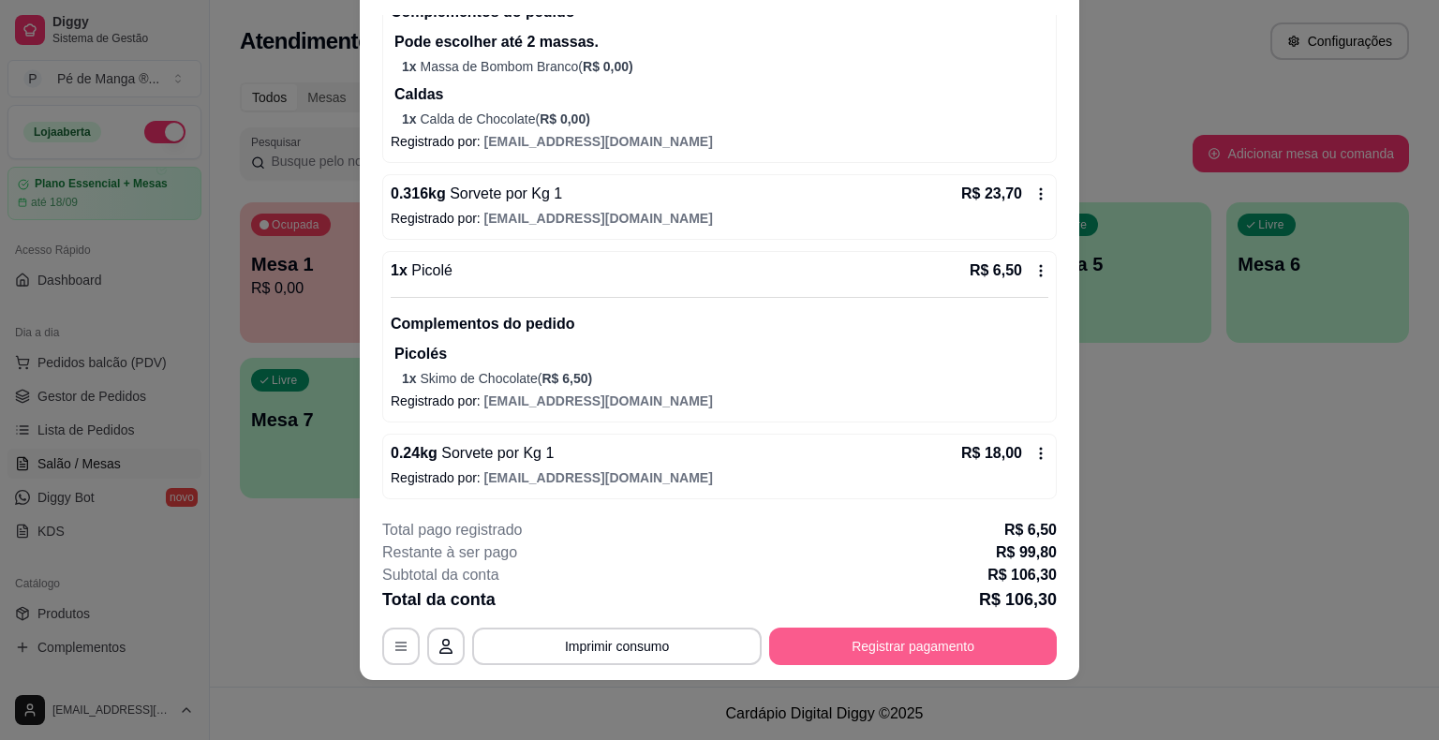
click at [936, 654] on button "Registrar pagamento" at bounding box center [913, 646] width 288 height 37
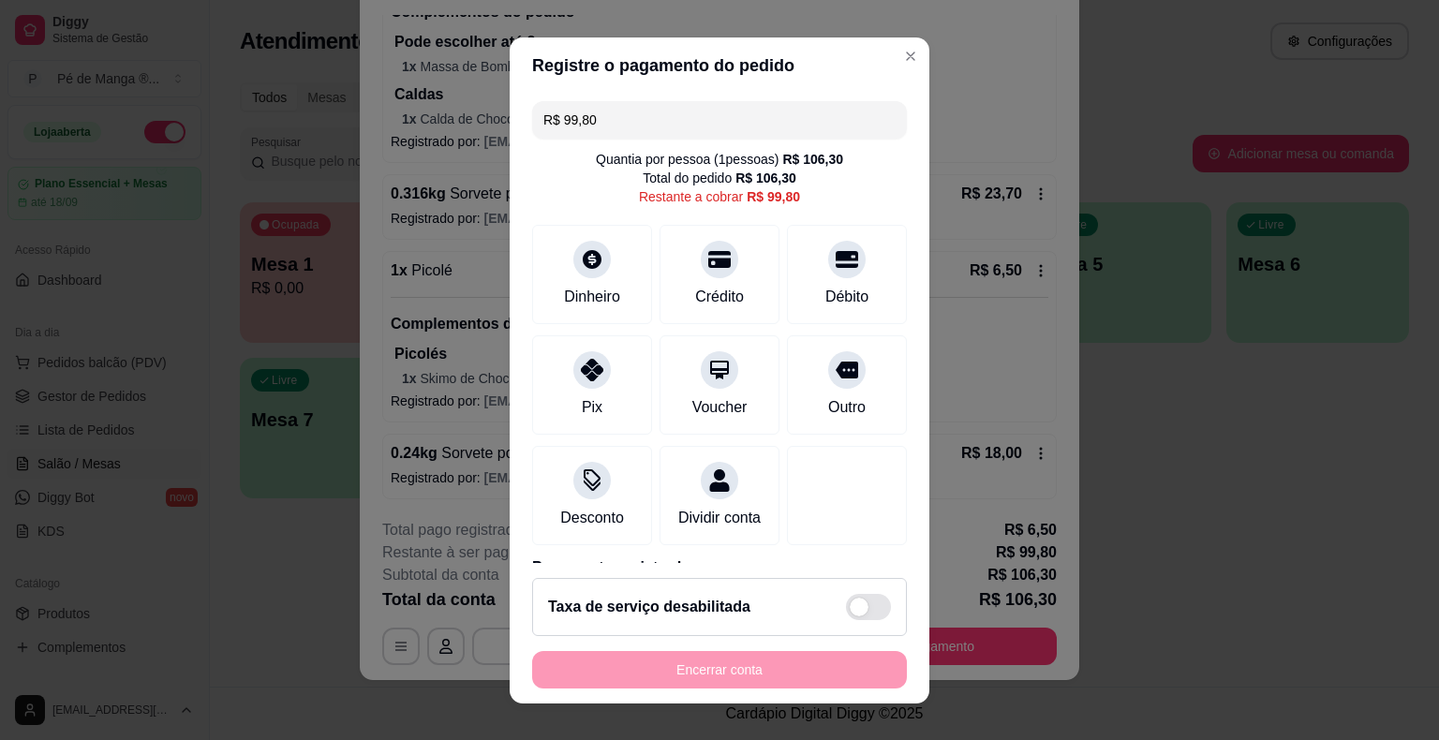
drag, startPoint x: 620, startPoint y: 116, endPoint x: 396, endPoint y: 186, distance: 234.7
click at [397, 185] on div "Registre o pagamento do pedido R$ 99,80 Quantia por pessoa ( 1 pessoas) R$ 106,…" at bounding box center [719, 370] width 1439 height 740
click at [588, 390] on div "Pix" at bounding box center [593, 381] width 132 height 110
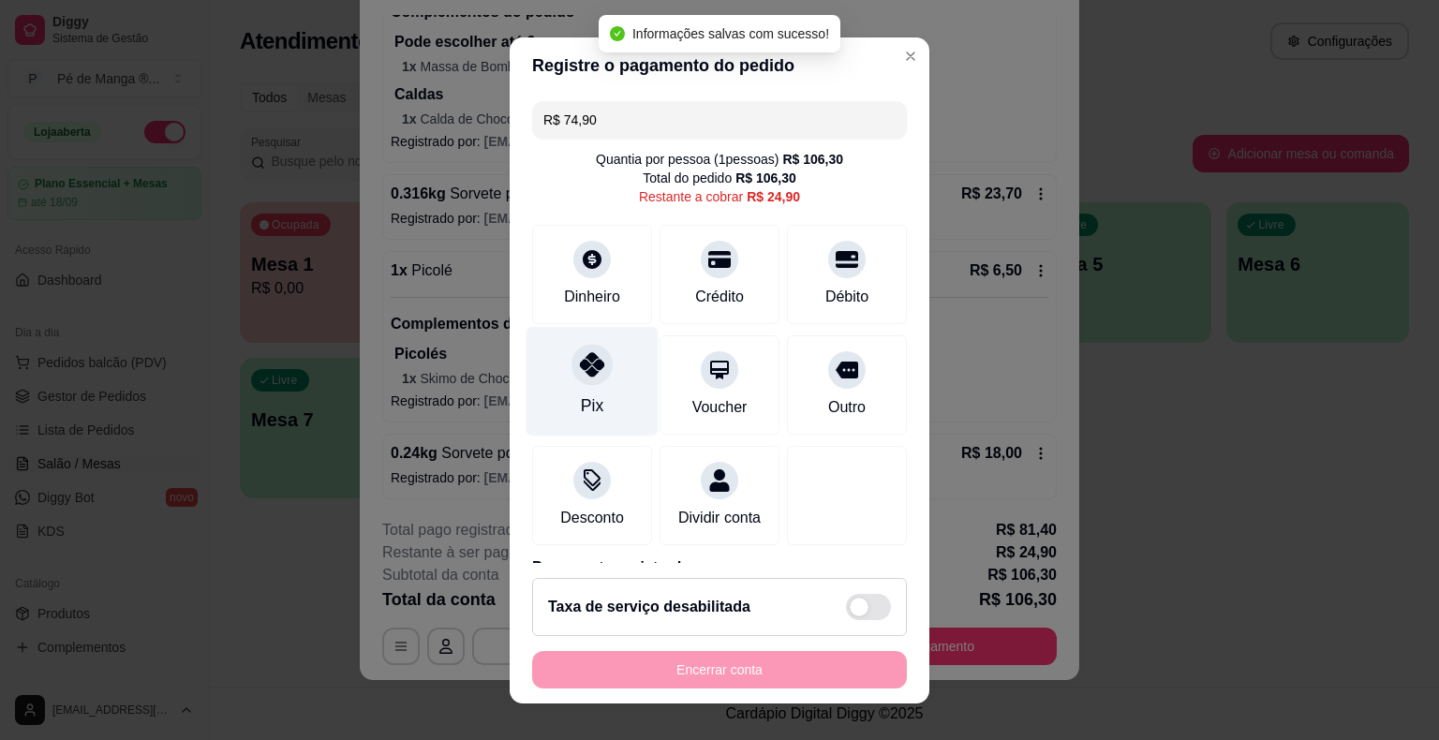
type input "R$ 24,90"
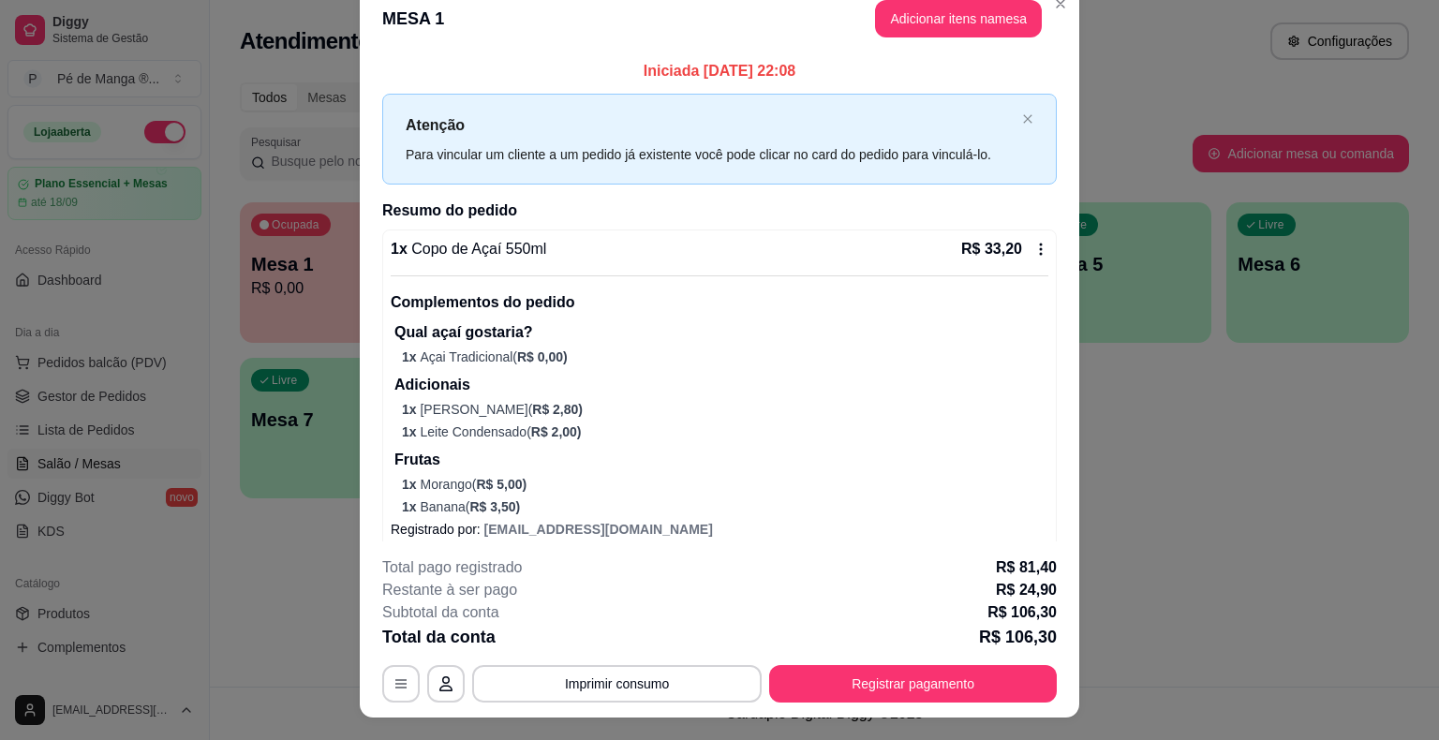
scroll to position [0, 0]
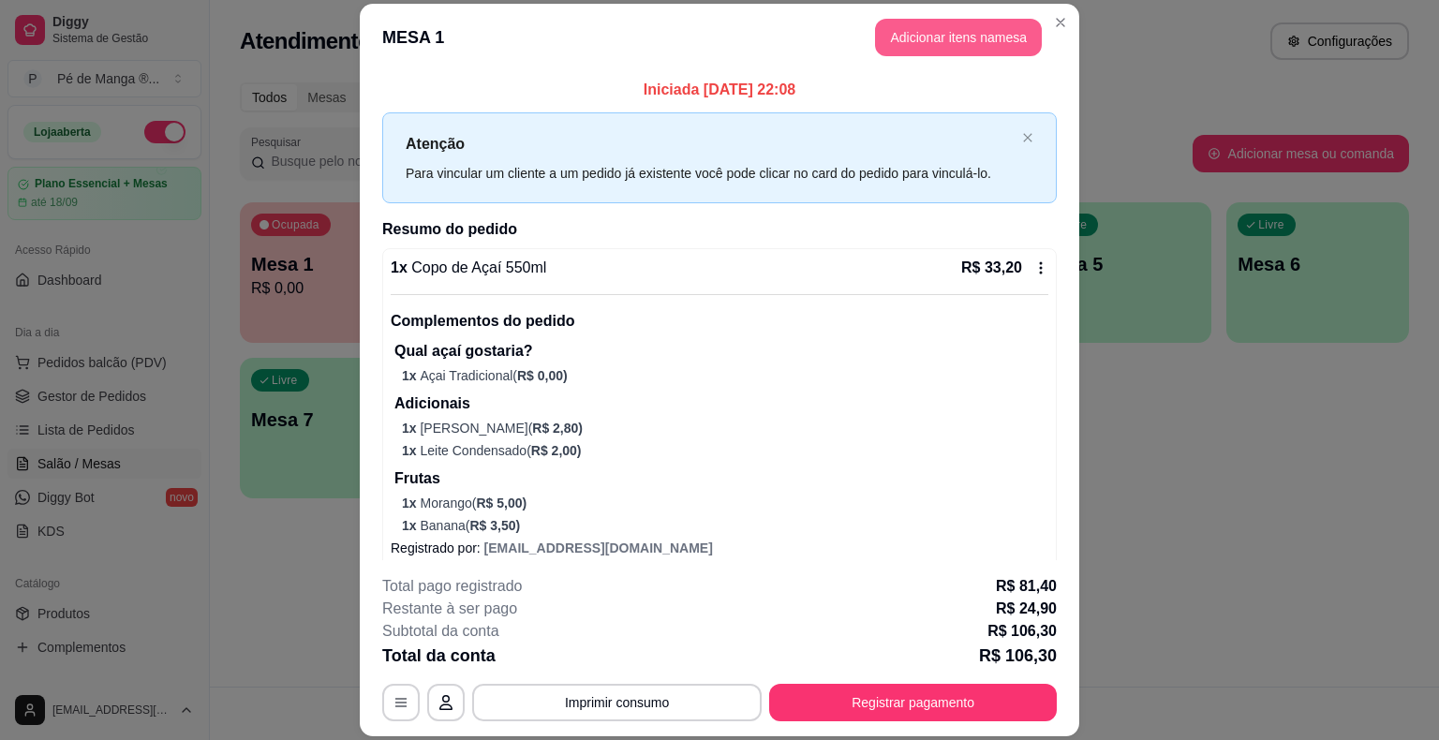
click at [954, 43] on button "Adicionar itens na mesa" at bounding box center [958, 37] width 167 height 37
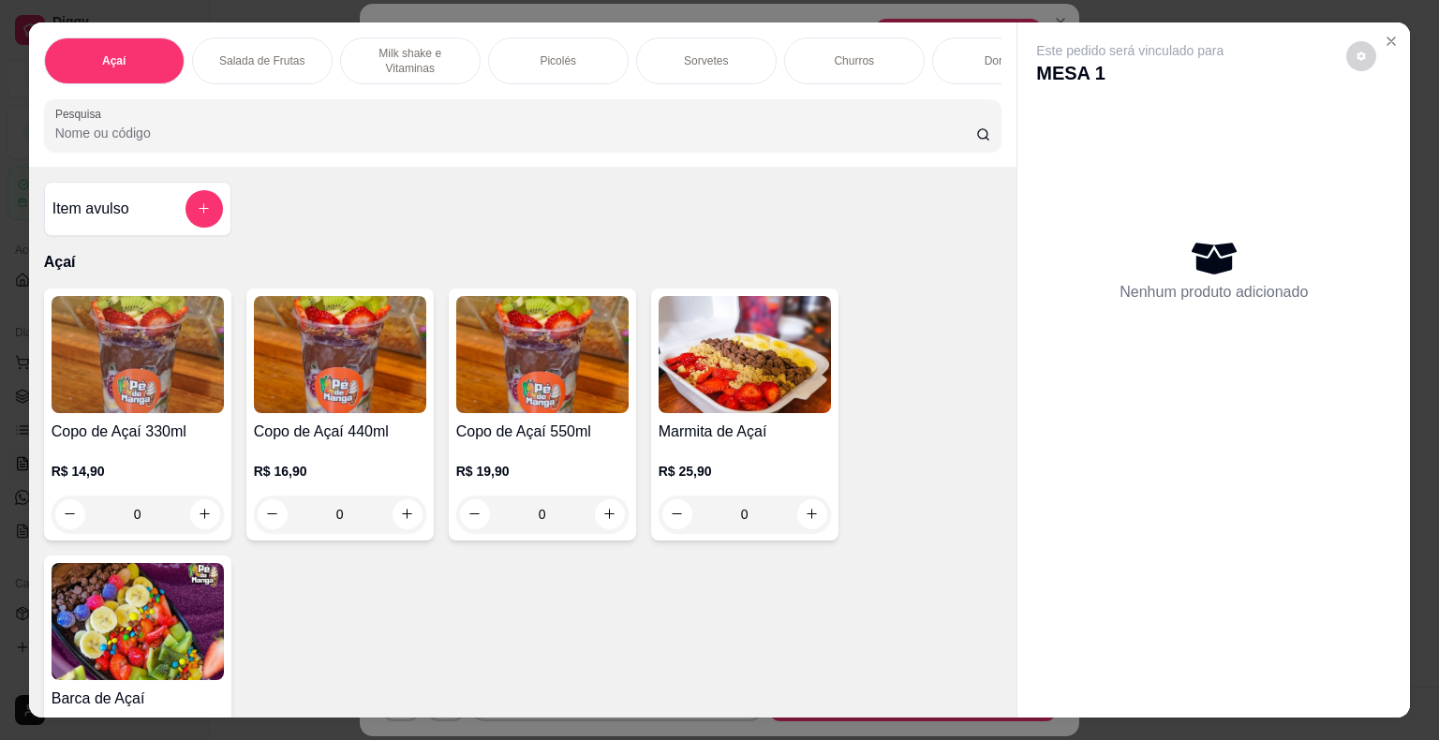
click at [701, 40] on div "Sorvetes" at bounding box center [706, 60] width 141 height 47
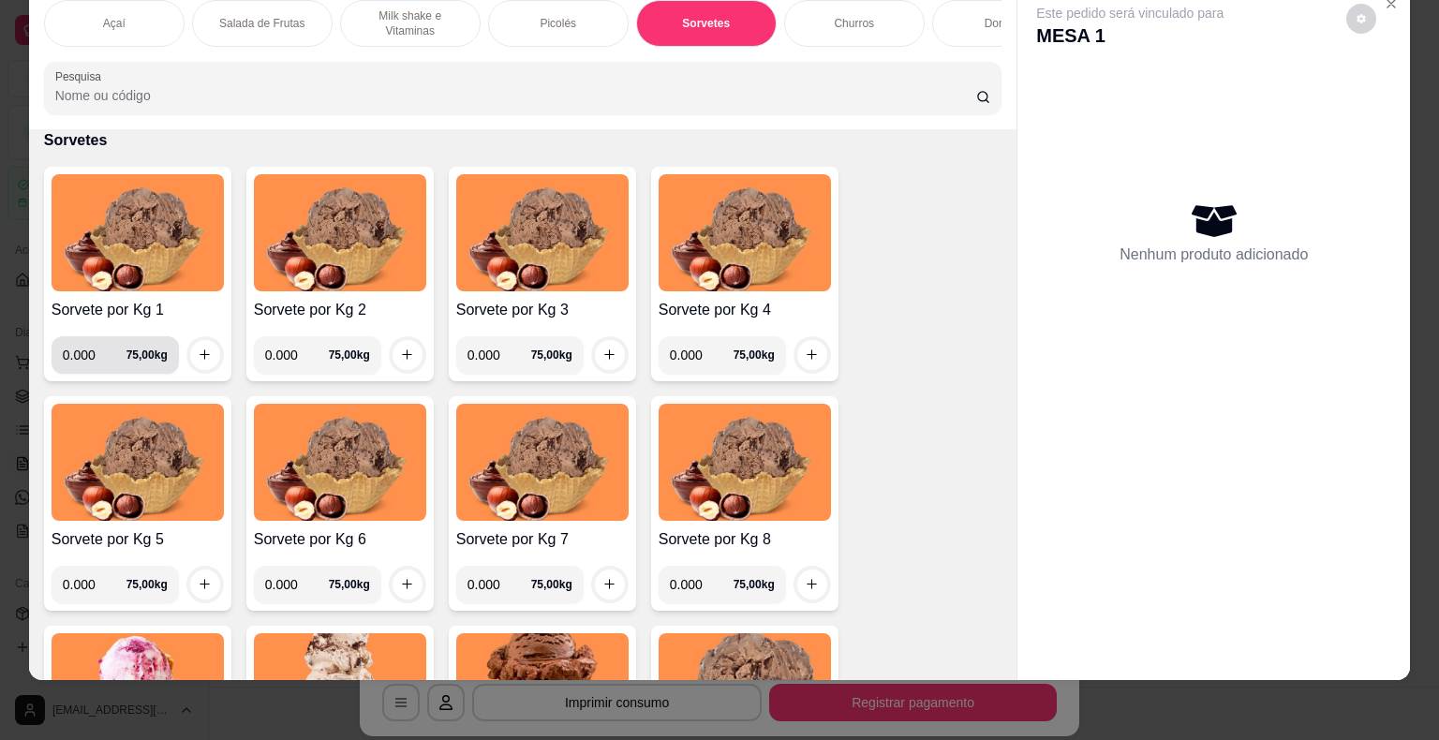
click at [84, 357] on input "0.000" at bounding box center [95, 354] width 64 height 37
type input "0.356"
click at [176, 358] on div "0.356 75,00 kg" at bounding box center [138, 354] width 172 height 37
click at [190, 354] on button "increase-product-quantity" at bounding box center [205, 355] width 30 height 30
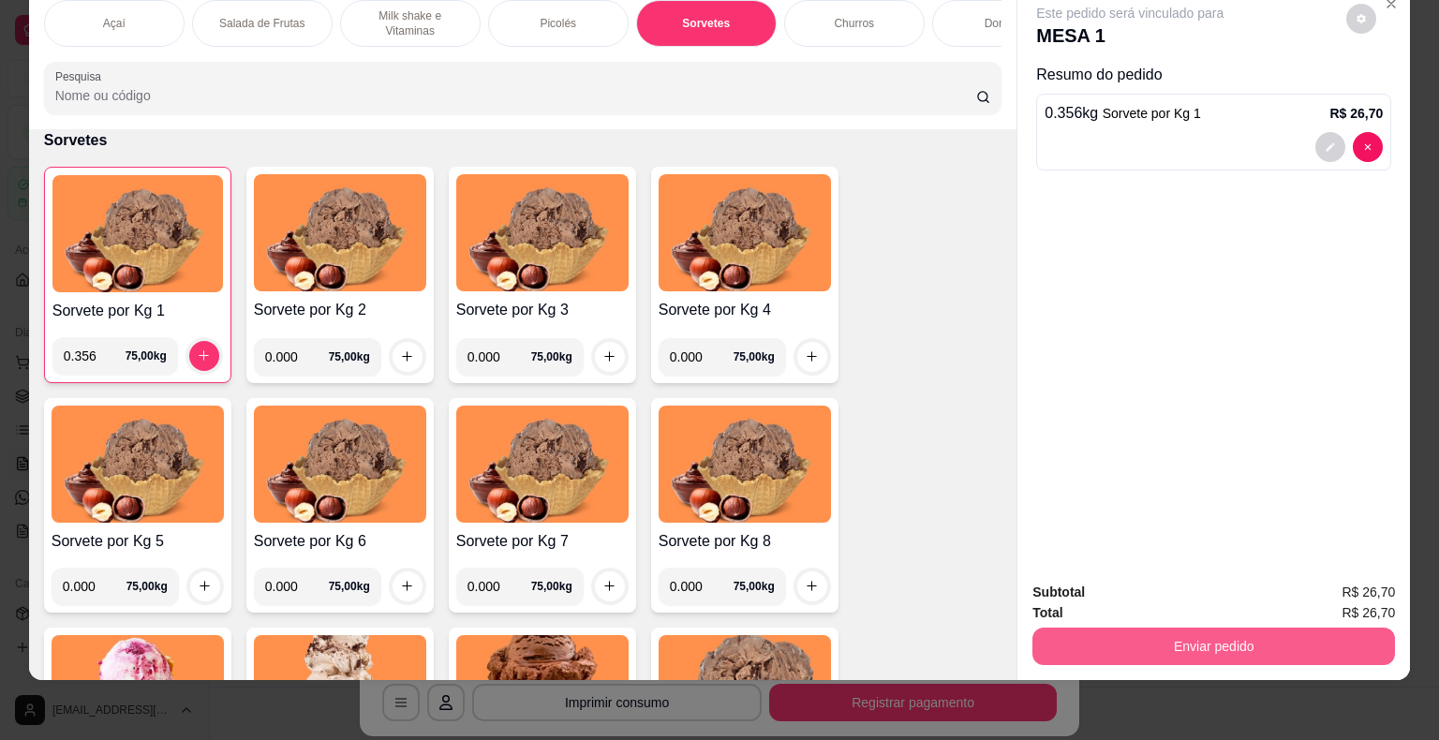
click at [1195, 628] on button "Enviar pedido" at bounding box center [1213, 646] width 363 height 37
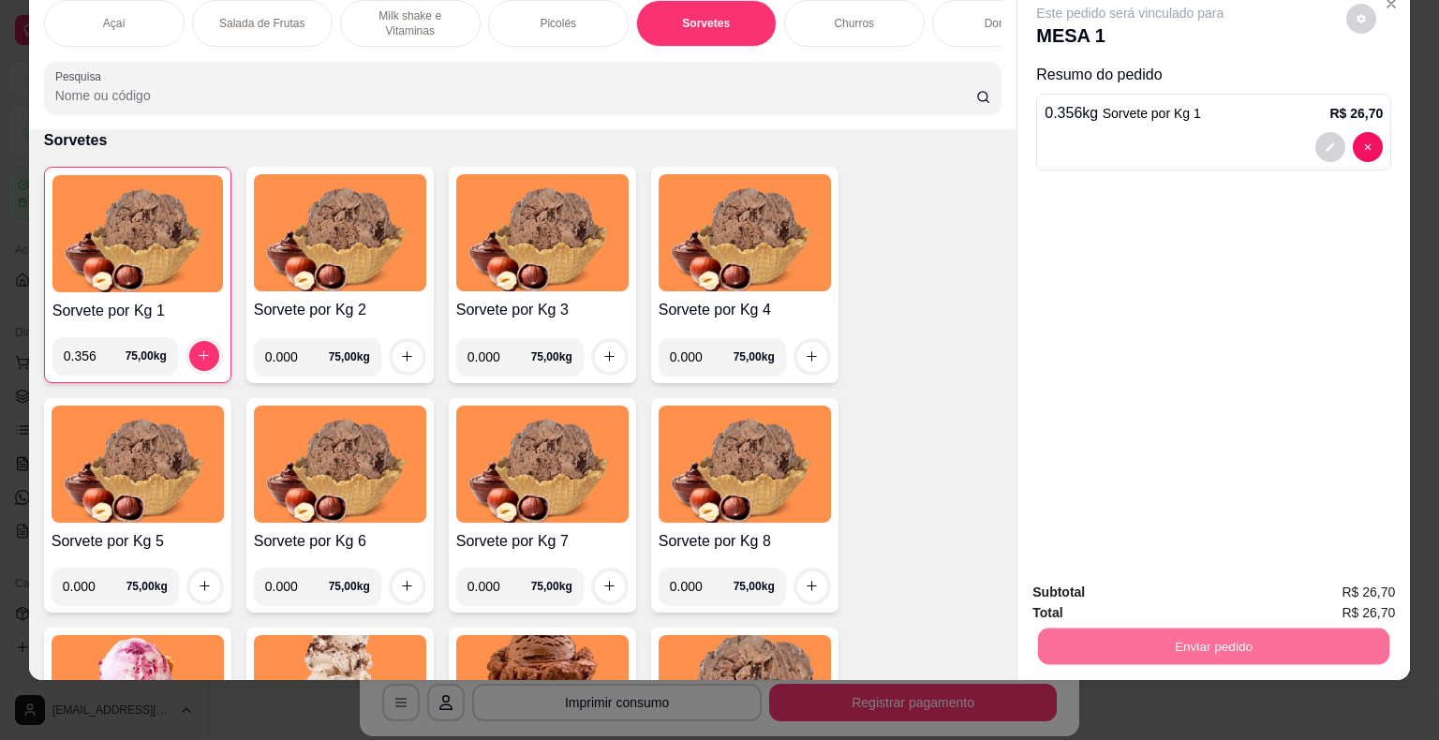
click at [1155, 578] on button "Não registrar e enviar pedido" at bounding box center [1151, 586] width 189 height 35
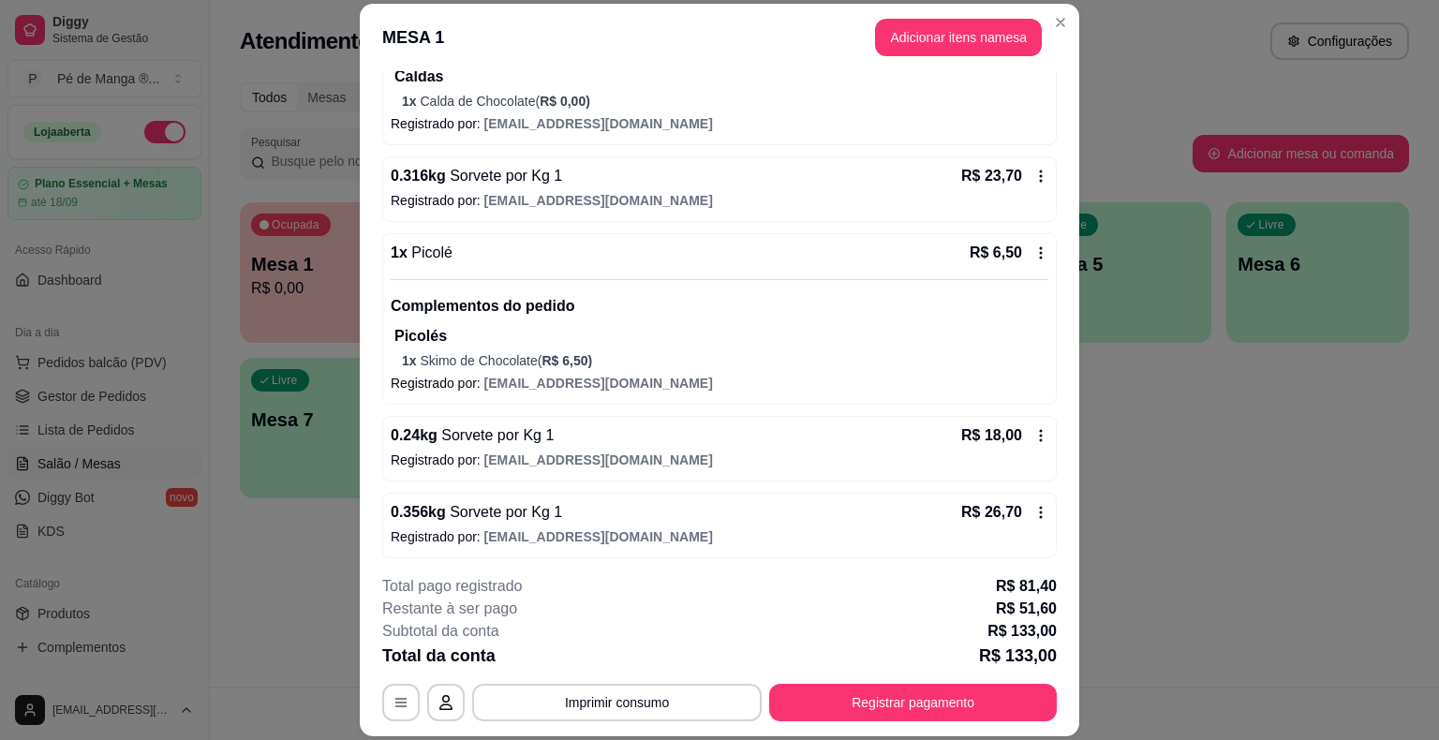
scroll to position [662, 0]
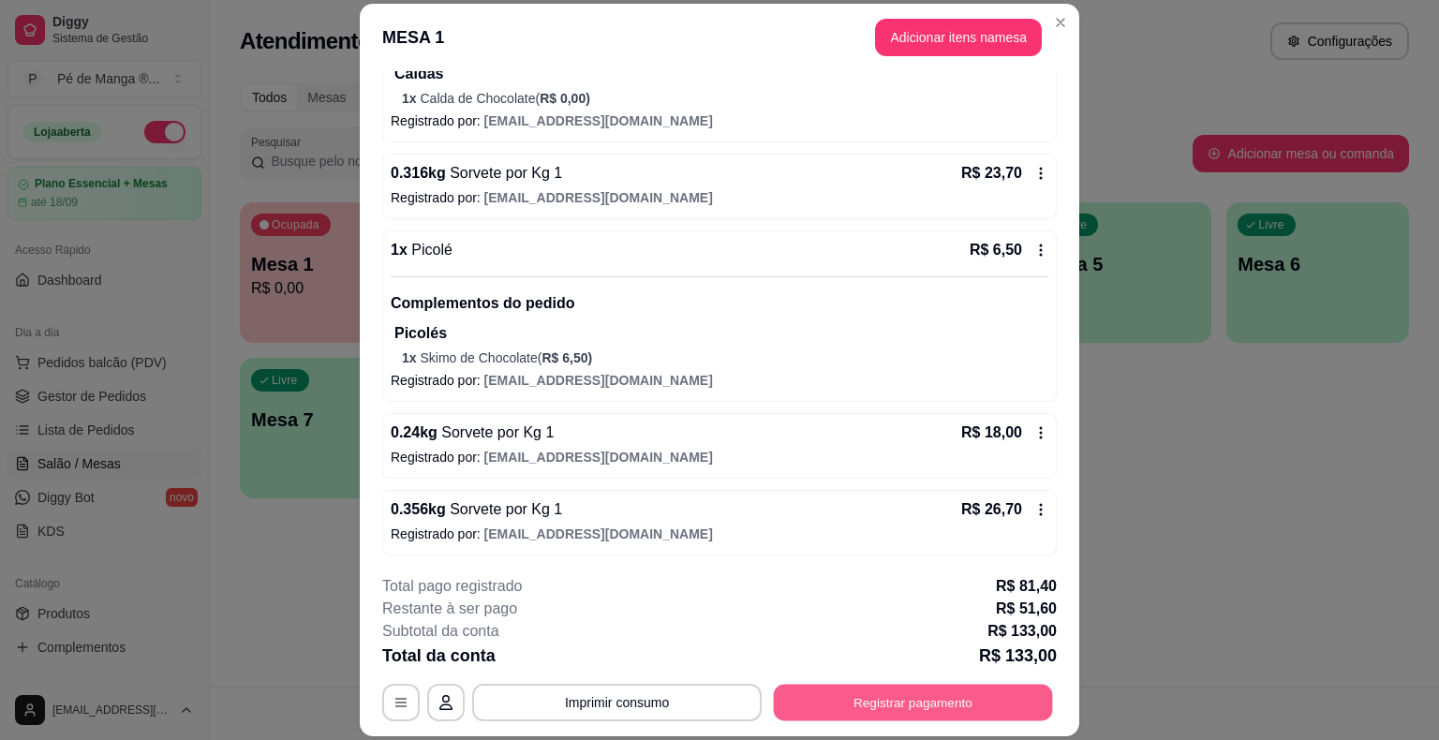
click at [890, 702] on button "Registrar pagamento" at bounding box center [913, 703] width 279 height 37
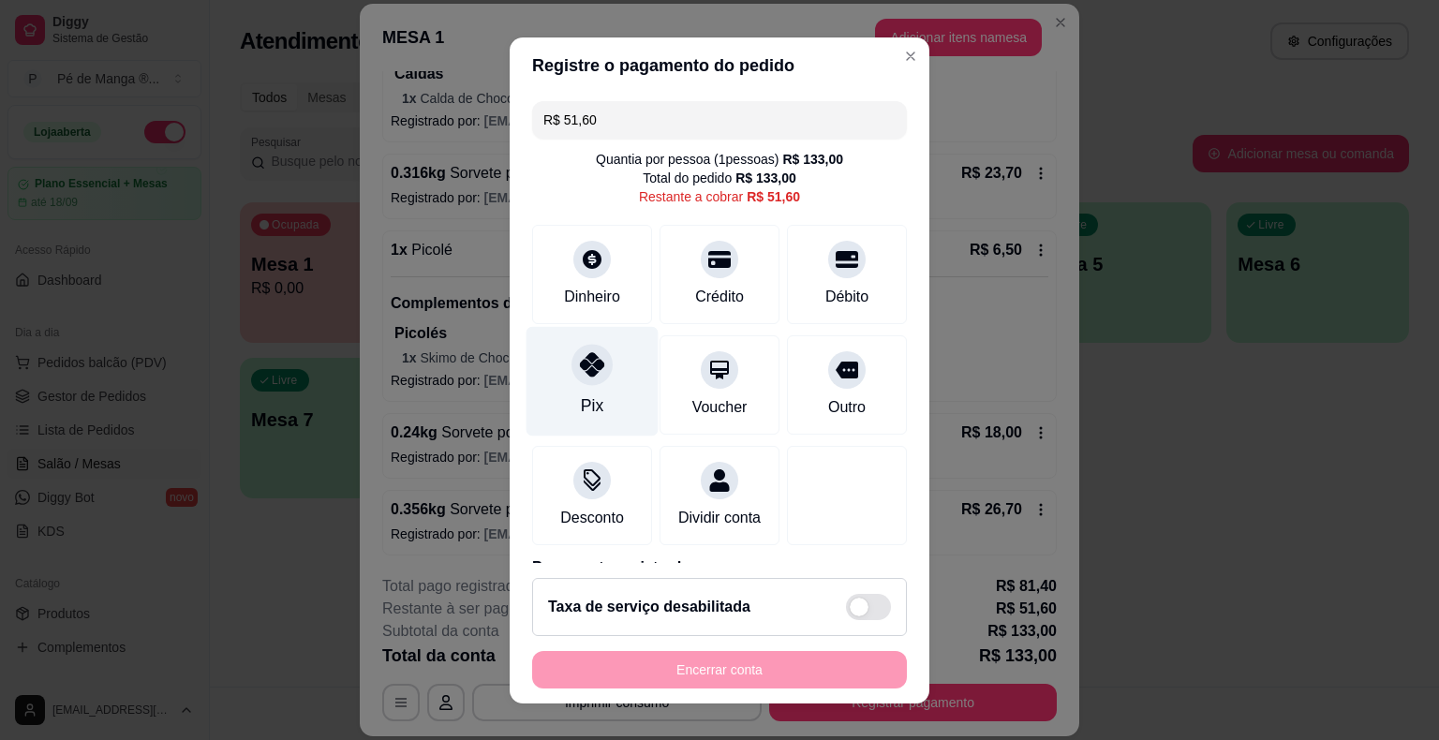
click at [572, 396] on div "Pix" at bounding box center [593, 381] width 132 height 110
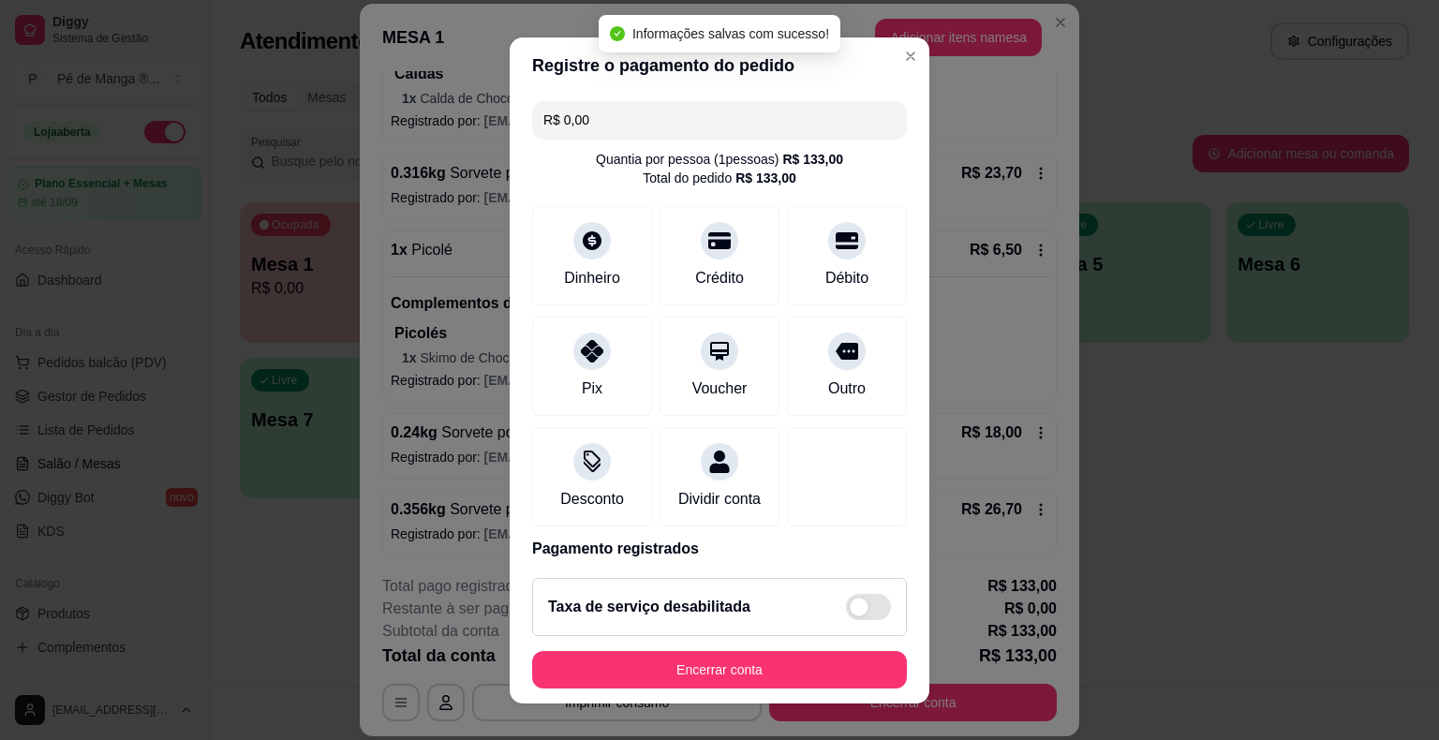
type input "R$ 0,00"
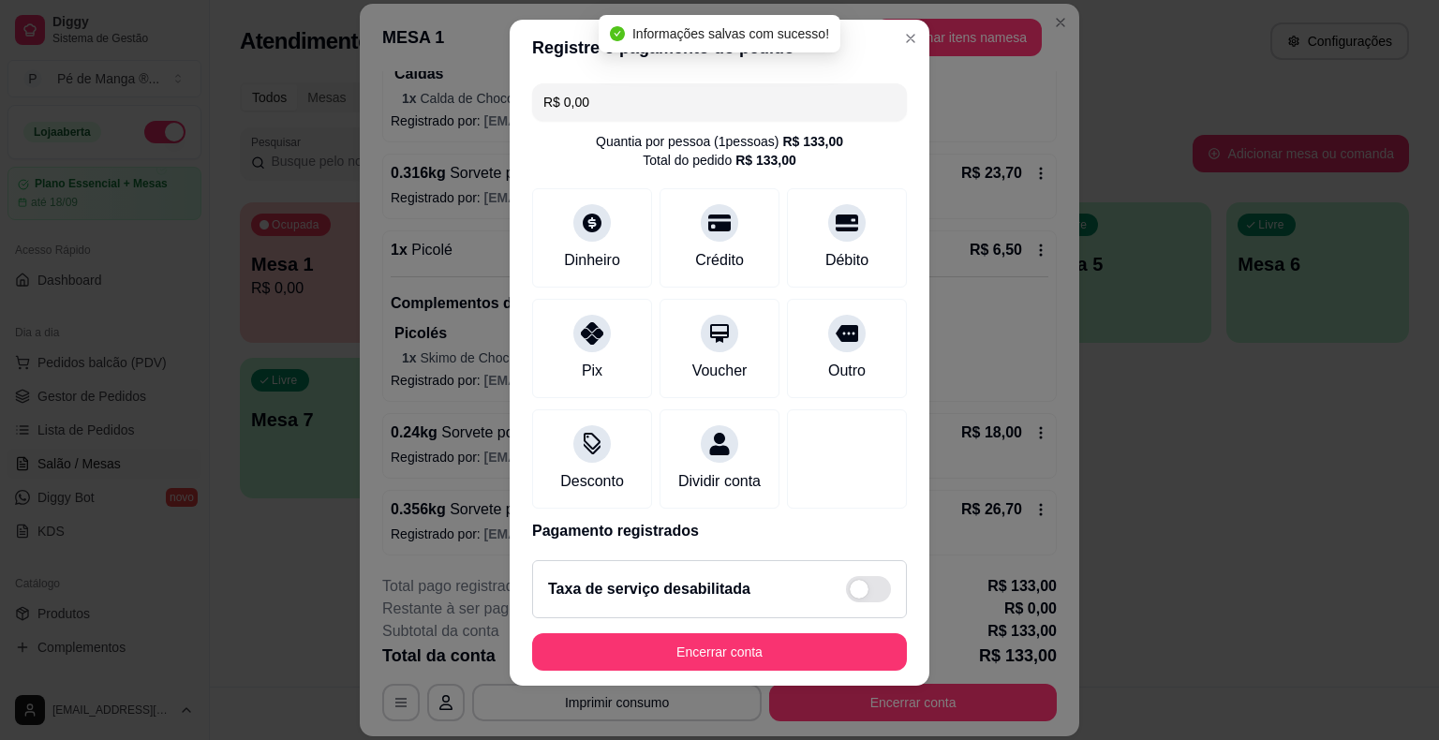
scroll to position [22, 0]
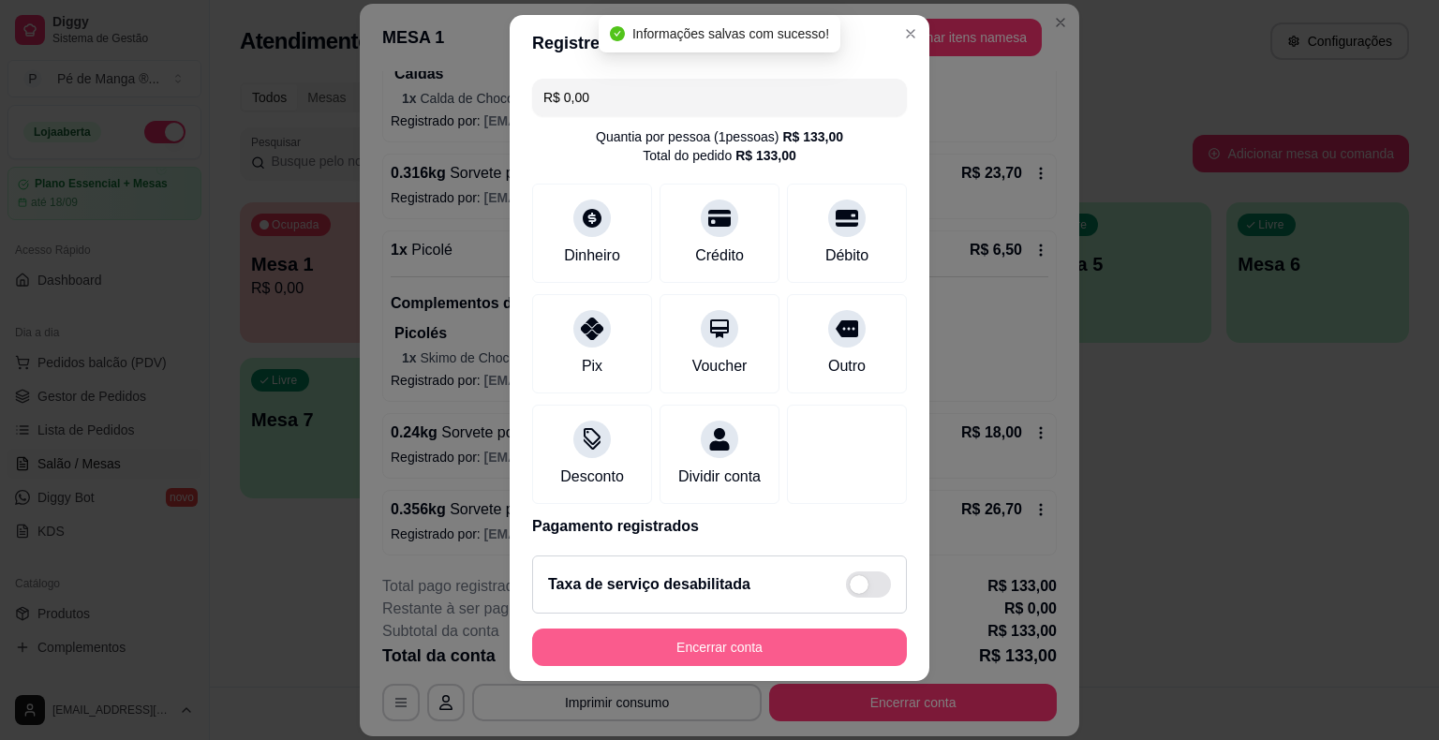
click at [787, 654] on button "Encerrar conta" at bounding box center [719, 647] width 375 height 37
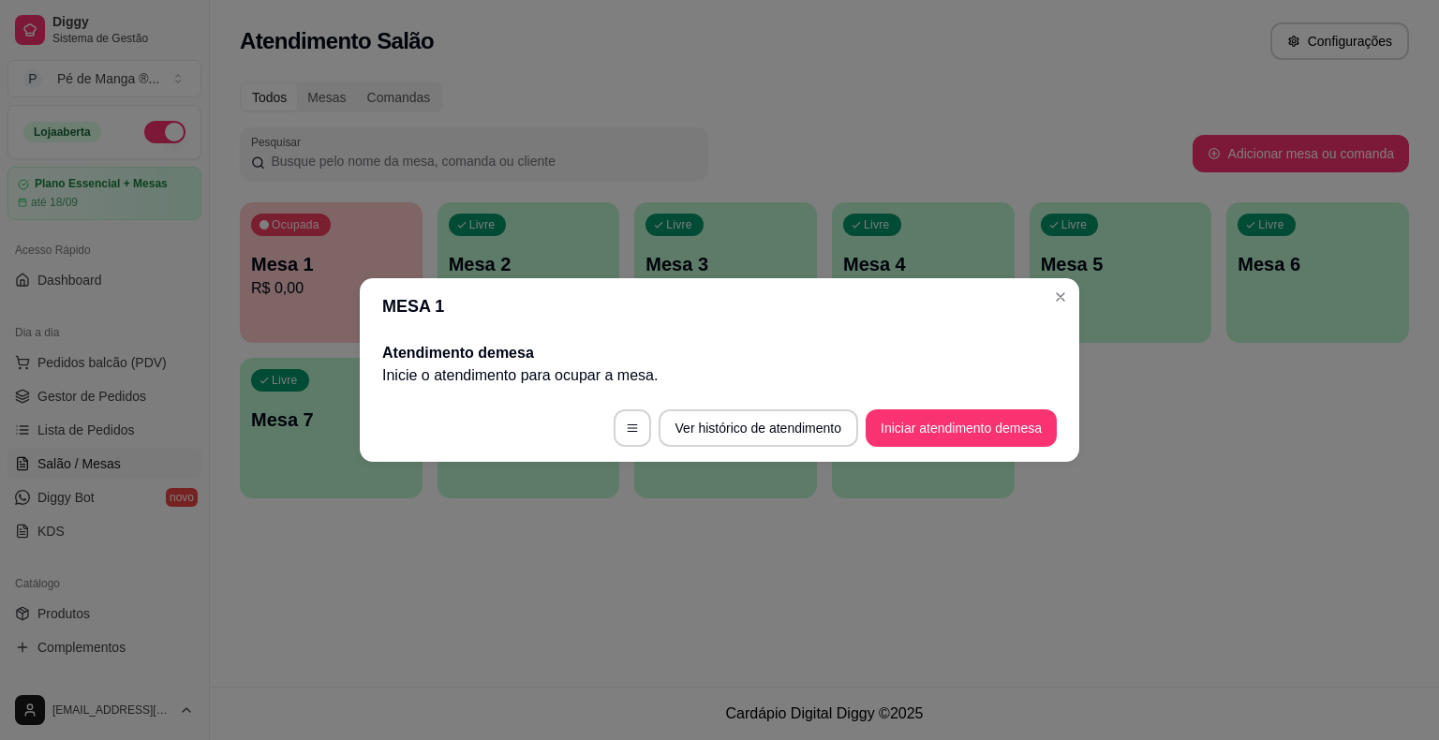
scroll to position [0, 0]
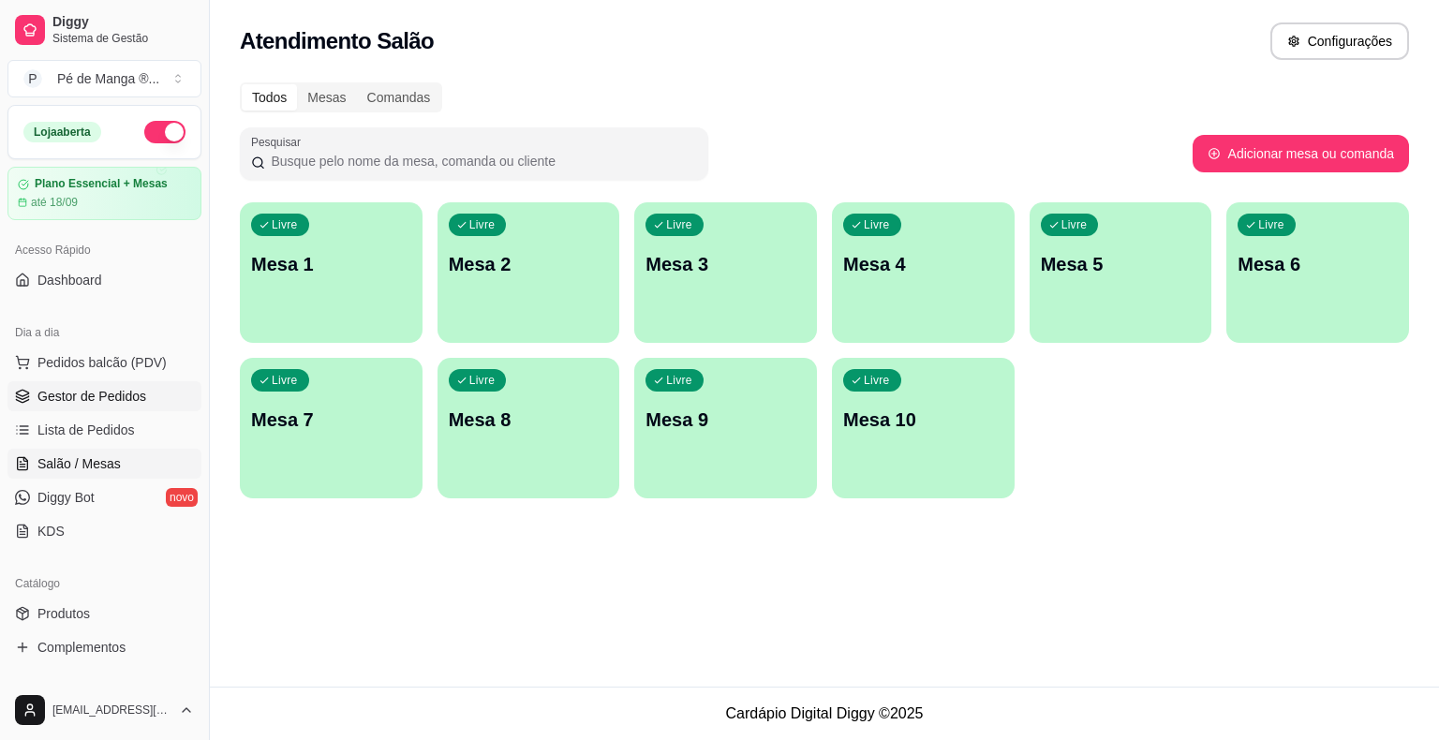
click at [169, 395] on link "Gestor de Pedidos" at bounding box center [104, 396] width 194 height 30
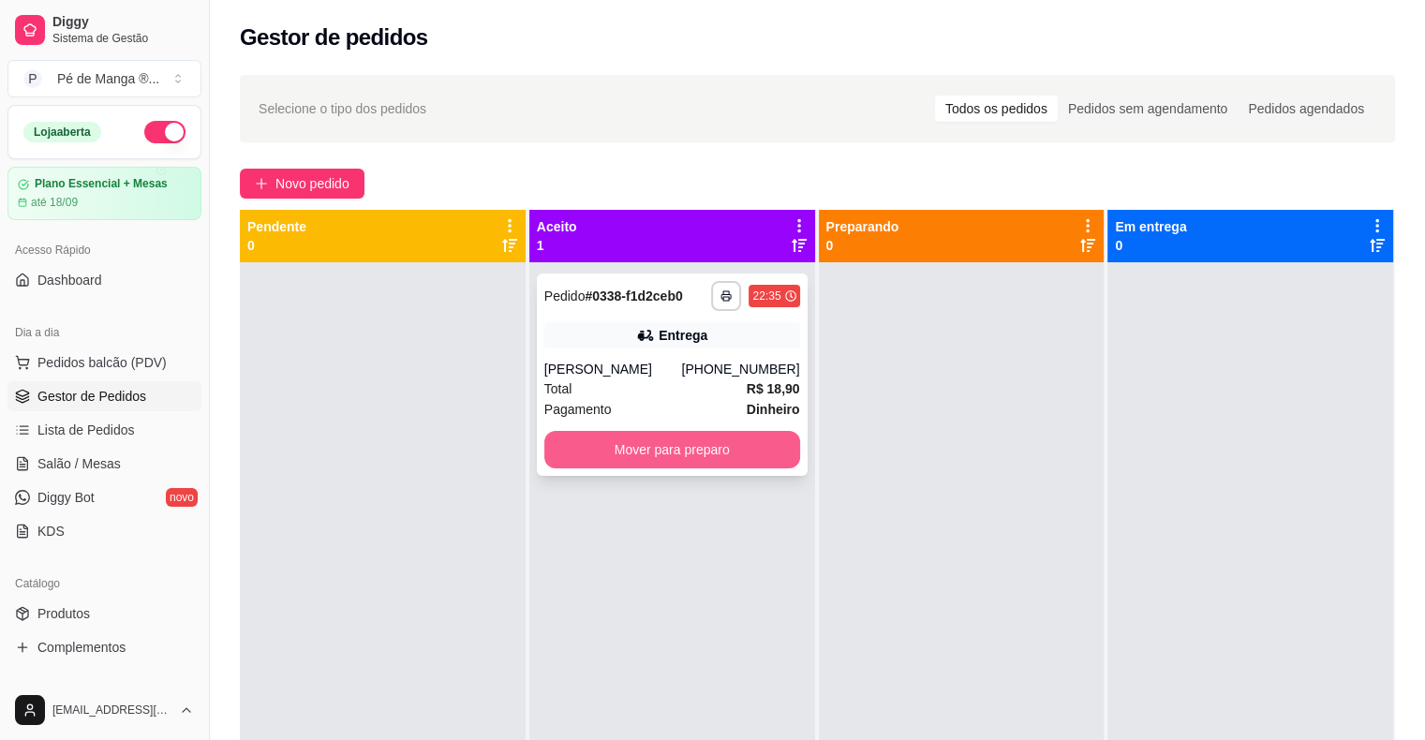
click at [665, 459] on button "Mover para preparo" at bounding box center [672, 449] width 256 height 37
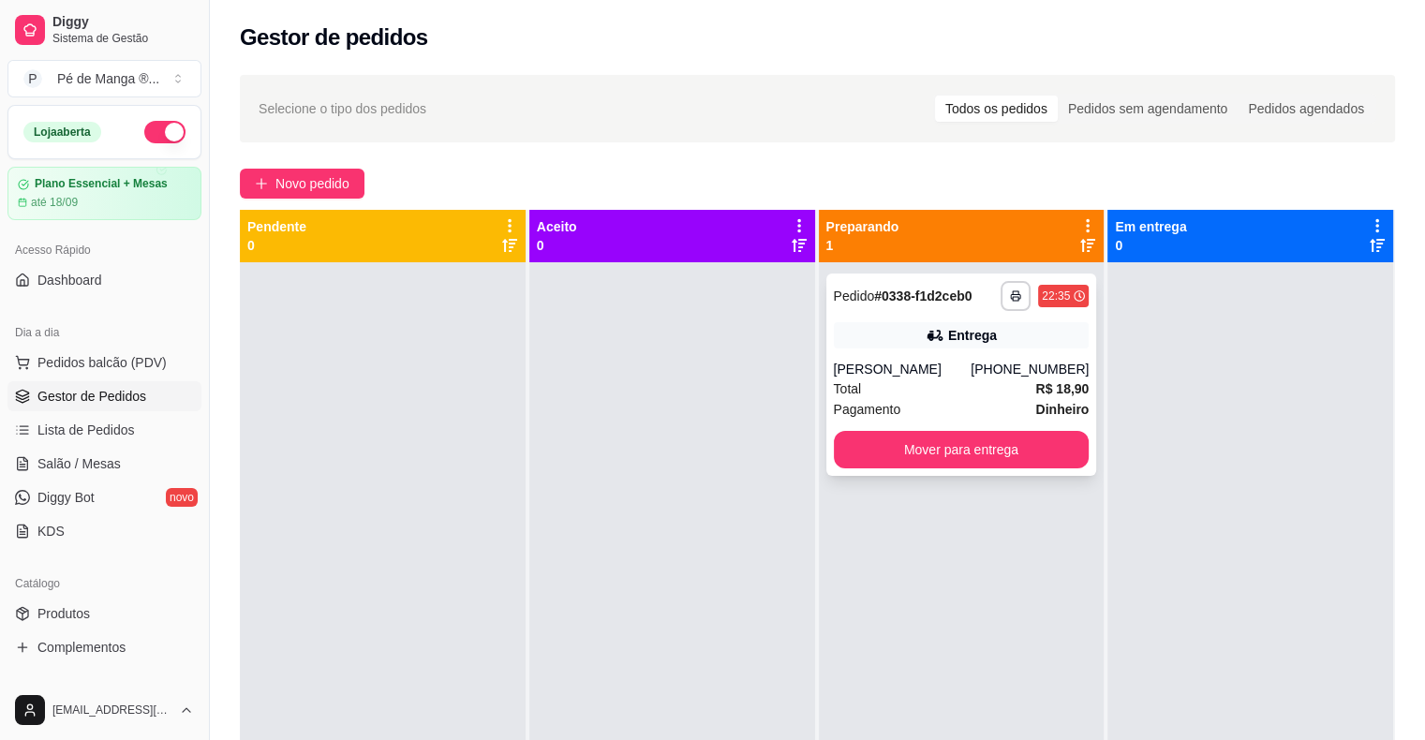
click at [935, 387] on div "Total R$ 18,90" at bounding box center [962, 388] width 256 height 21
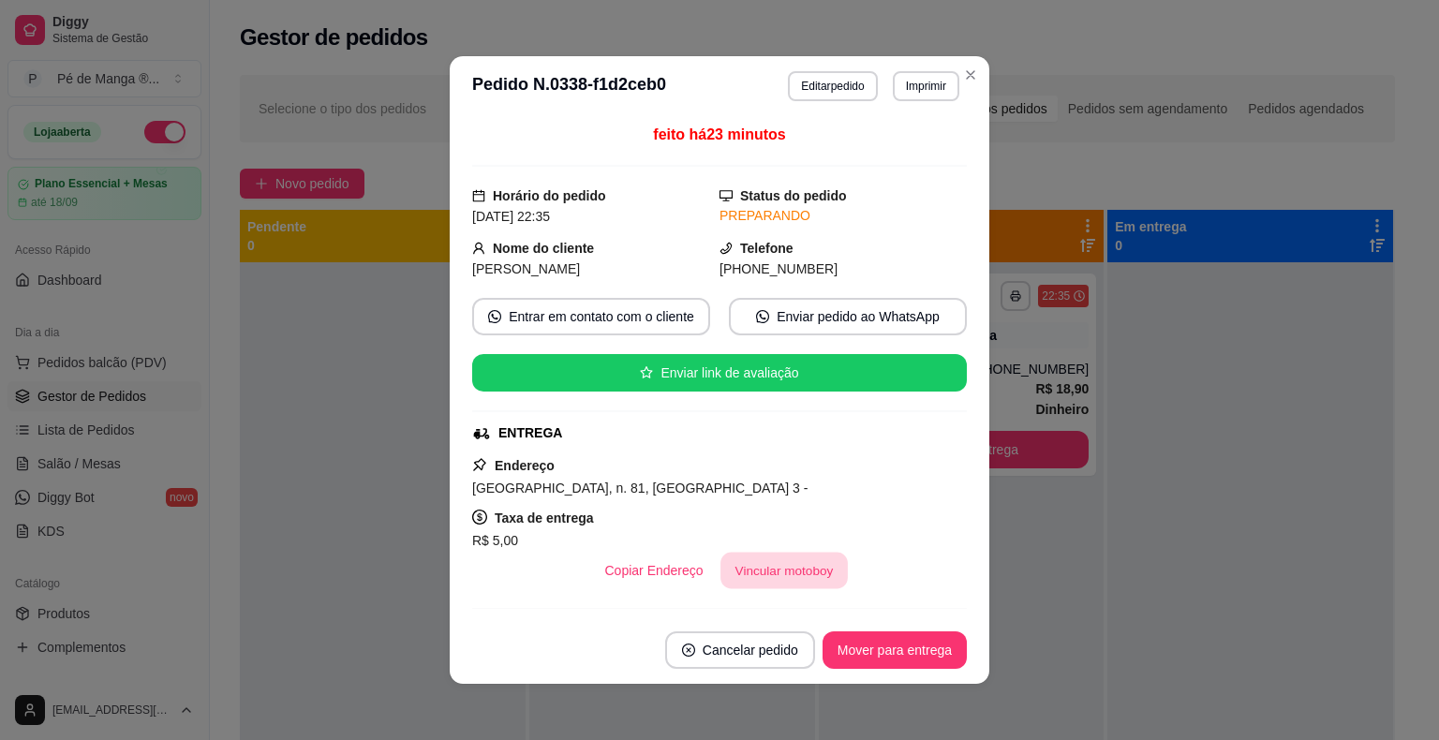
click at [744, 565] on button "Vincular motoboy" at bounding box center [783, 571] width 127 height 37
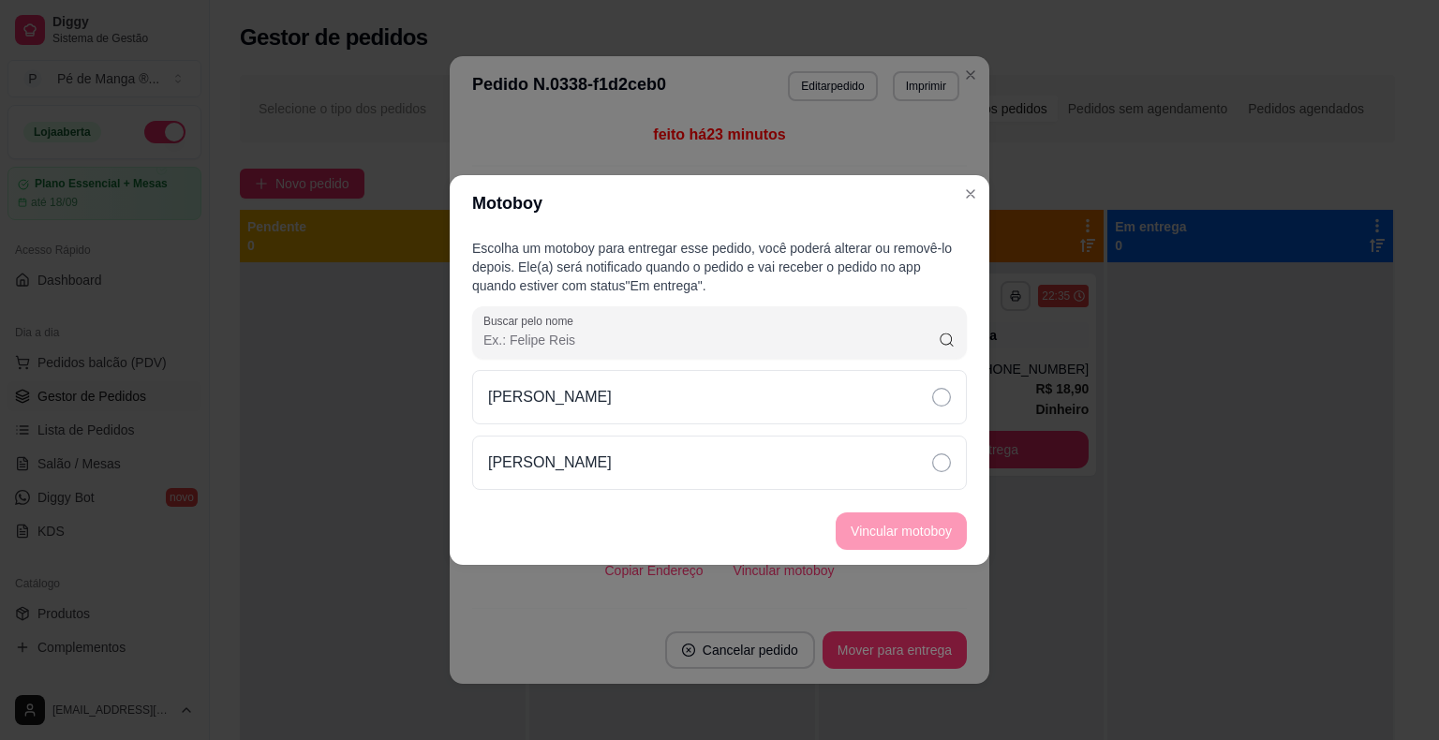
click at [845, 427] on div "[PERSON_NAME]" at bounding box center [719, 430] width 495 height 120
click at [884, 484] on div "[PERSON_NAME]" at bounding box center [719, 463] width 495 height 54
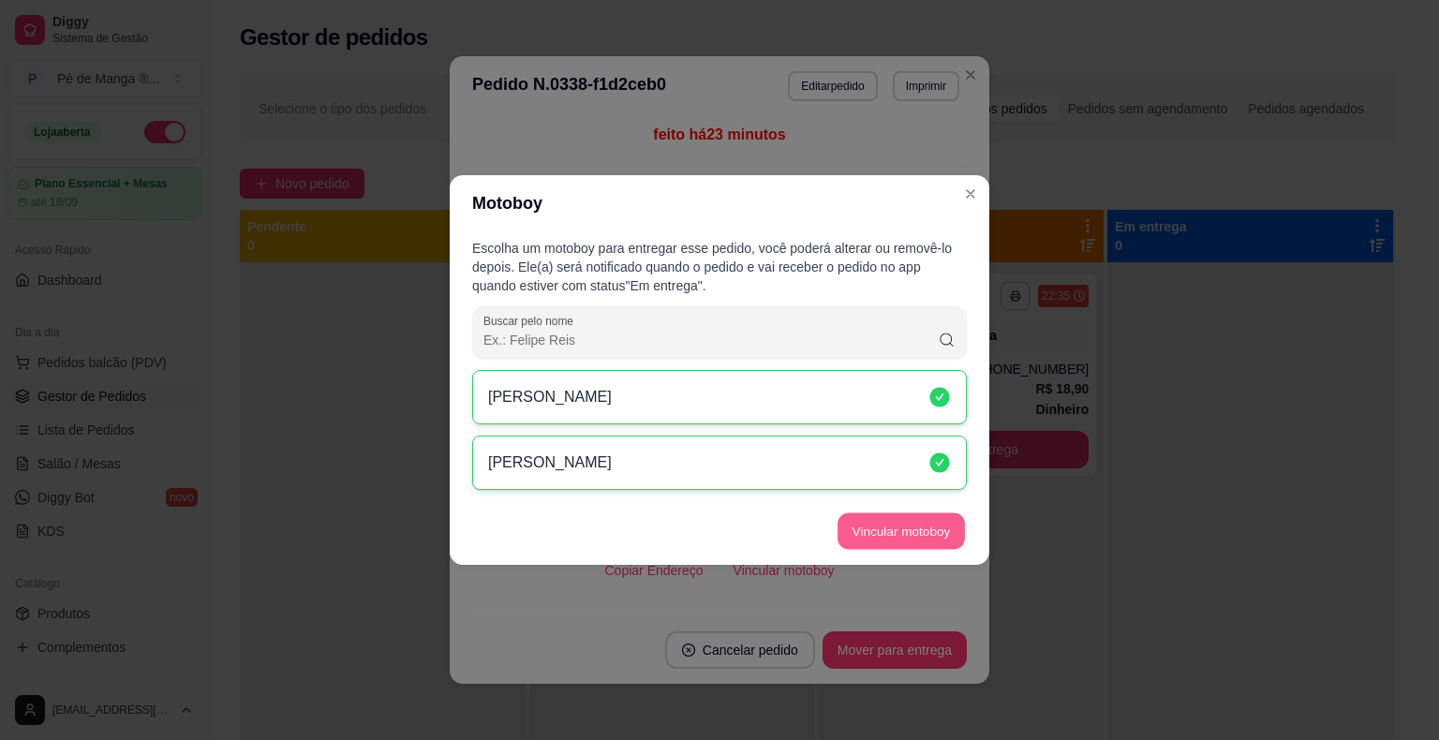
click at [893, 518] on button "Vincular motoboy" at bounding box center [901, 531] width 127 height 37
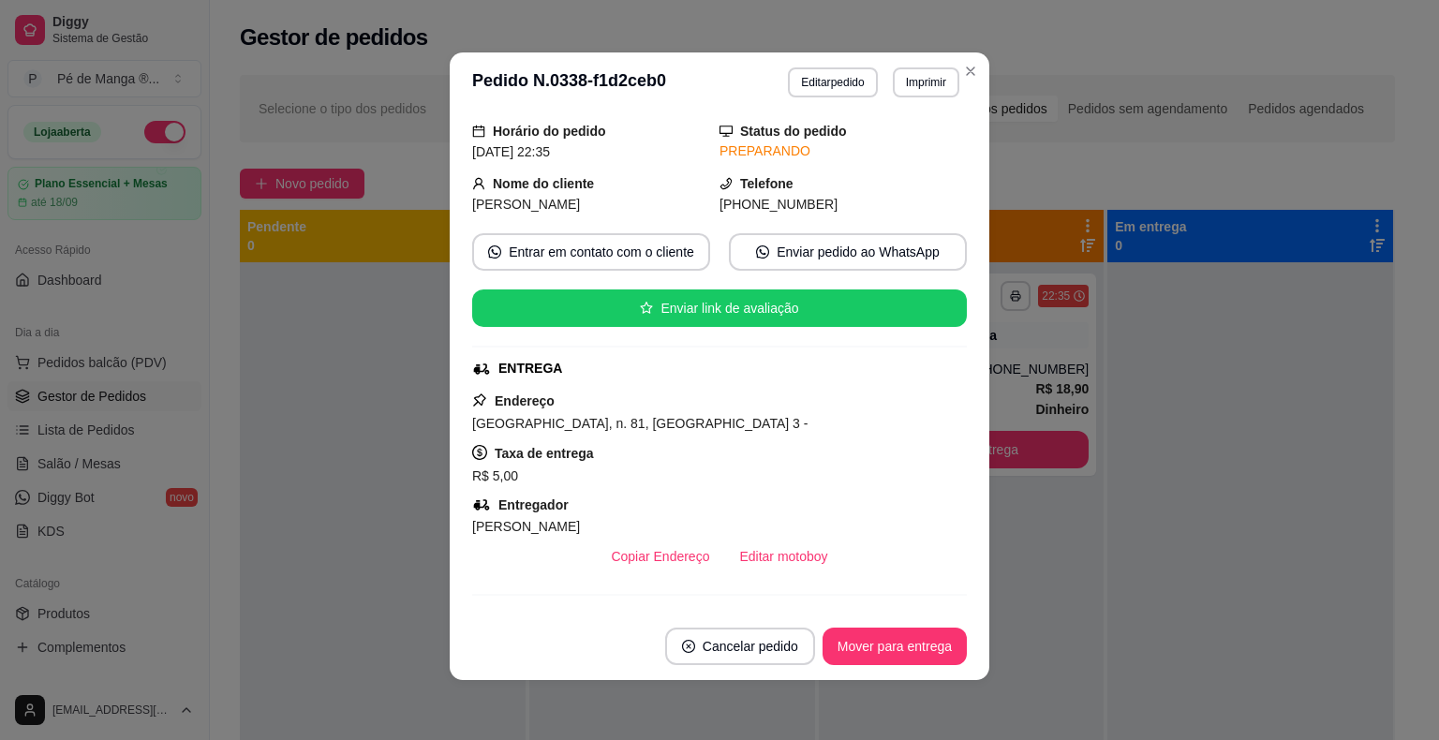
scroll to position [94, 0]
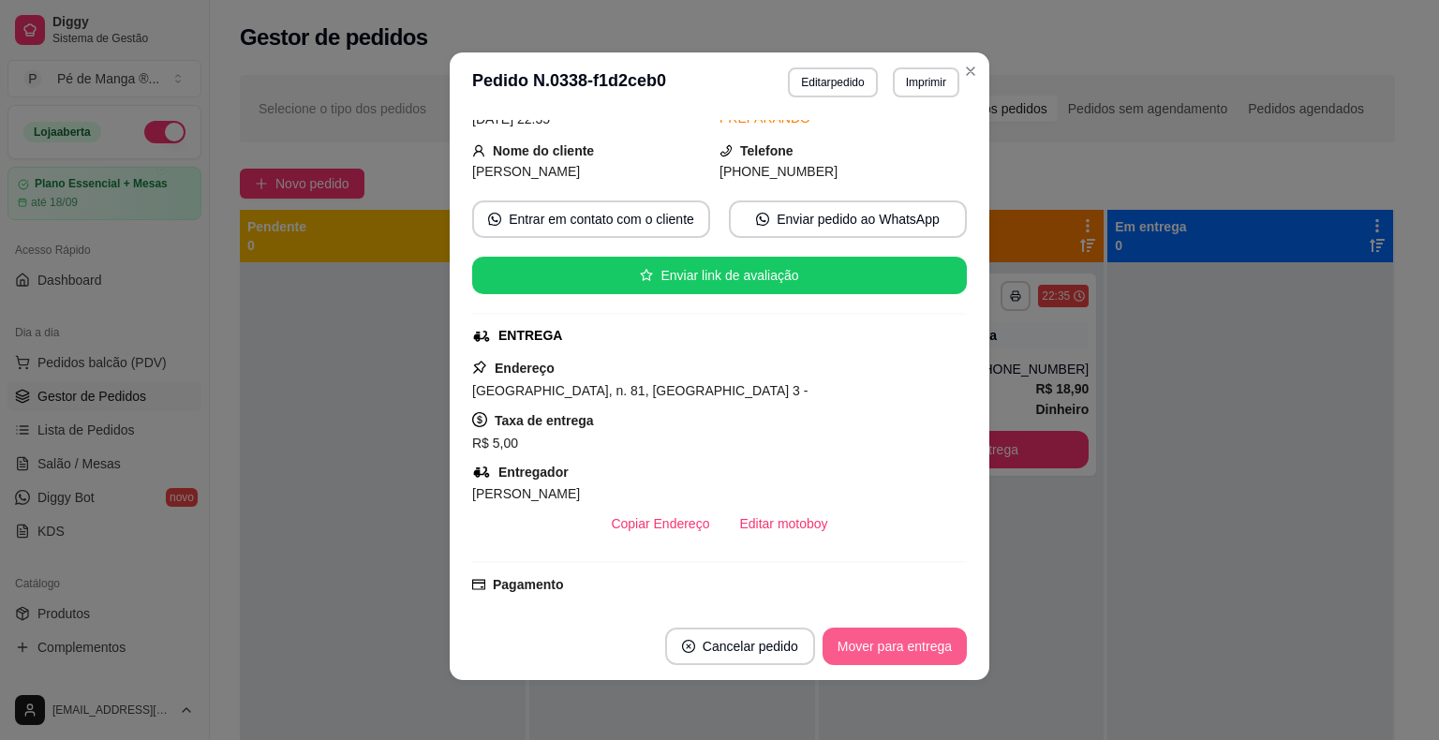
click at [862, 650] on button "Mover para entrega" at bounding box center [895, 646] width 144 height 37
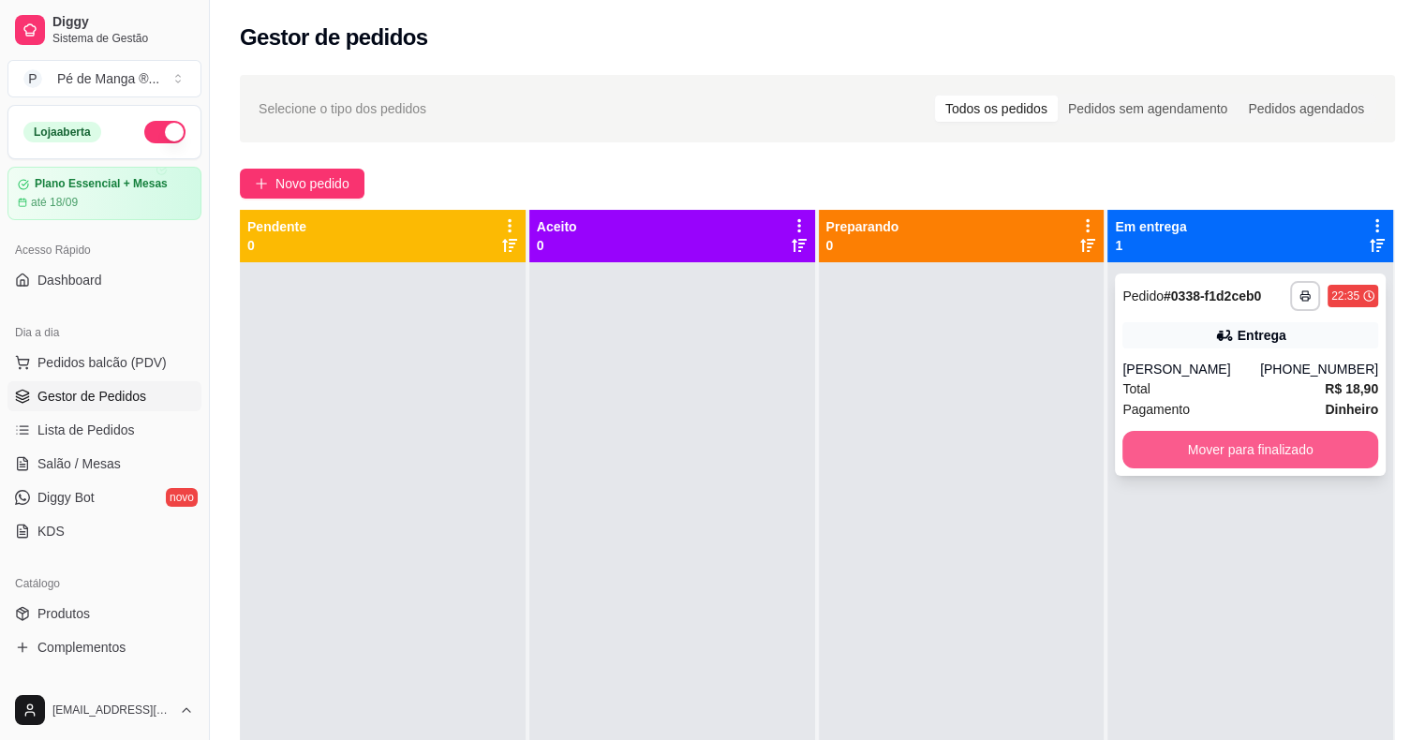
click at [1222, 458] on button "Mover para finalizado" at bounding box center [1250, 449] width 256 height 37
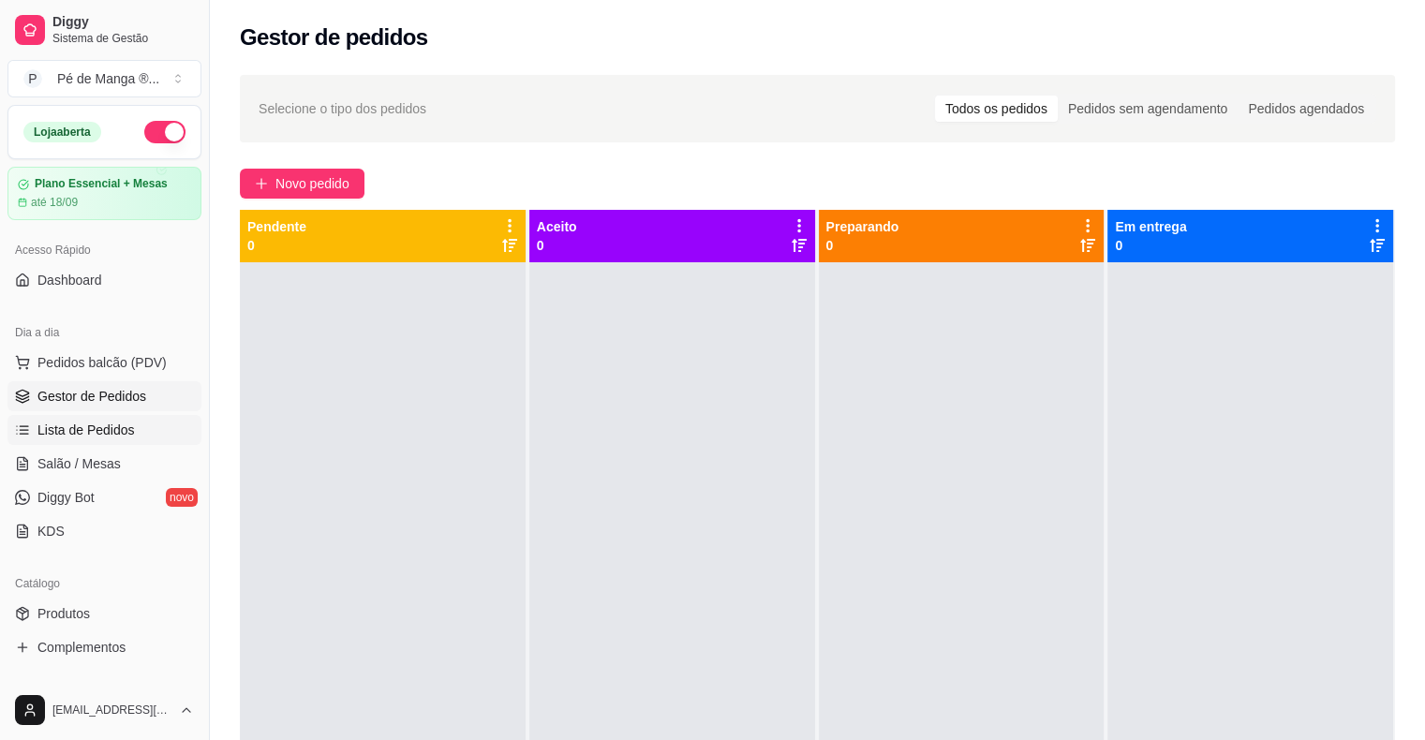
click at [106, 433] on span "Lista de Pedidos" at bounding box center [85, 430] width 97 height 19
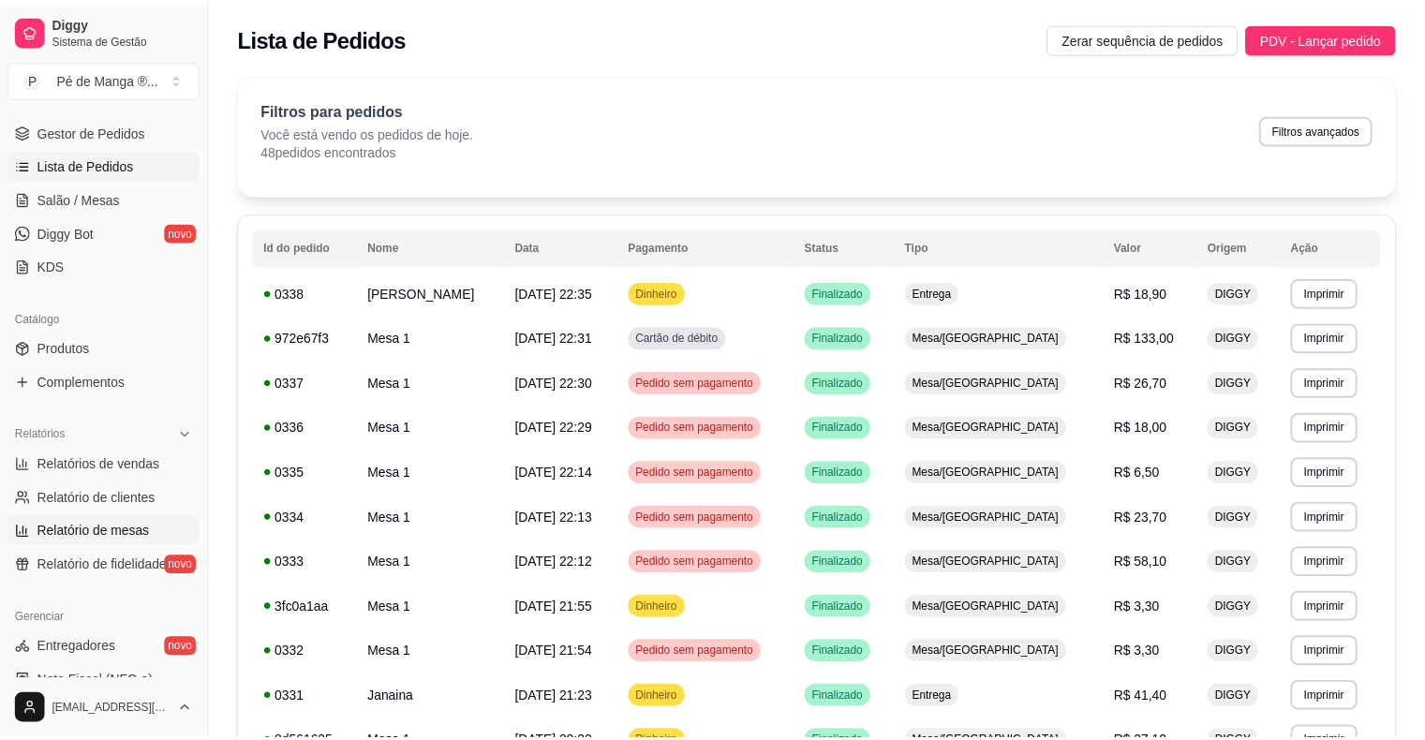
scroll to position [281, 0]
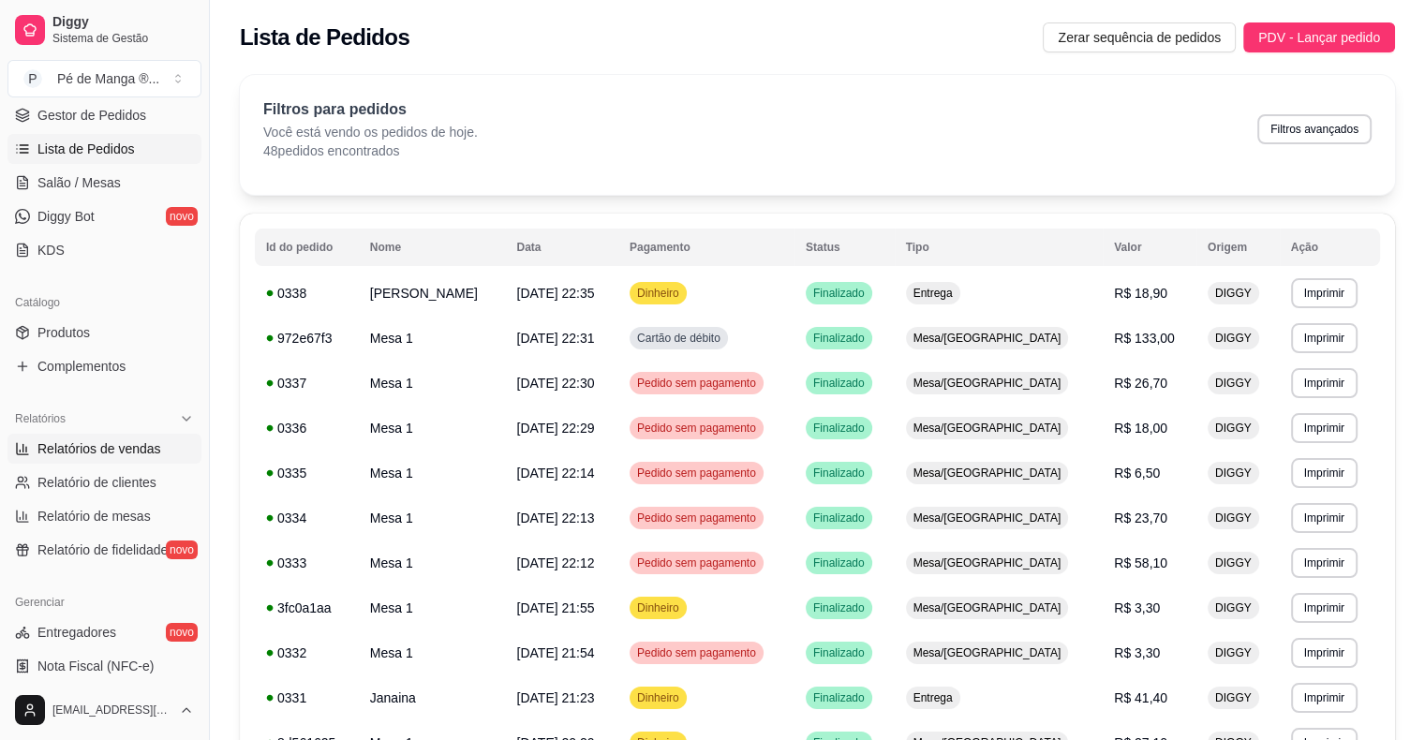
click at [137, 449] on span "Relatórios de vendas" at bounding box center [99, 448] width 124 height 19
select select "ALL"
select select "0"
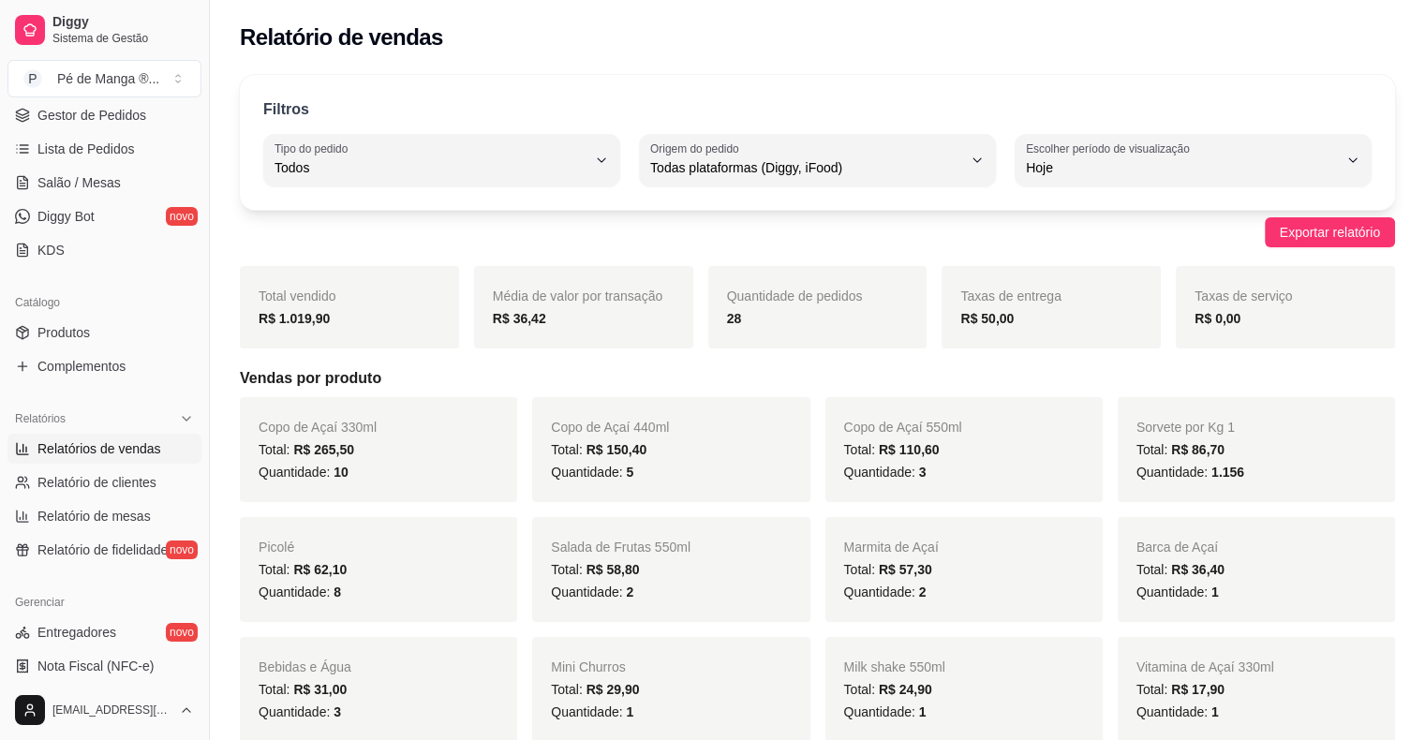
click at [133, 455] on span "Relatórios de vendas" at bounding box center [99, 448] width 124 height 19
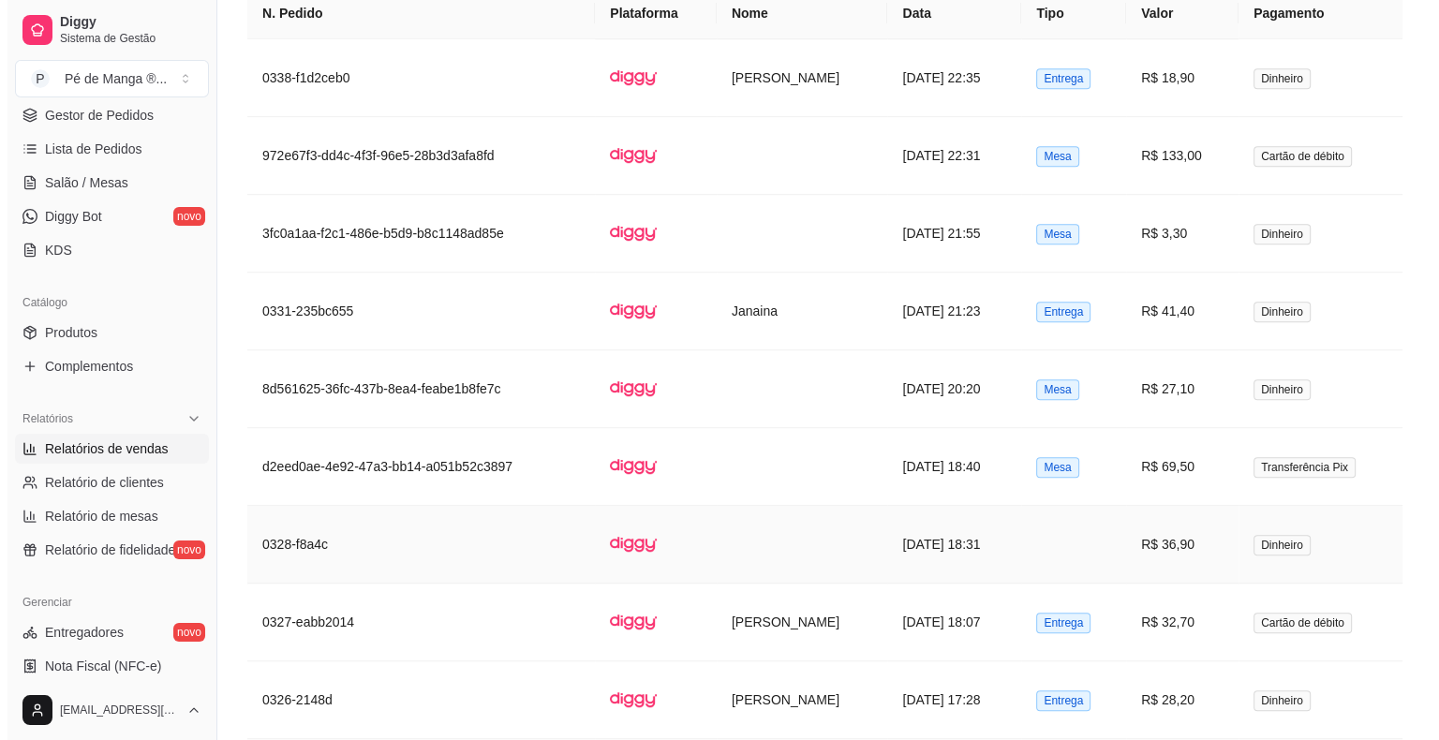
scroll to position [1218, 0]
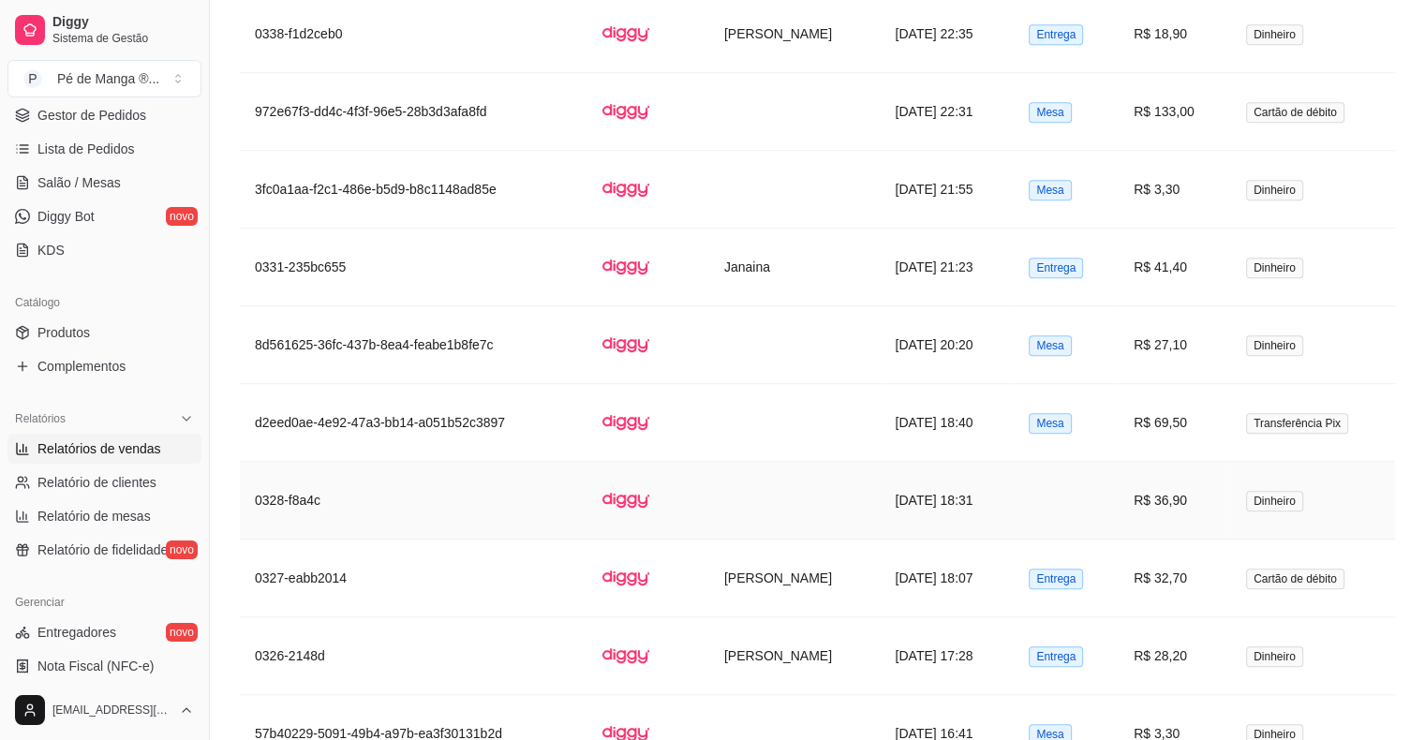
click at [1176, 509] on td "R$ 36,90" at bounding box center [1175, 501] width 112 height 78
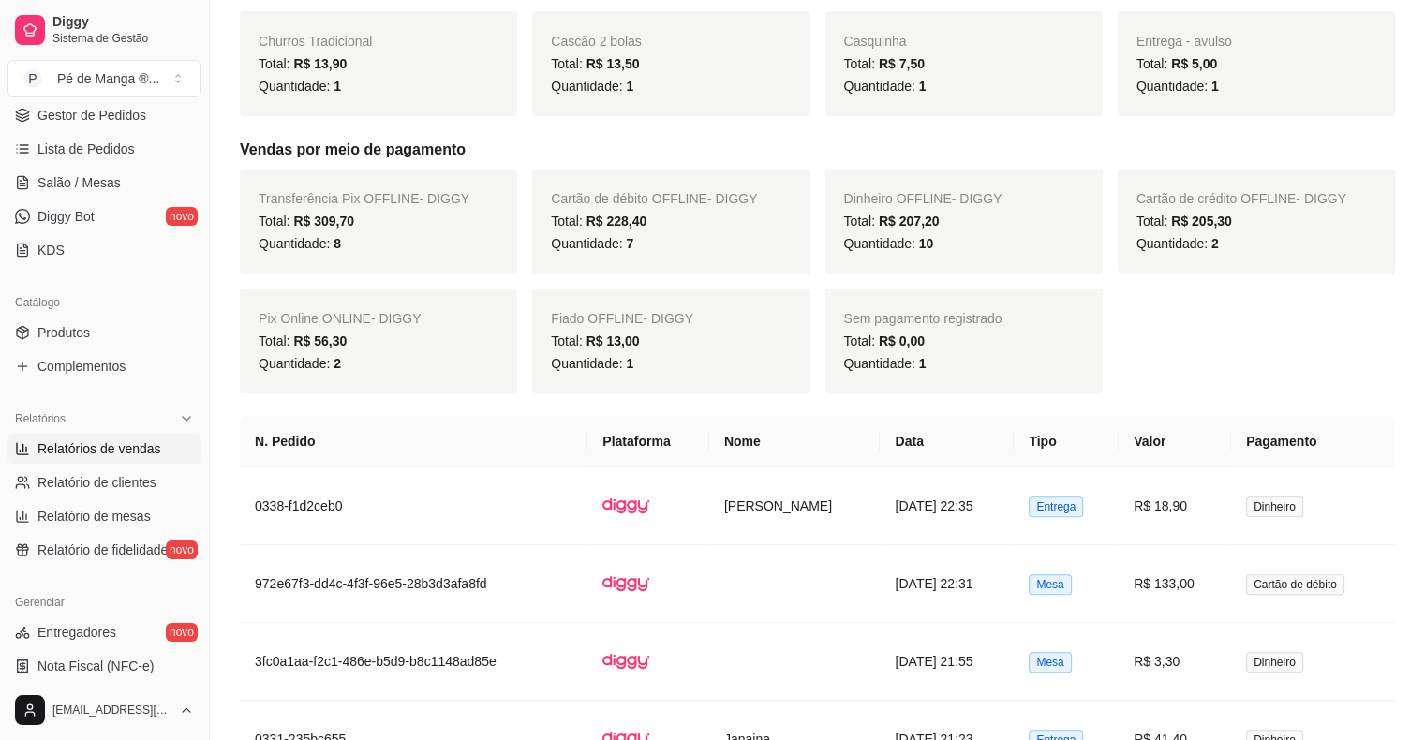
scroll to position [749, 0]
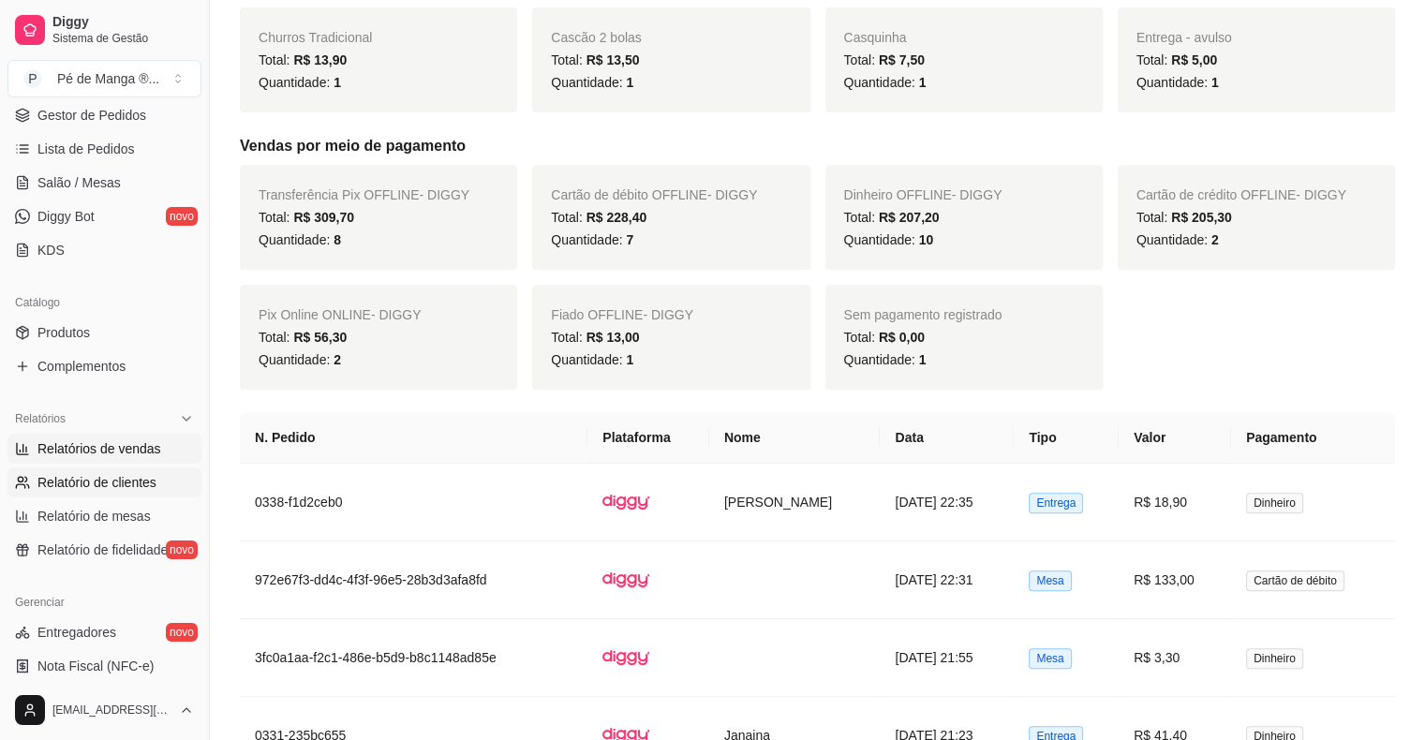
click at [119, 486] on span "Relatório de clientes" at bounding box center [96, 482] width 119 height 19
select select "30"
select select "HIGHEST_TOTAL_SPENT_WITH_ORDERS"
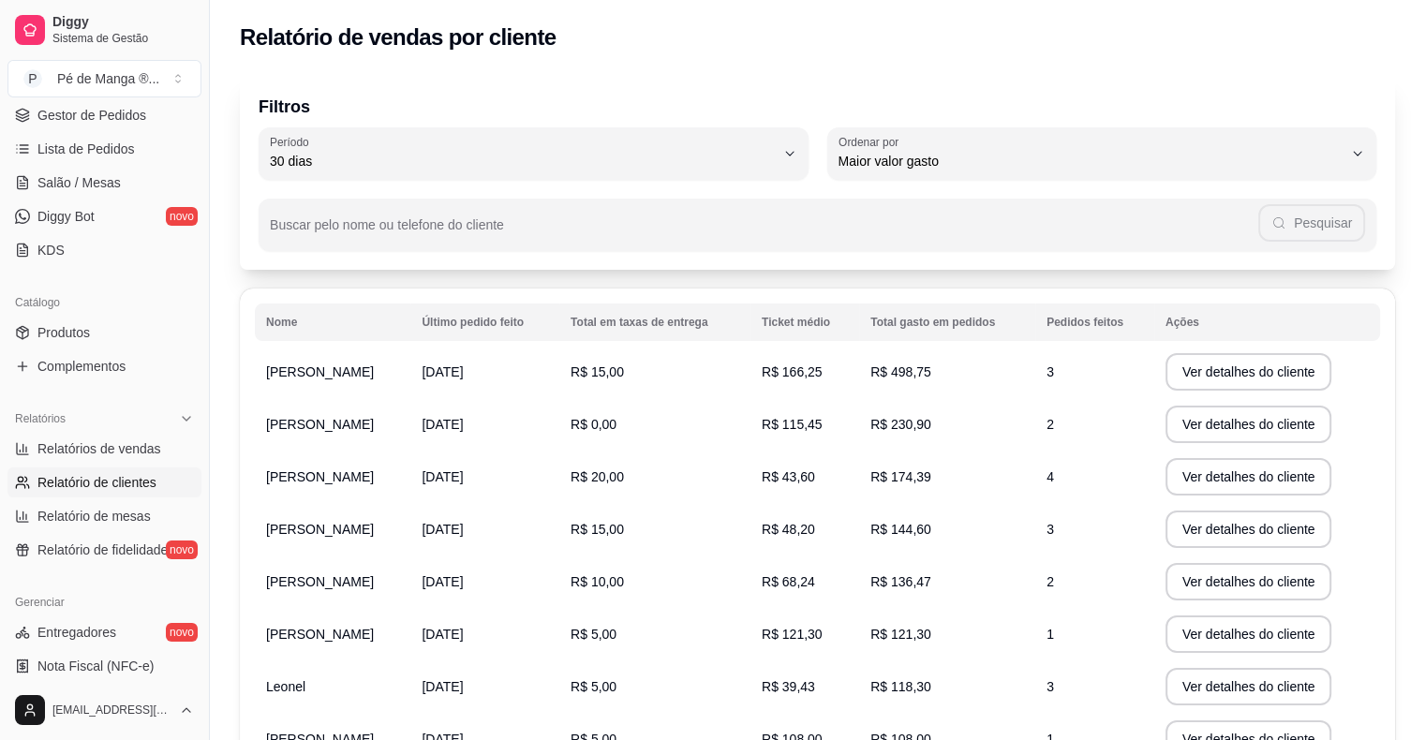
click at [707, 120] on div "Filtros 30 Período Hoje Ontem 7 dias 15 dias 30 dias 45 dias 60 dias Período 30…" at bounding box center [817, 172] width 1155 height 195
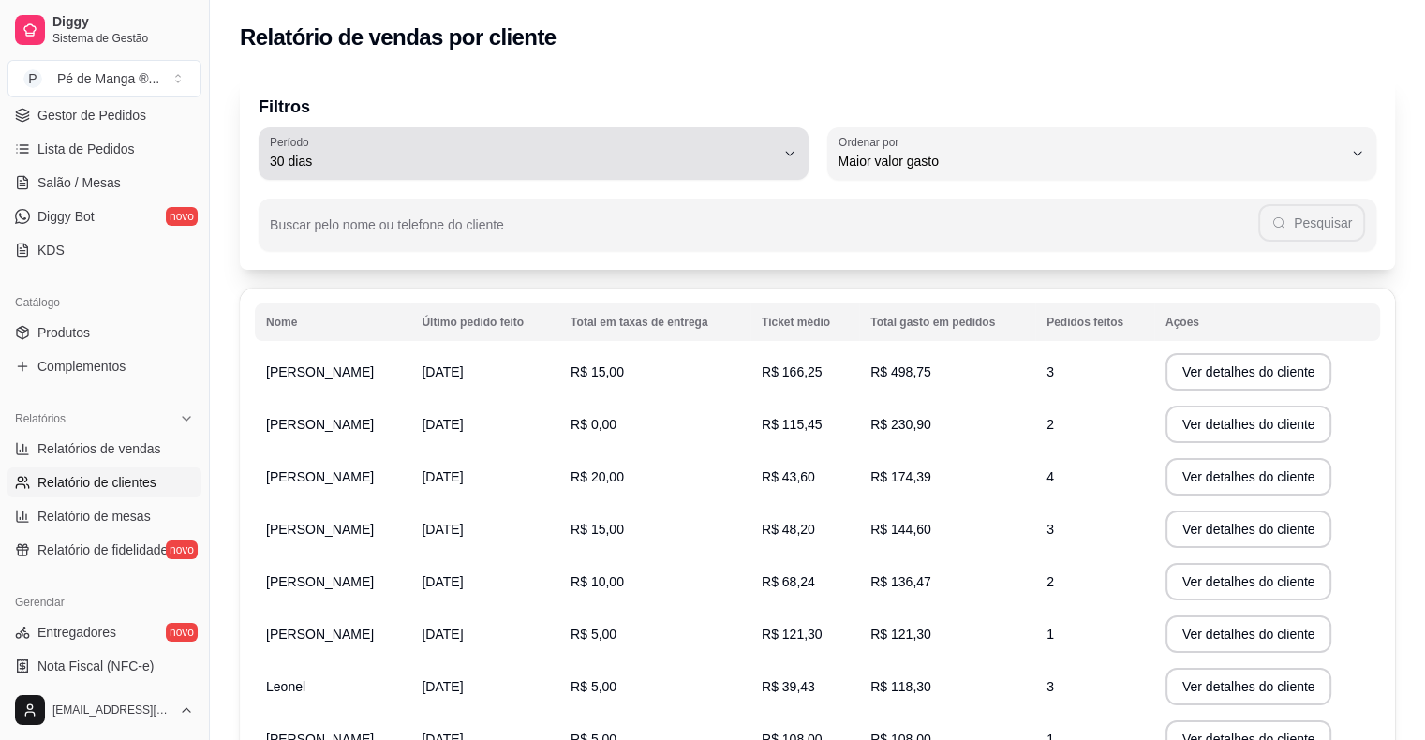
click at [705, 139] on div "30 dias" at bounding box center [522, 153] width 505 height 37
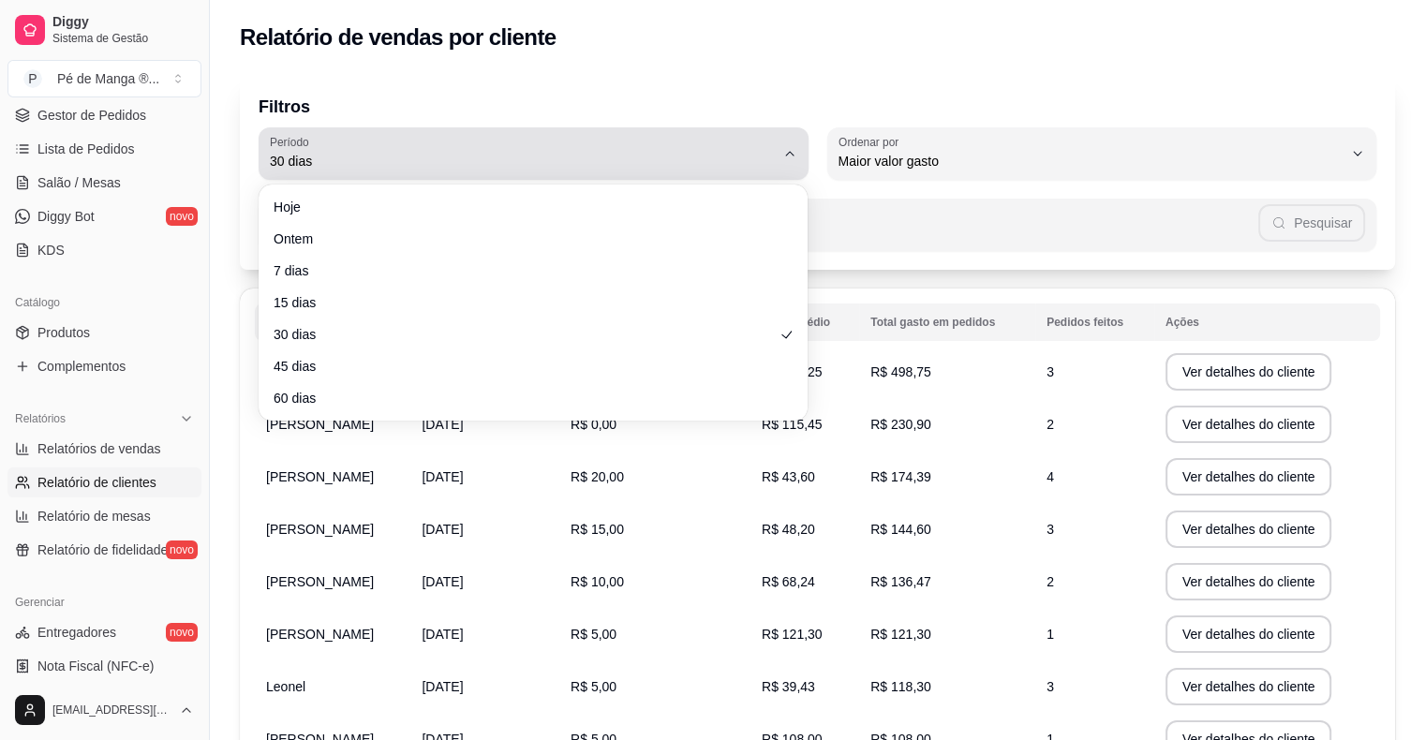
click at [675, 165] on span "30 dias" at bounding box center [522, 161] width 505 height 19
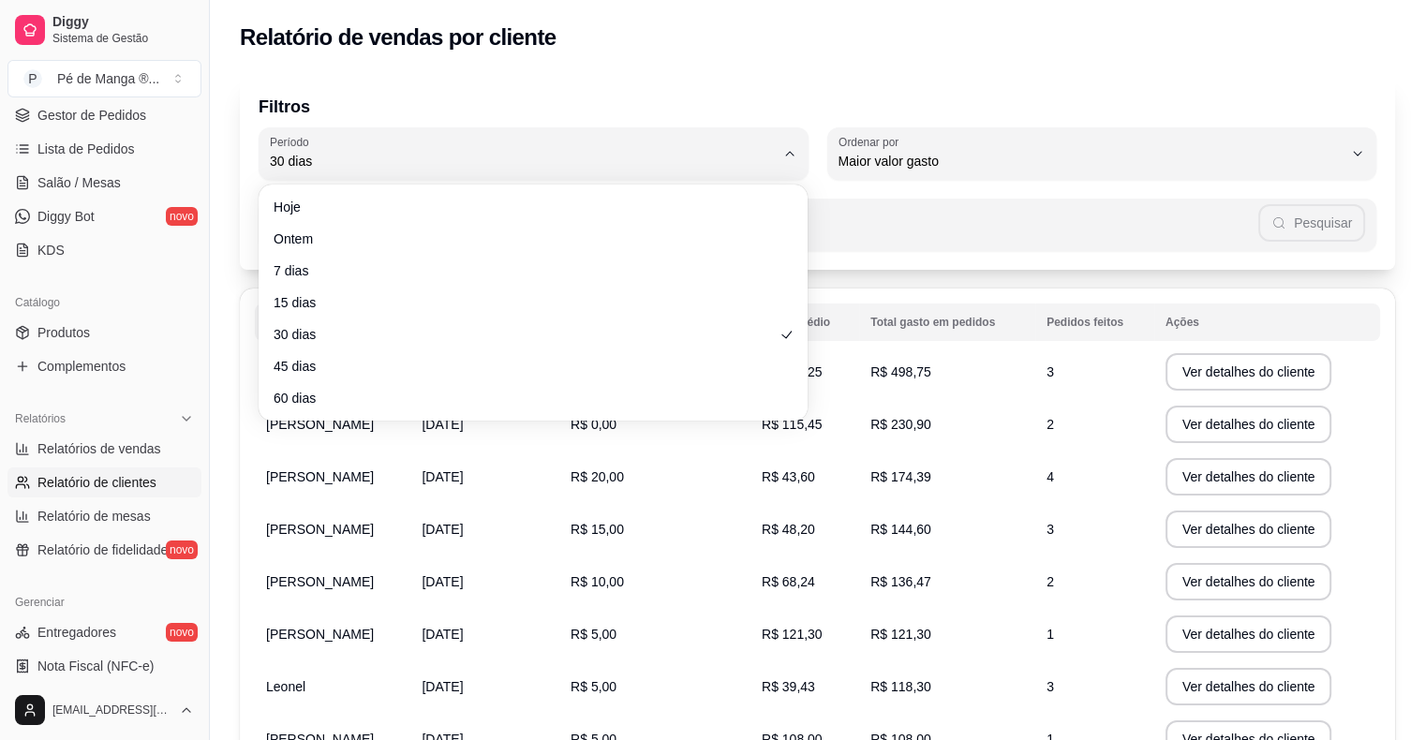
click at [812, 189] on div "Buscar pelo nome ou telefone do cliente Pesquisar" at bounding box center [818, 215] width 1118 height 71
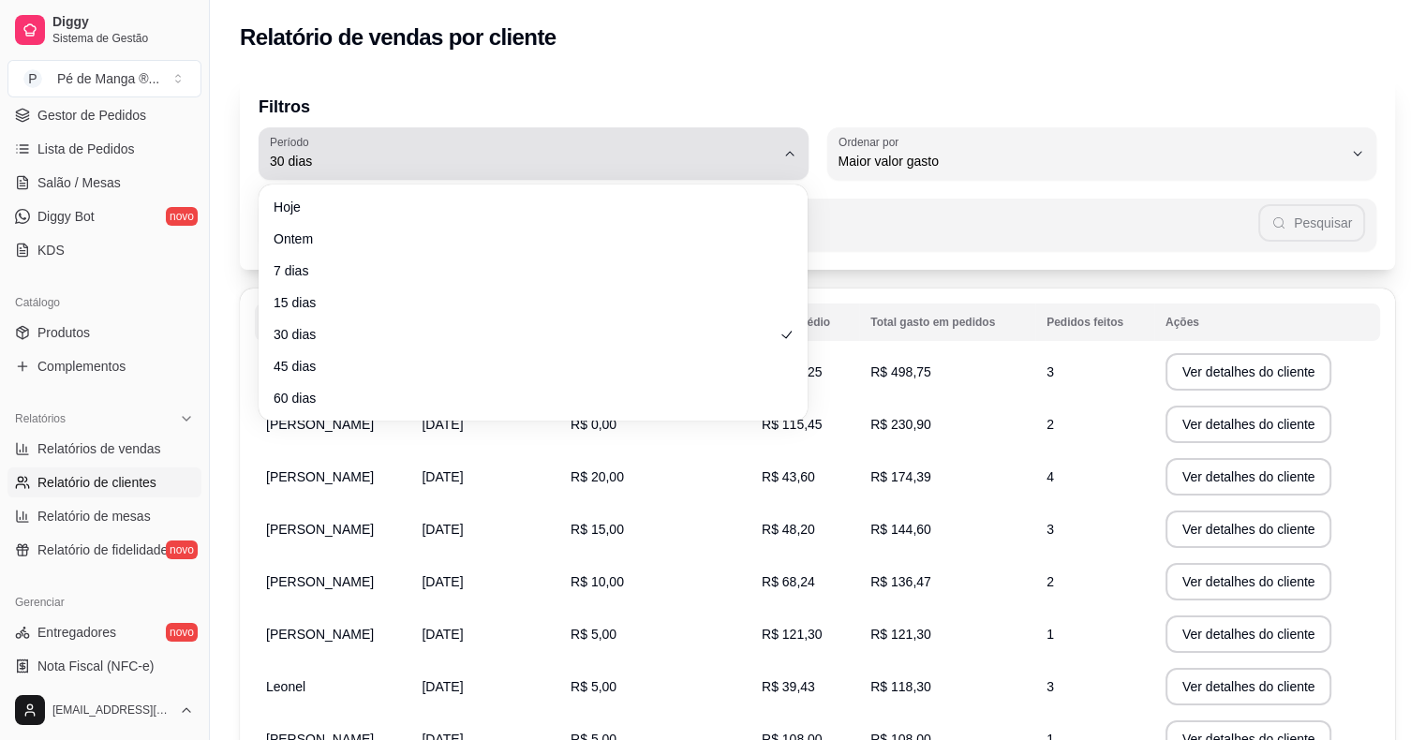
click at [779, 153] on button "Período 30 dias" at bounding box center [534, 153] width 550 height 52
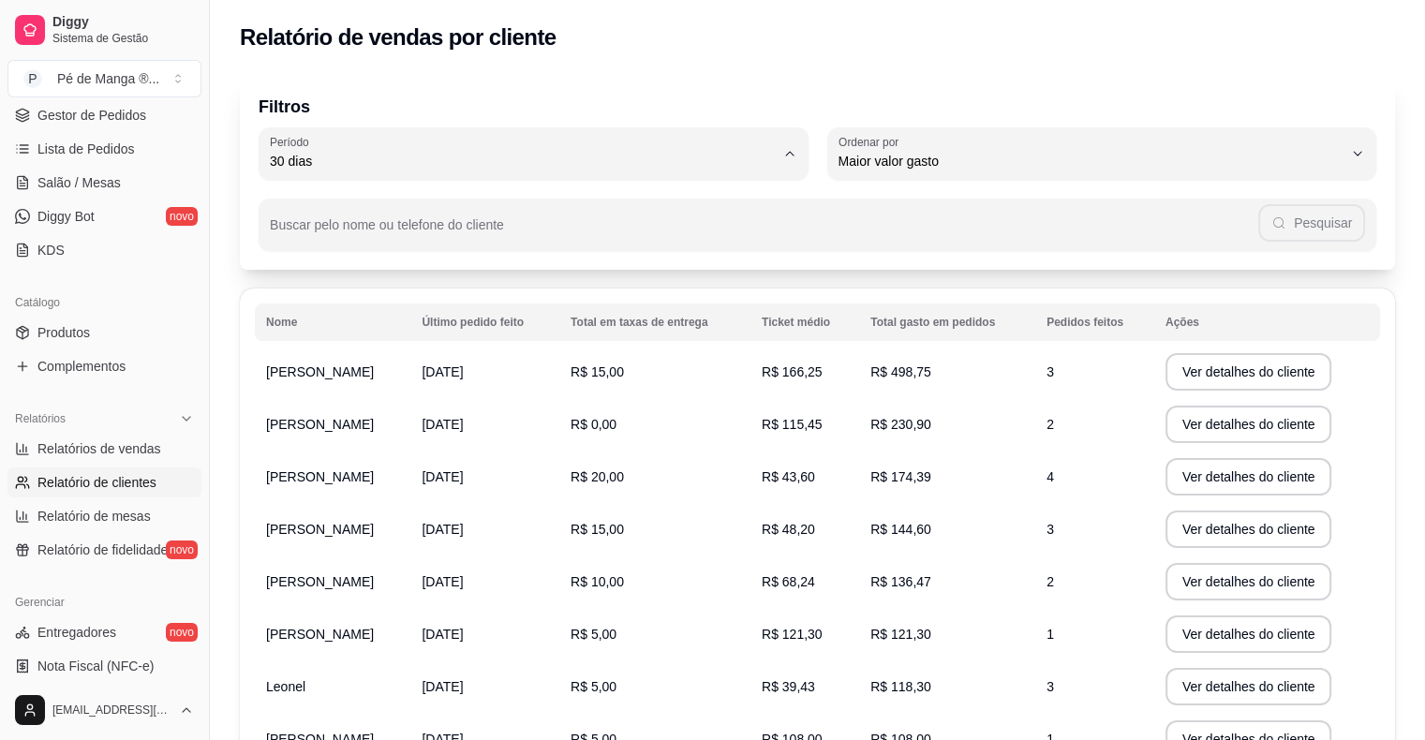
click at [644, 229] on span "Ontem" at bounding box center [524, 237] width 481 height 18
type input "1"
select select "1"
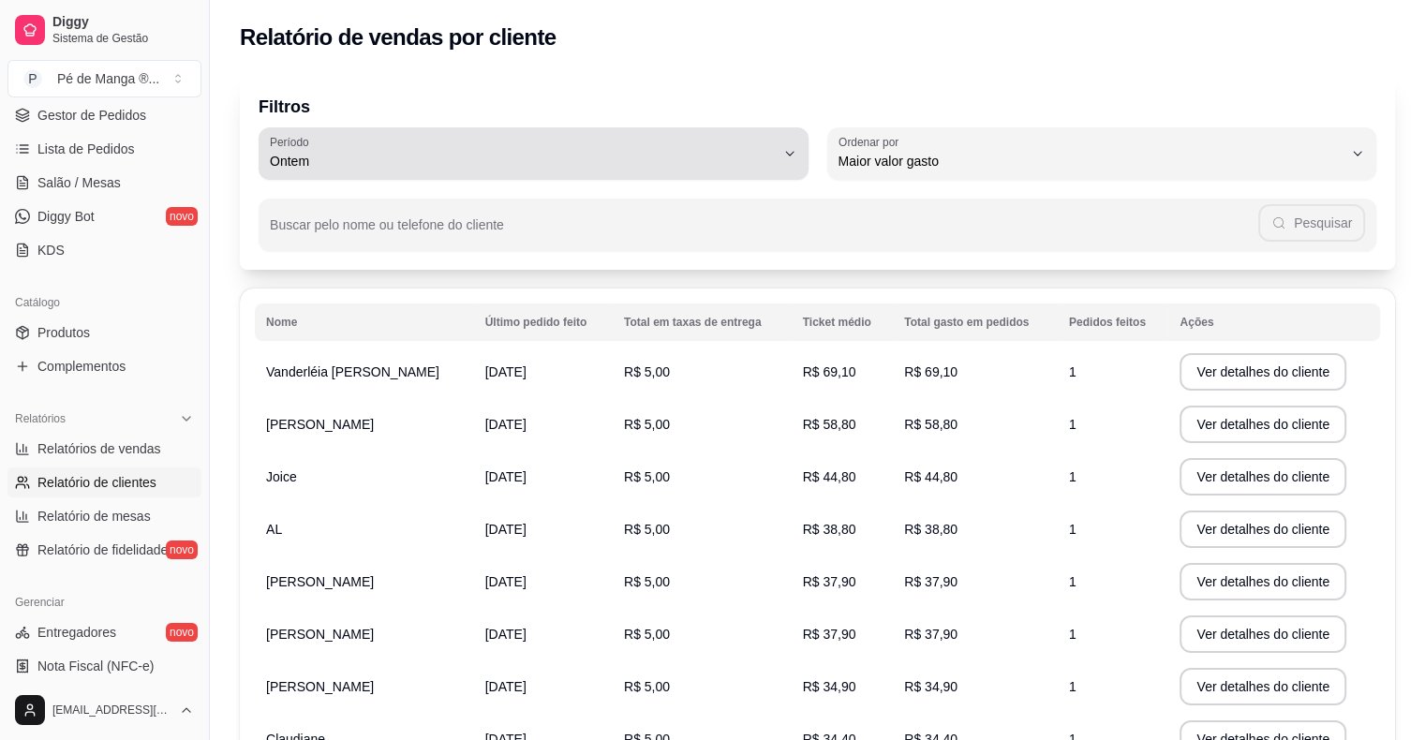
click at [679, 159] on span "Ontem" at bounding box center [522, 161] width 505 height 19
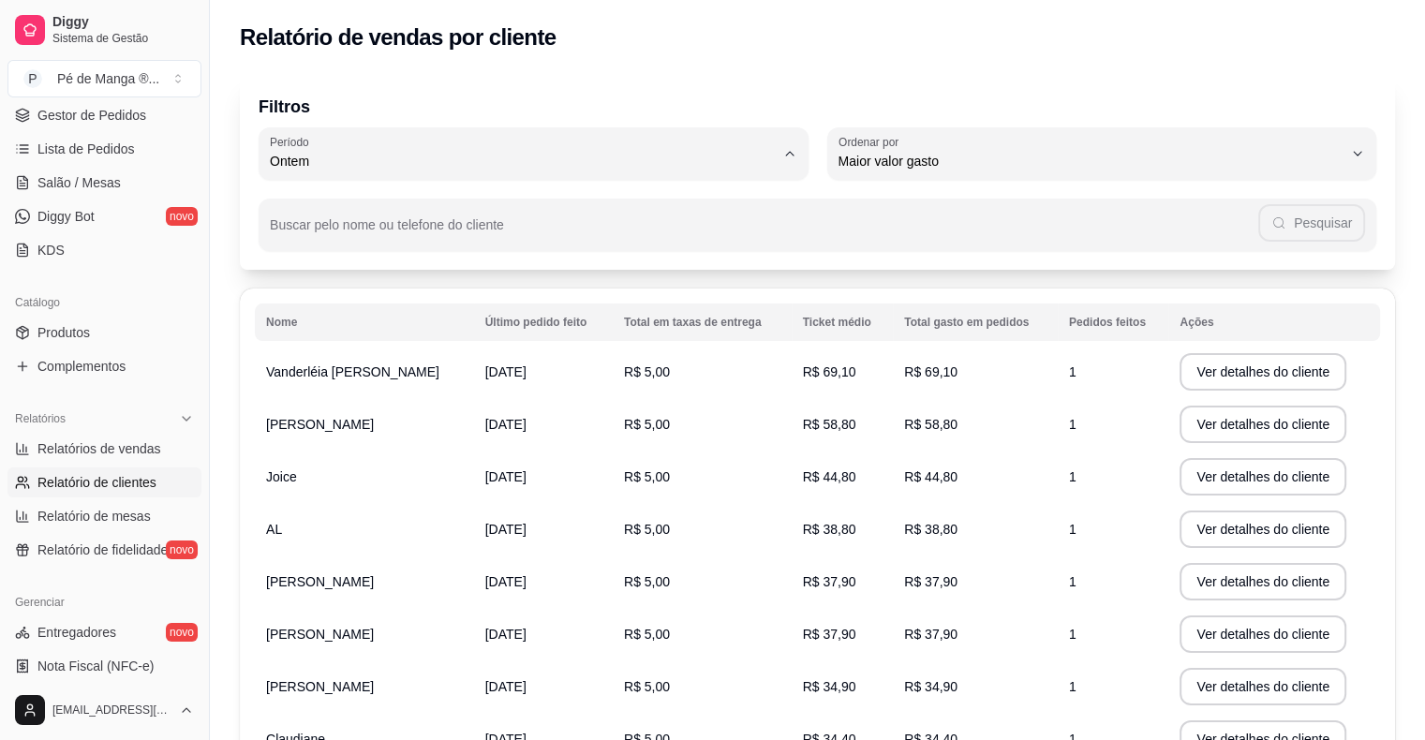
click at [677, 203] on span "Hoje" at bounding box center [524, 206] width 481 height 18
type input "0"
select select "0"
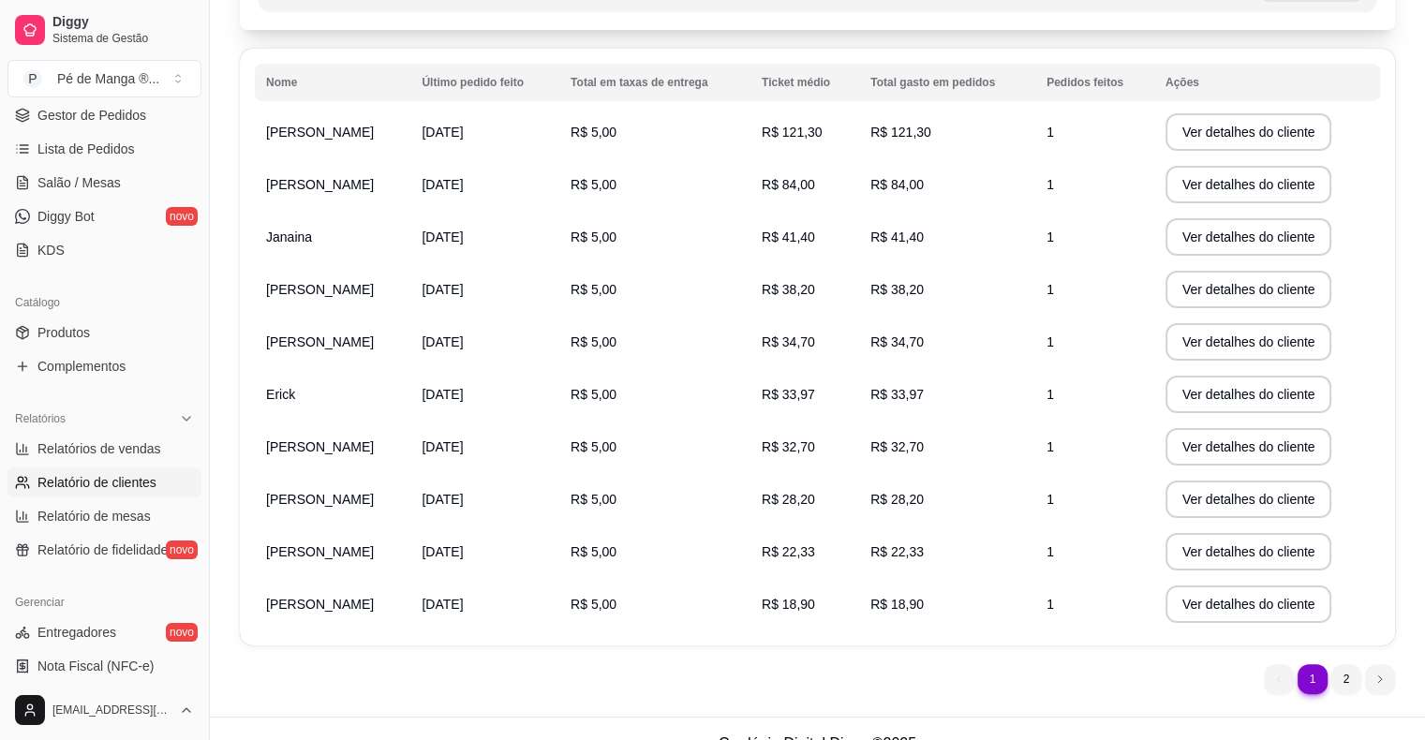
scroll to position [269, 0]
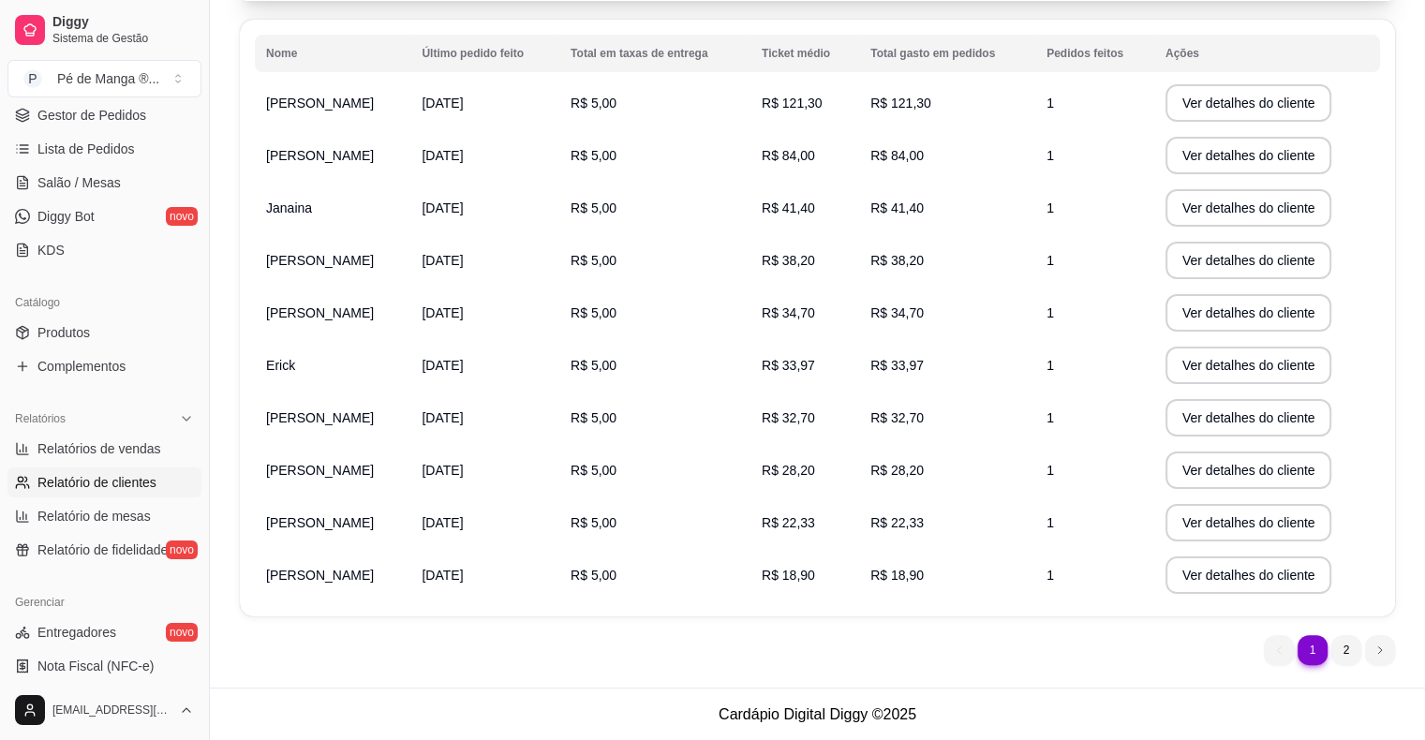
click at [1099, 573] on td "1" at bounding box center [1094, 575] width 119 height 52
drag, startPoint x: 324, startPoint y: 586, endPoint x: 476, endPoint y: 555, distance: 155.1
click at [319, 578] on td "[PERSON_NAME]" at bounding box center [333, 575] width 156 height 52
click at [1205, 564] on button "Ver detalhes do cliente" at bounding box center [1247, 575] width 161 height 37
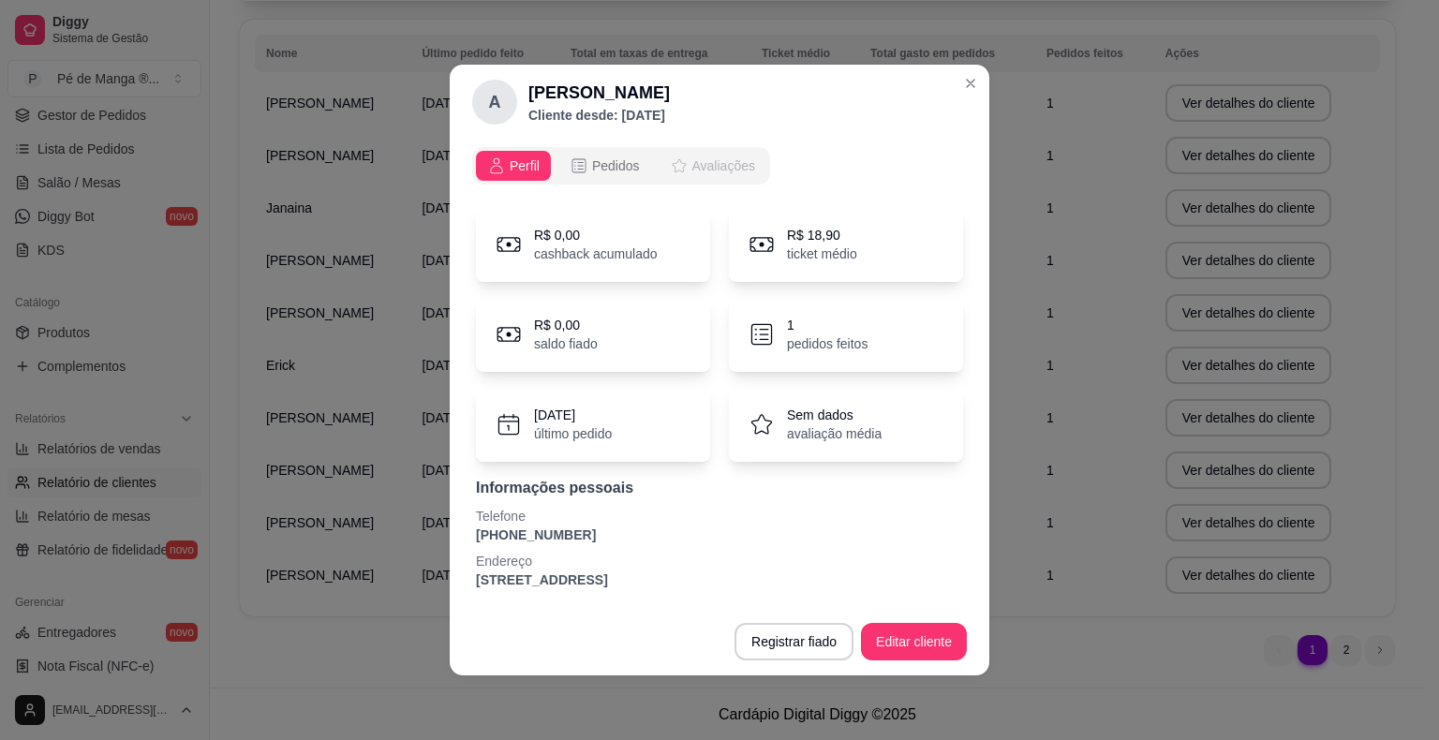
click at [713, 161] on span "Avaliações" at bounding box center [723, 165] width 63 height 19
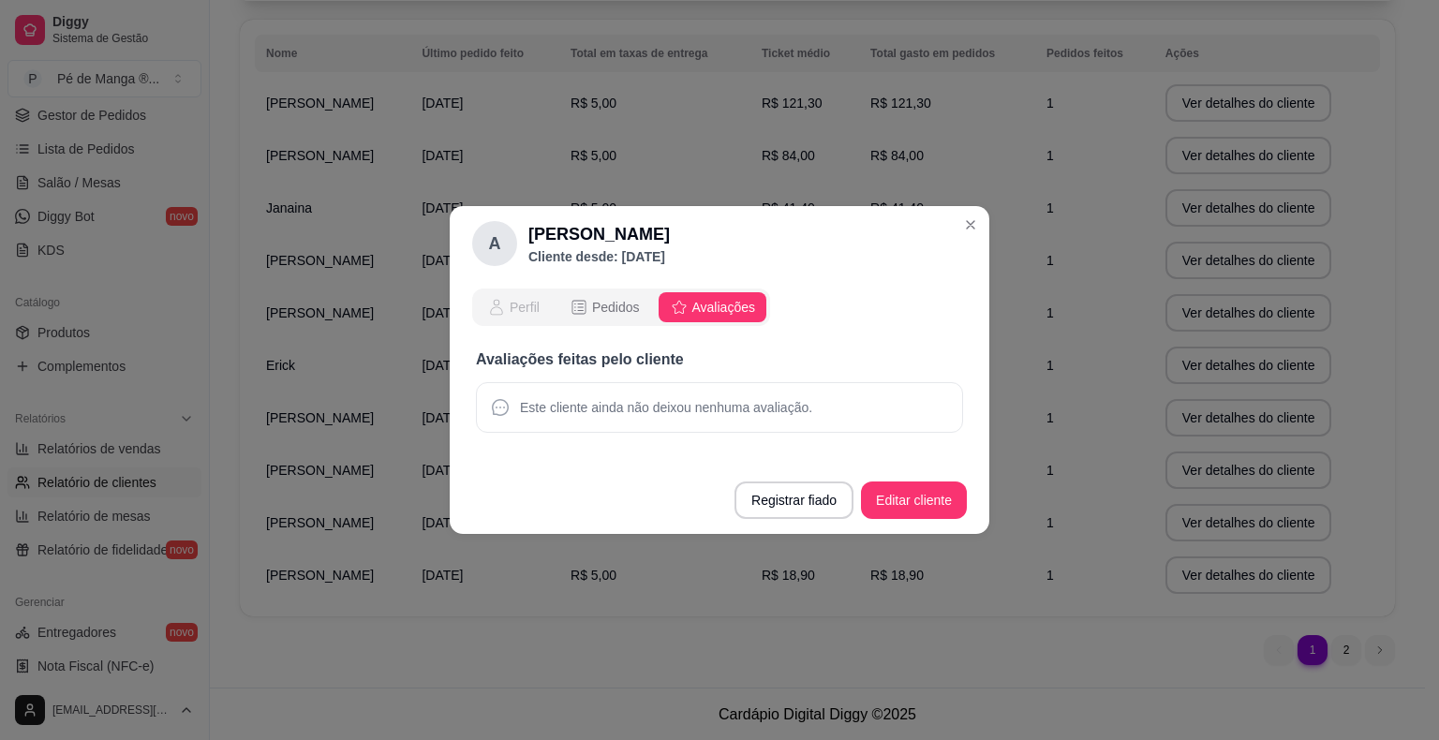
click at [531, 305] on span "Perfil" at bounding box center [525, 307] width 30 height 19
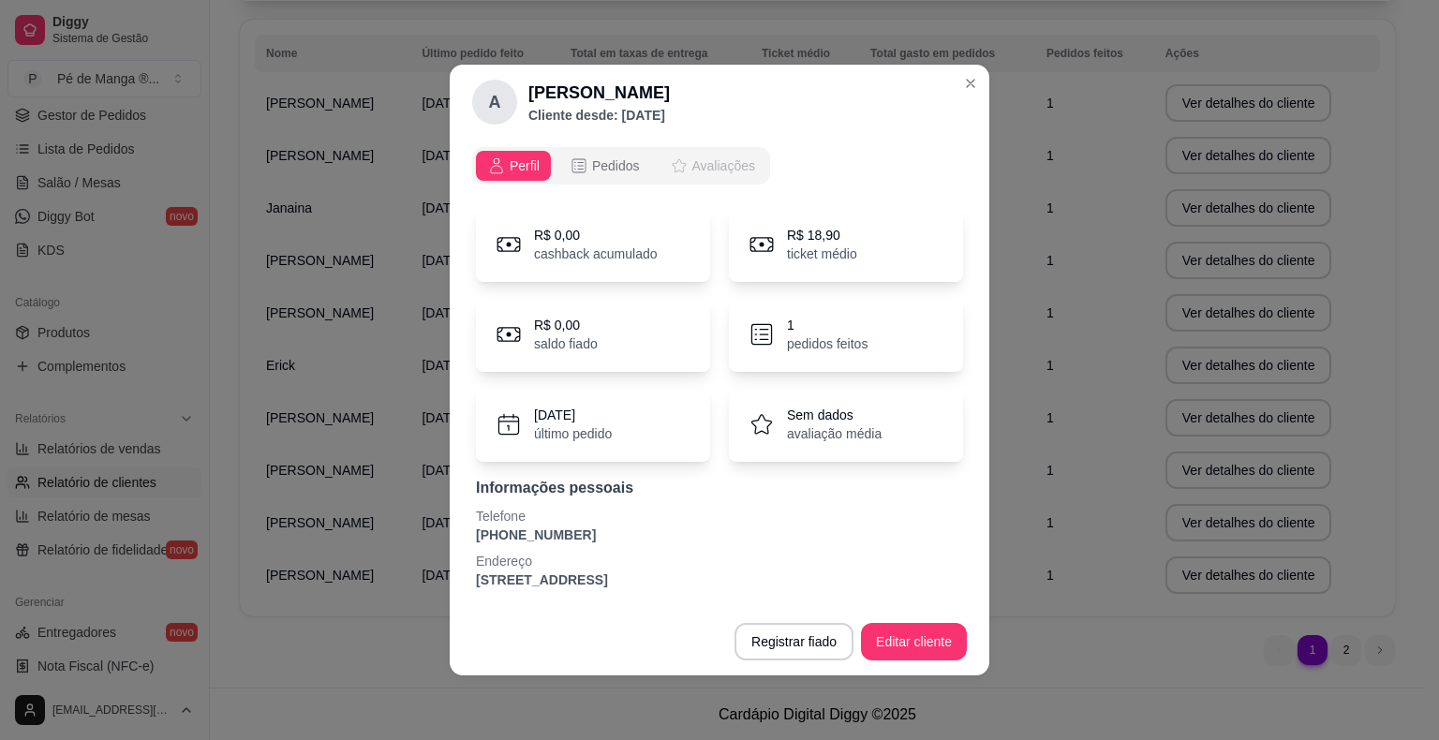
click at [712, 160] on span "Avaliações" at bounding box center [723, 165] width 63 height 19
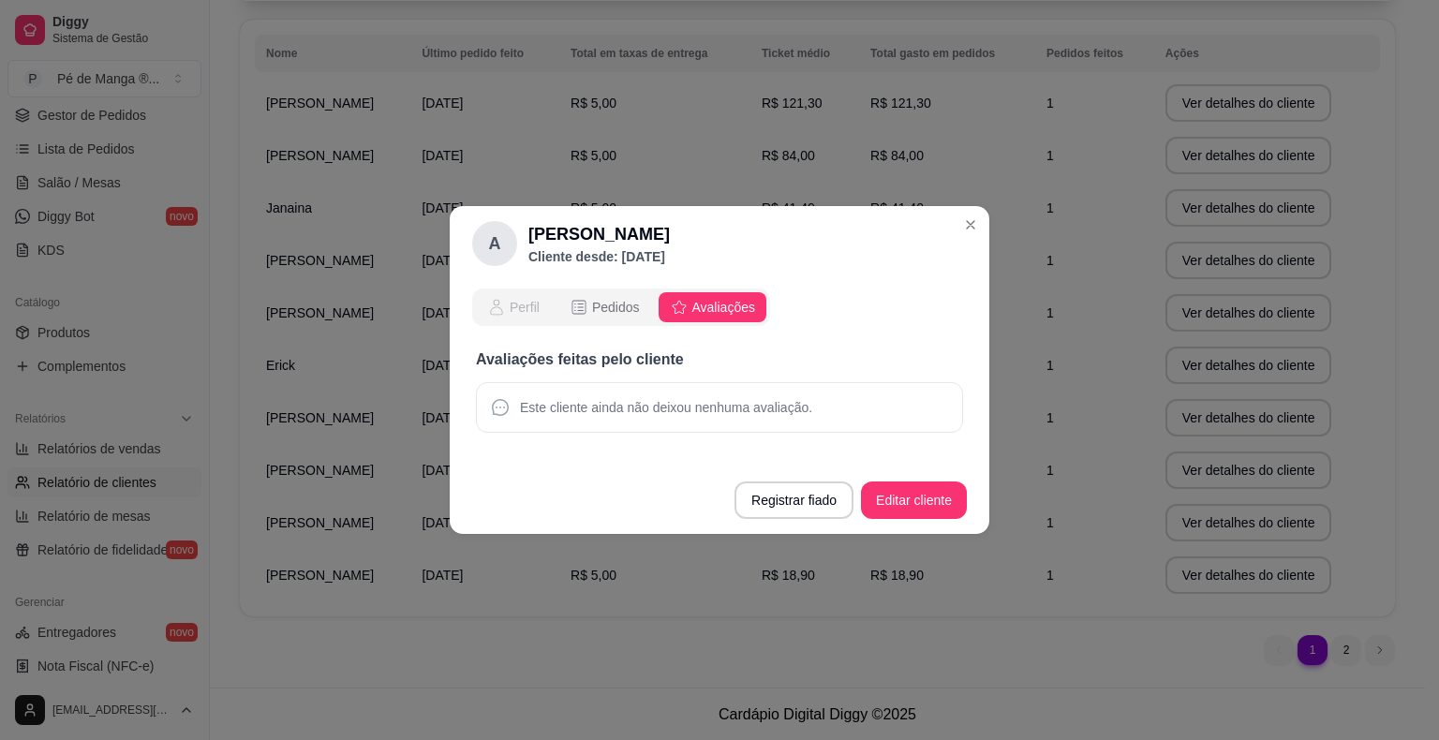
click at [494, 298] on icon "opções" at bounding box center [496, 307] width 19 height 19
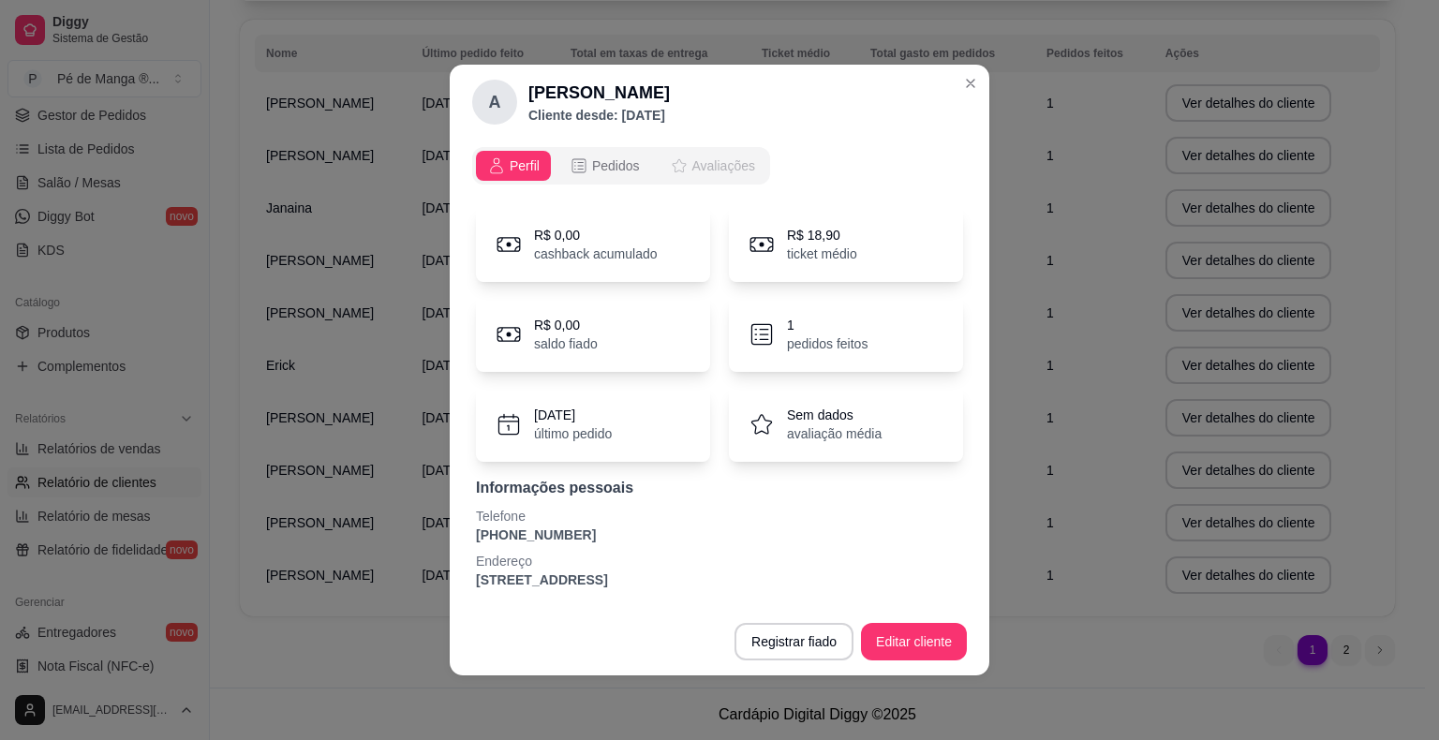
click at [727, 166] on span "Avaliações" at bounding box center [723, 165] width 63 height 19
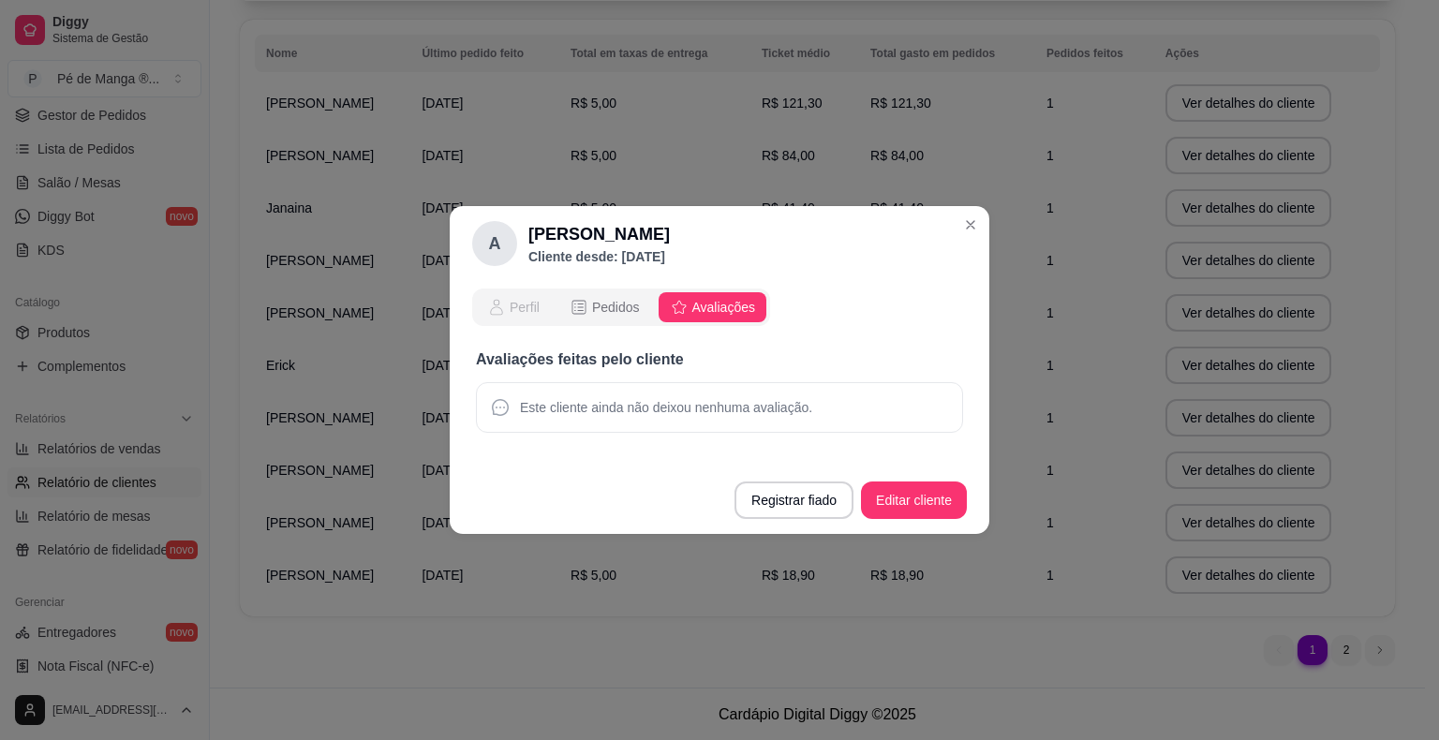
click at [522, 317] on button "Perfil" at bounding box center [513, 307] width 75 height 30
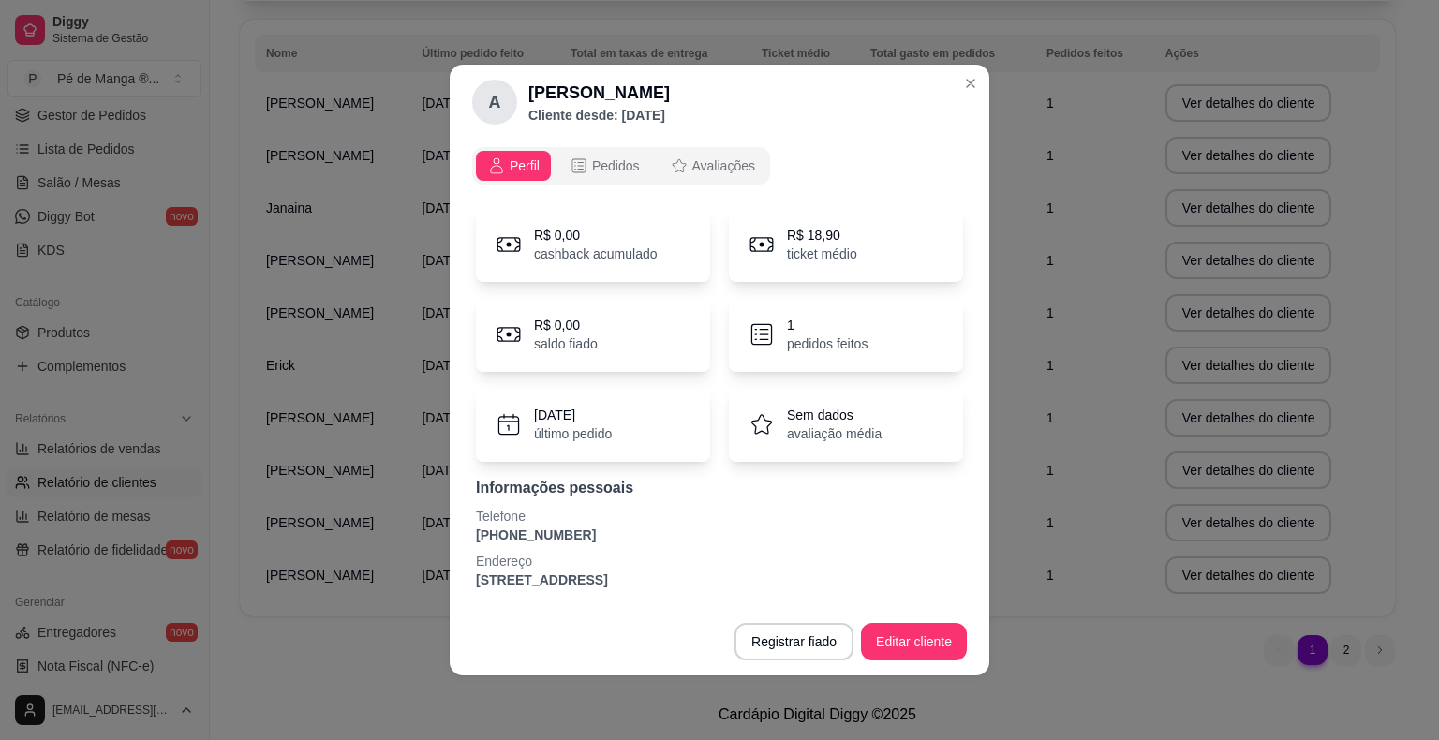
click at [828, 438] on p "avaliação média" at bounding box center [834, 433] width 95 height 19
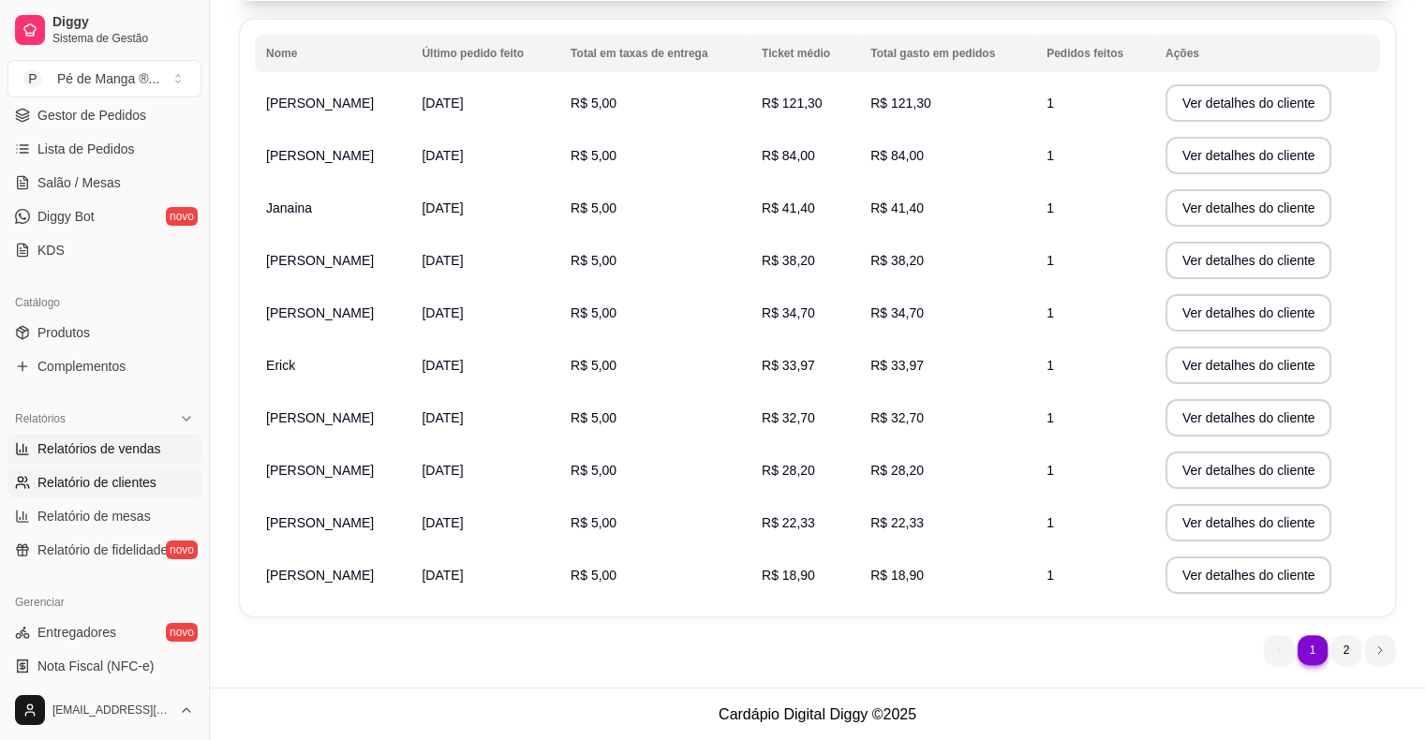
click at [139, 454] on span "Relatórios de vendas" at bounding box center [99, 448] width 124 height 19
select select "ALL"
select select "0"
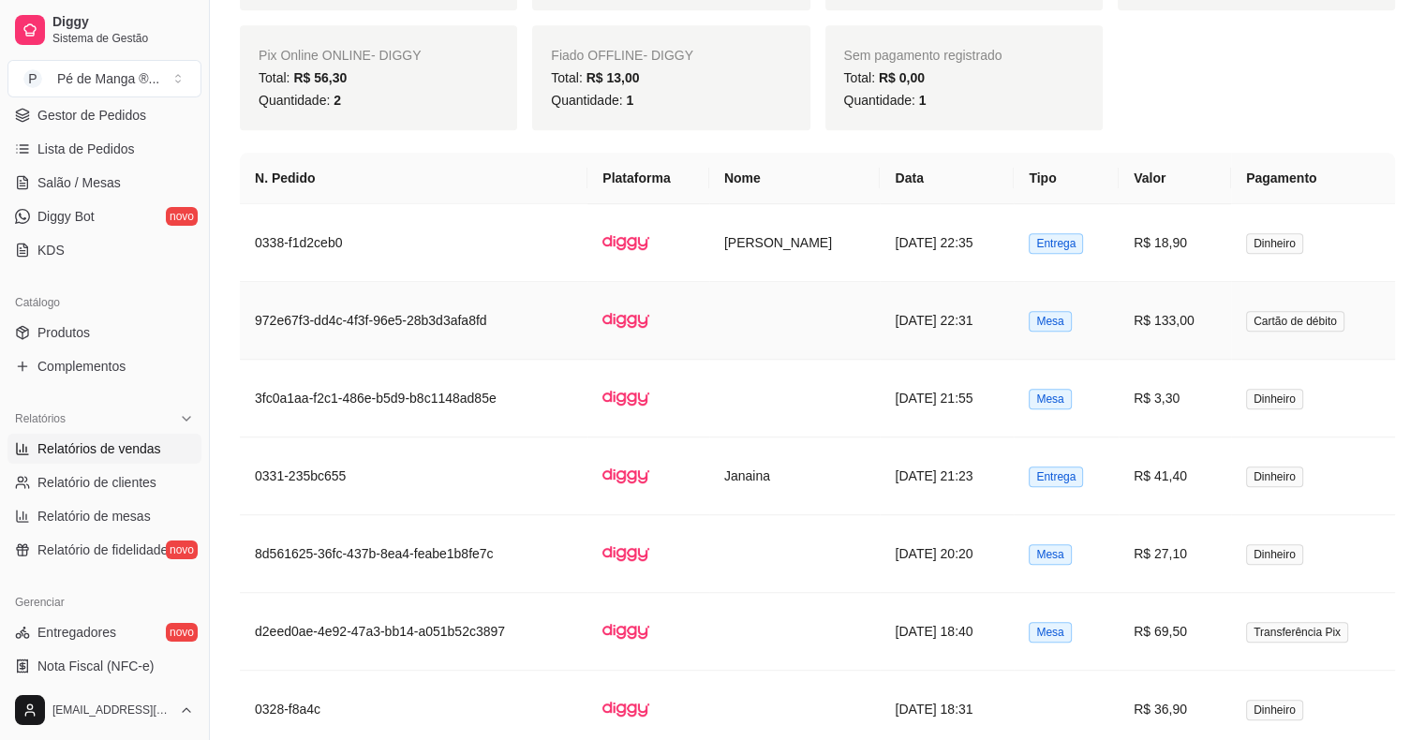
scroll to position [1031, 0]
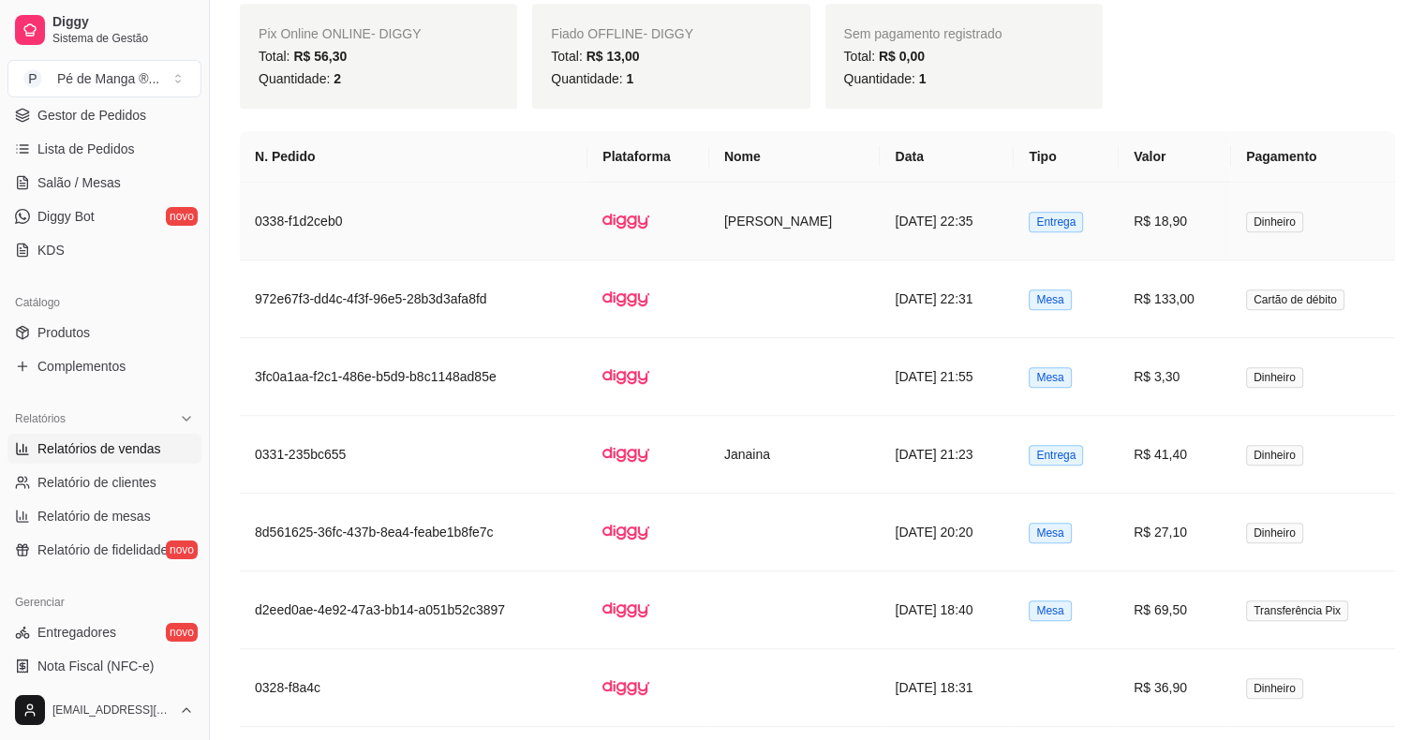
click at [936, 218] on td "[DATE] 22:35" at bounding box center [947, 222] width 134 height 78
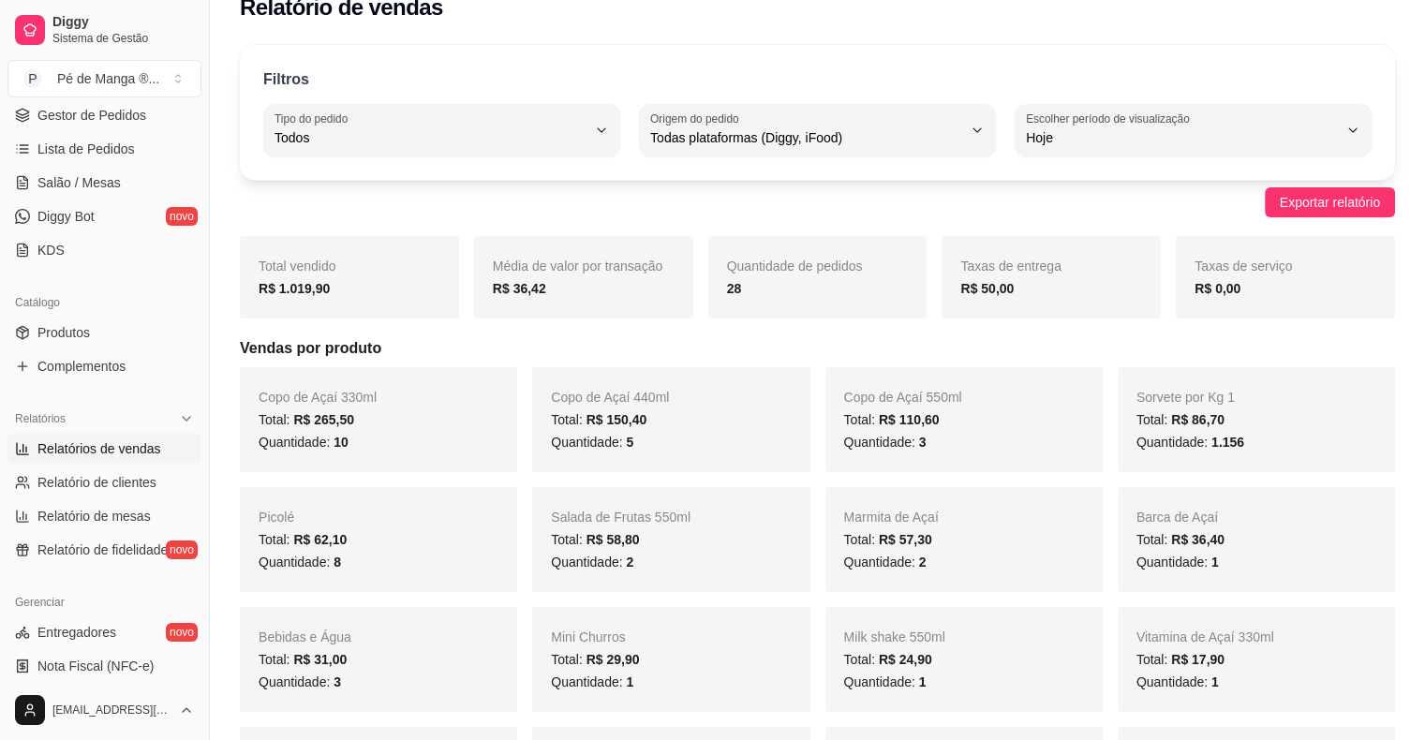
scroll to position [0, 0]
